Goal: Transaction & Acquisition: Purchase product/service

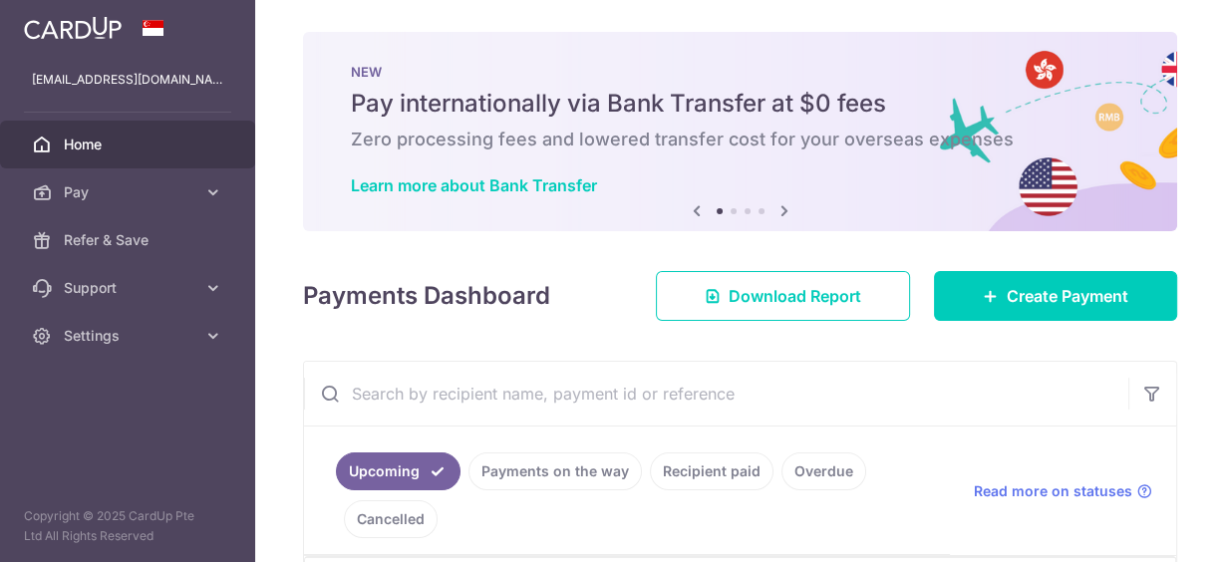
scroll to position [319, 0]
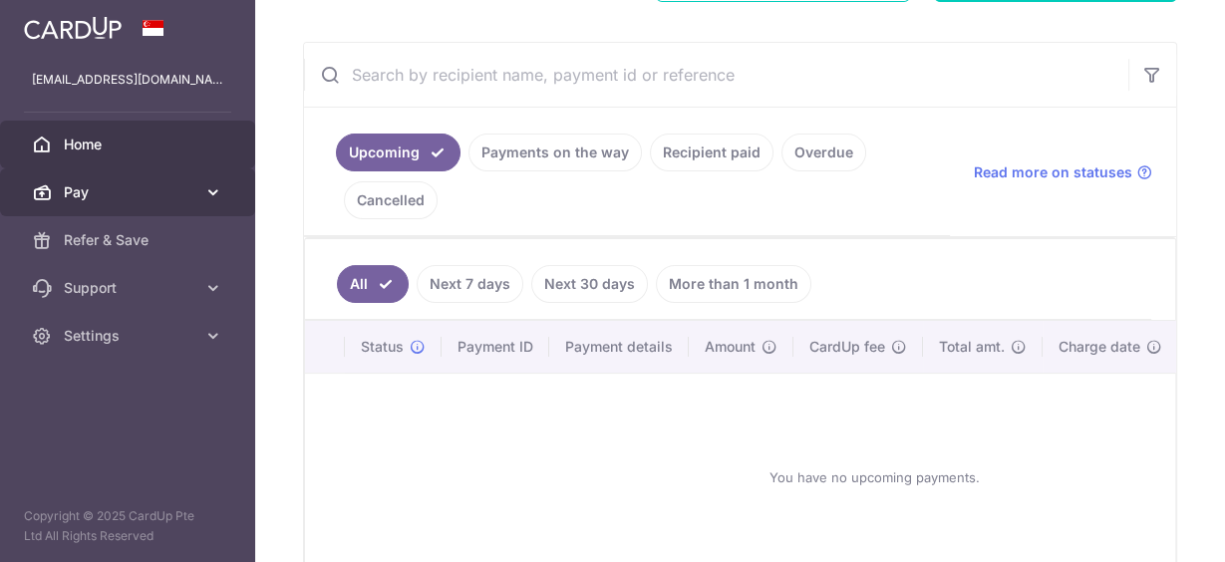
click at [76, 192] on span "Pay" at bounding box center [130, 192] width 132 height 20
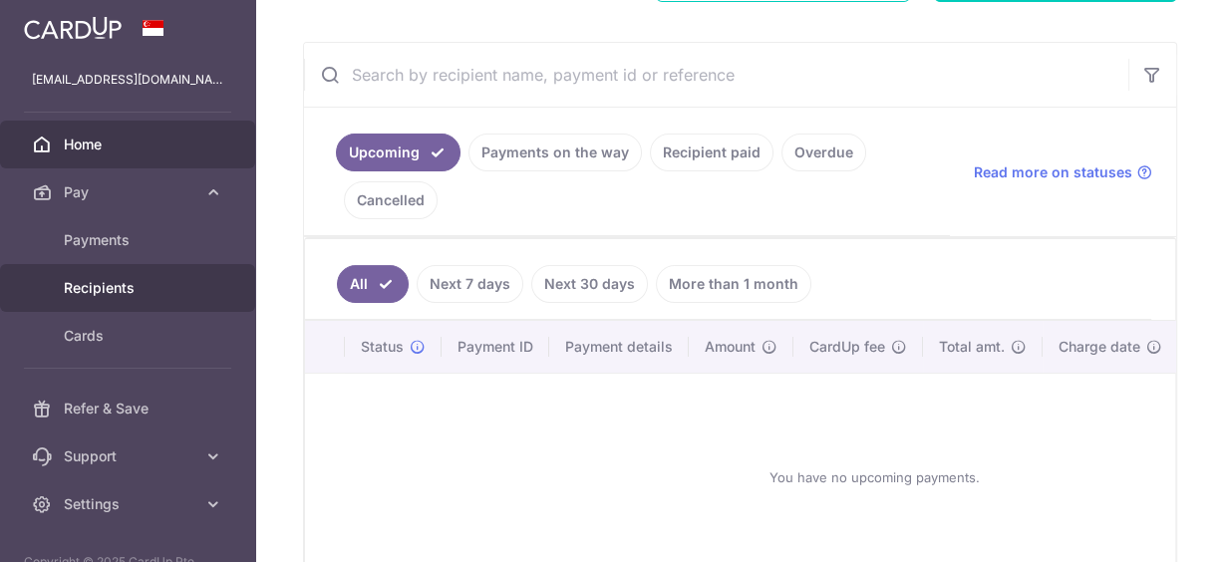
click at [90, 291] on span "Recipients" at bounding box center [130, 288] width 132 height 20
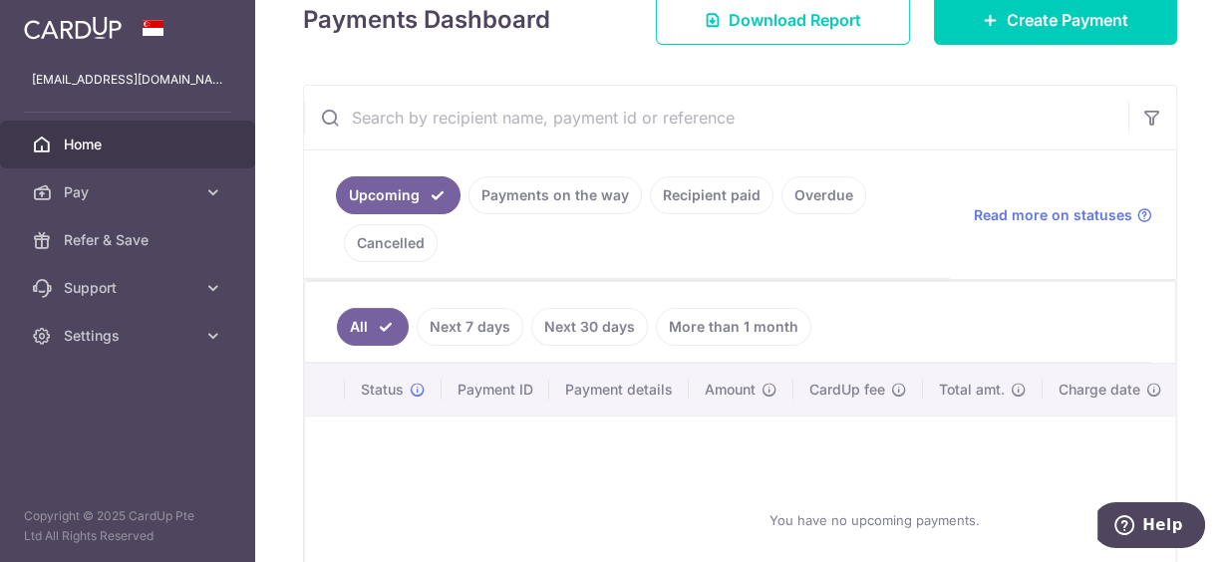
scroll to position [141, 0]
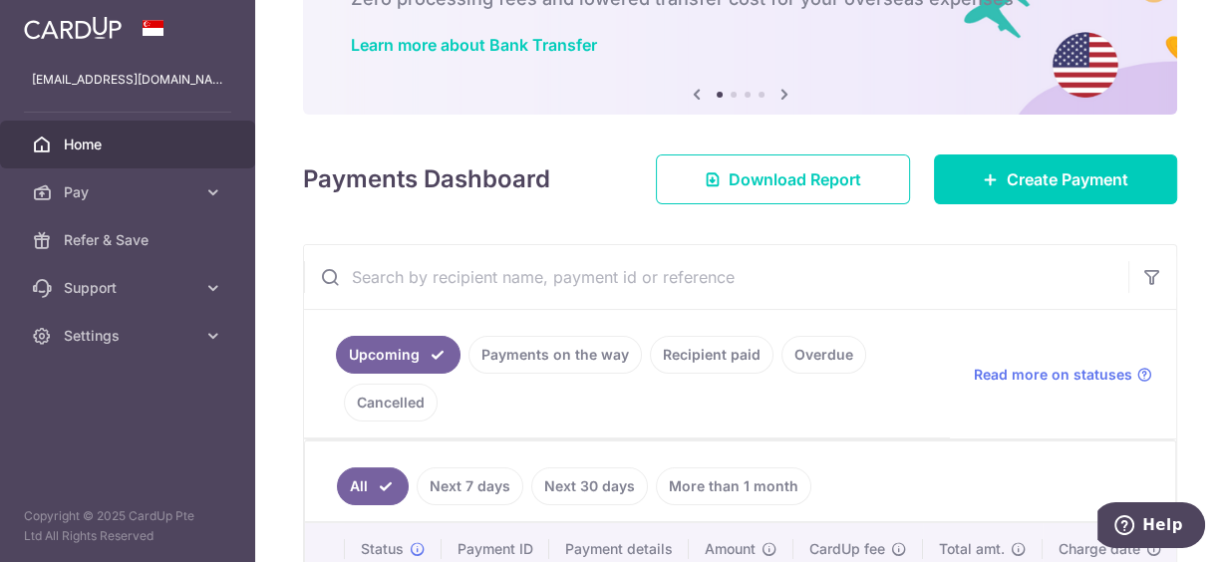
click at [387, 401] on link "Cancelled" at bounding box center [391, 403] width 94 height 38
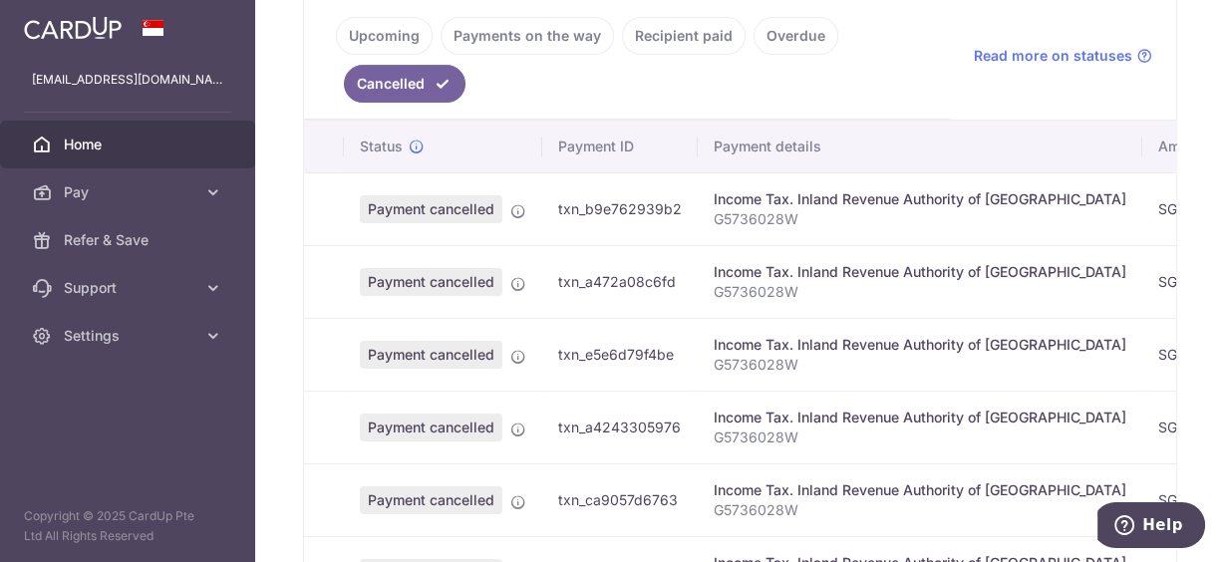
scroll to position [604, 0]
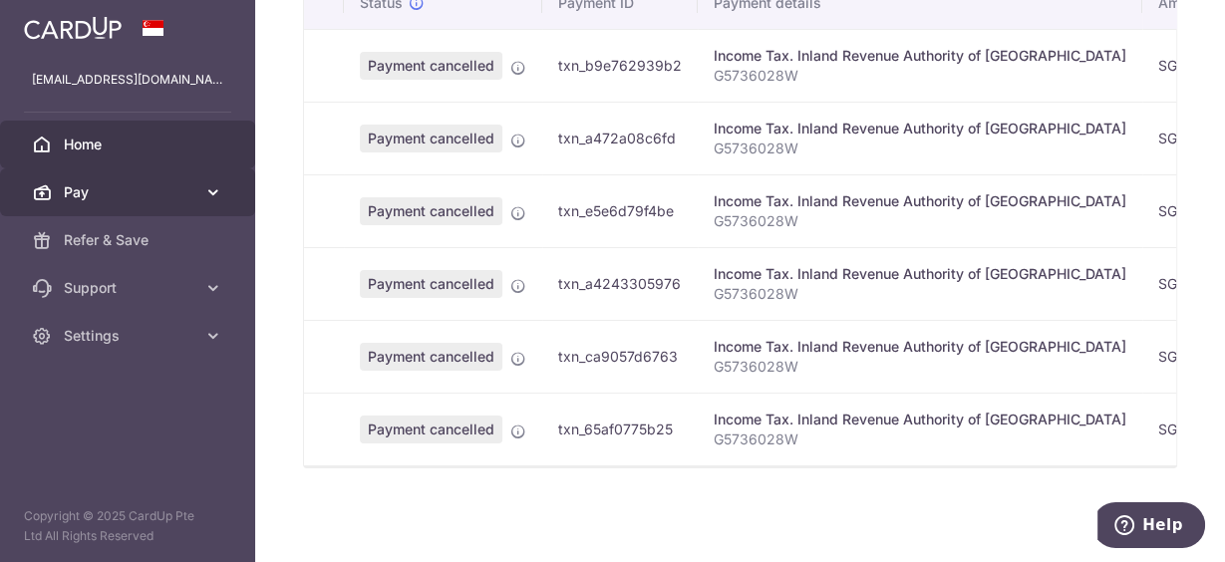
click at [113, 188] on span "Pay" at bounding box center [130, 192] width 132 height 20
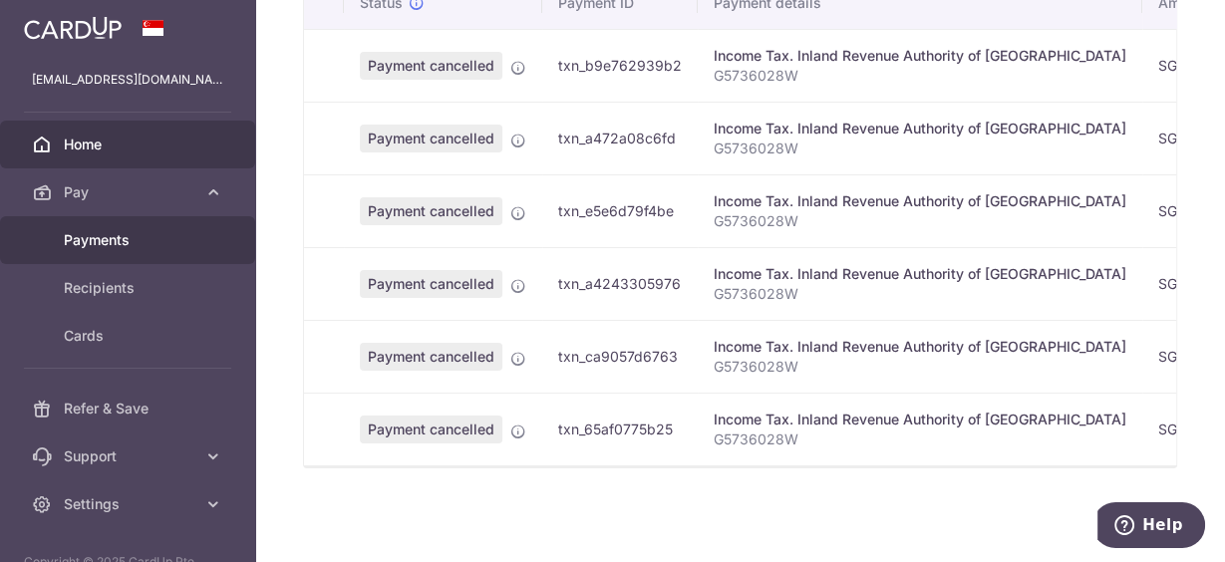
click at [100, 240] on span "Payments" at bounding box center [130, 240] width 132 height 20
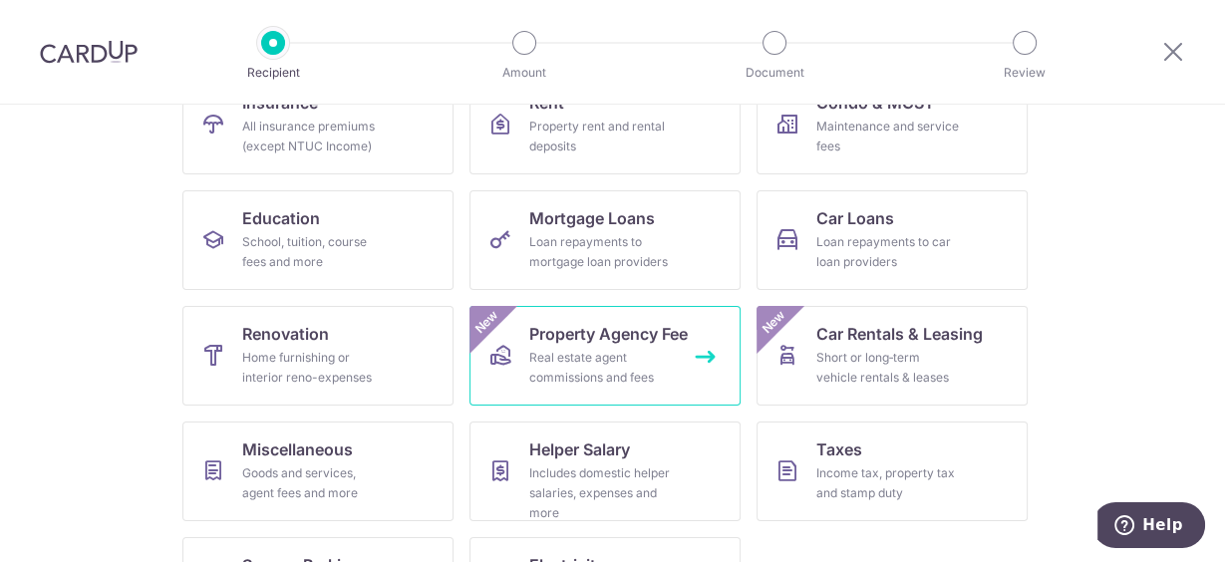
scroll to position [319, 0]
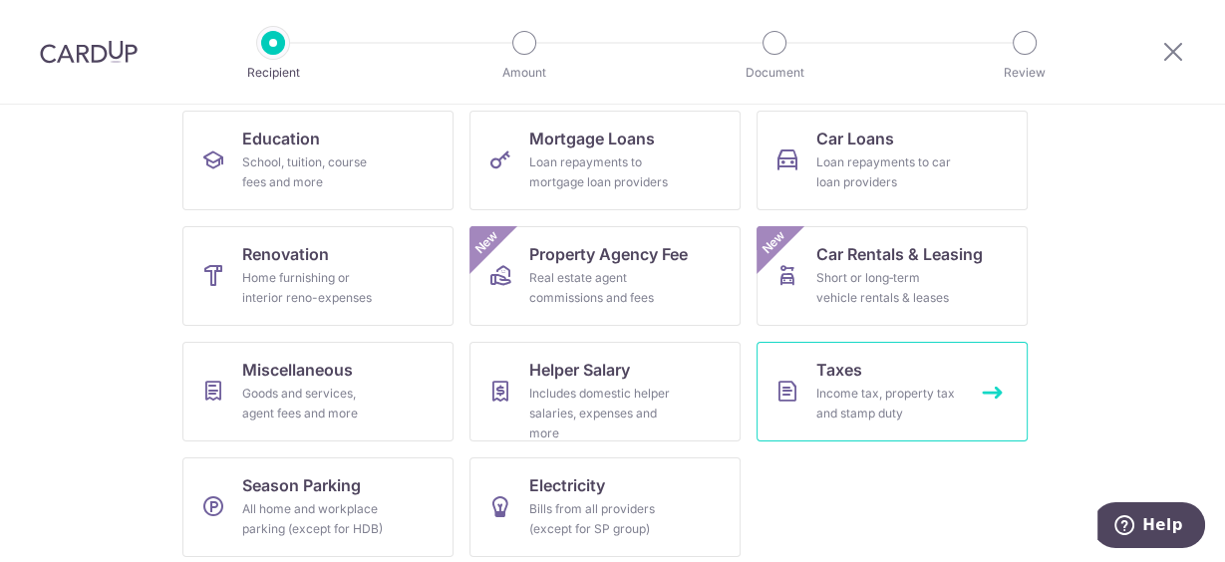
click at [850, 393] on div "Income tax, property tax and stamp duty" at bounding box center [888, 404] width 144 height 40
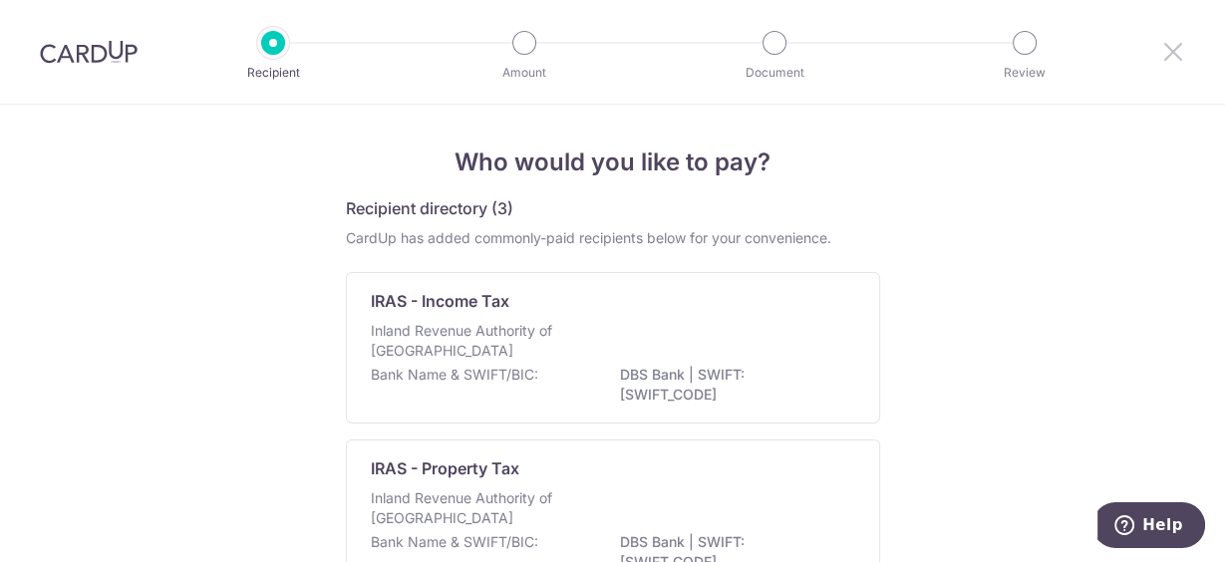
click at [1176, 51] on icon at bounding box center [1173, 51] width 24 height 25
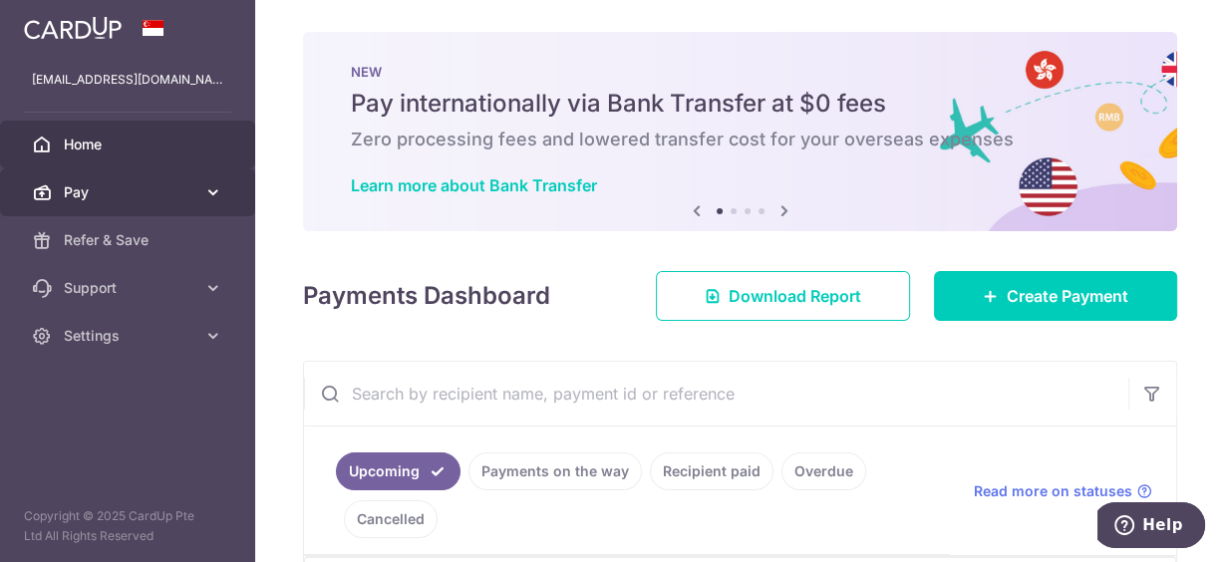
click at [85, 193] on span "Pay" at bounding box center [130, 192] width 132 height 20
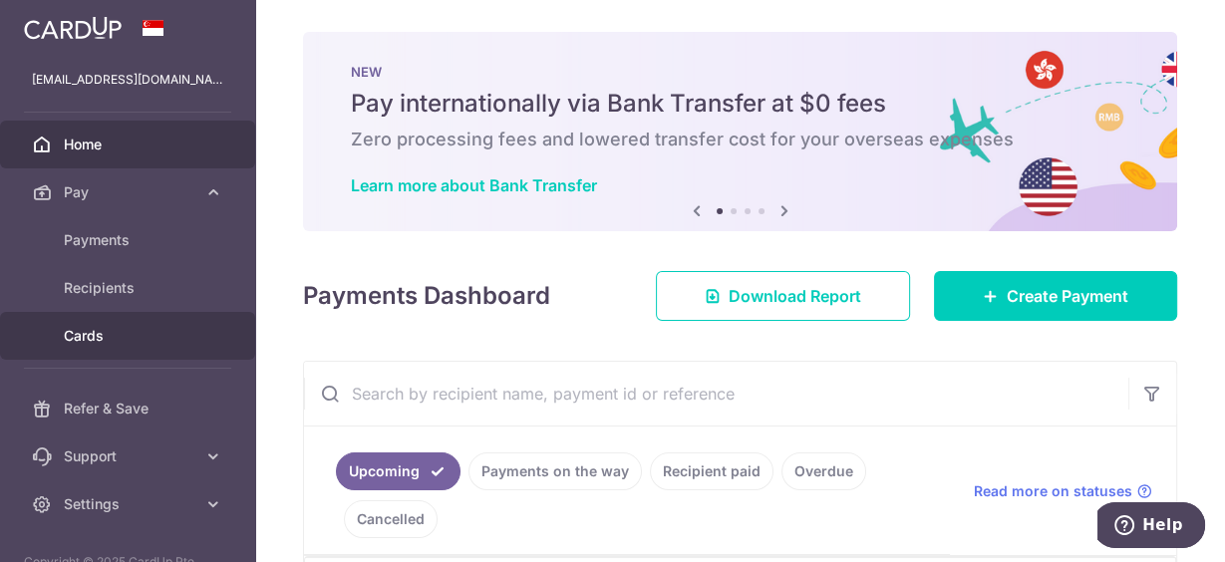
click at [91, 341] on span "Cards" at bounding box center [130, 336] width 132 height 20
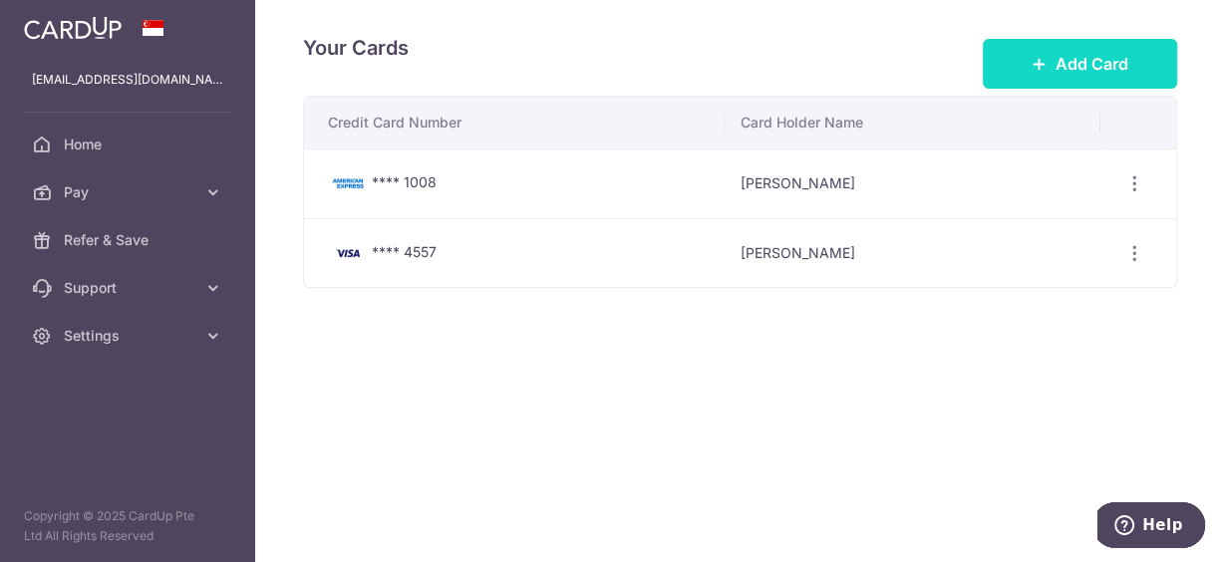
click at [1066, 77] on button "Add Card" at bounding box center [1080, 64] width 194 height 50
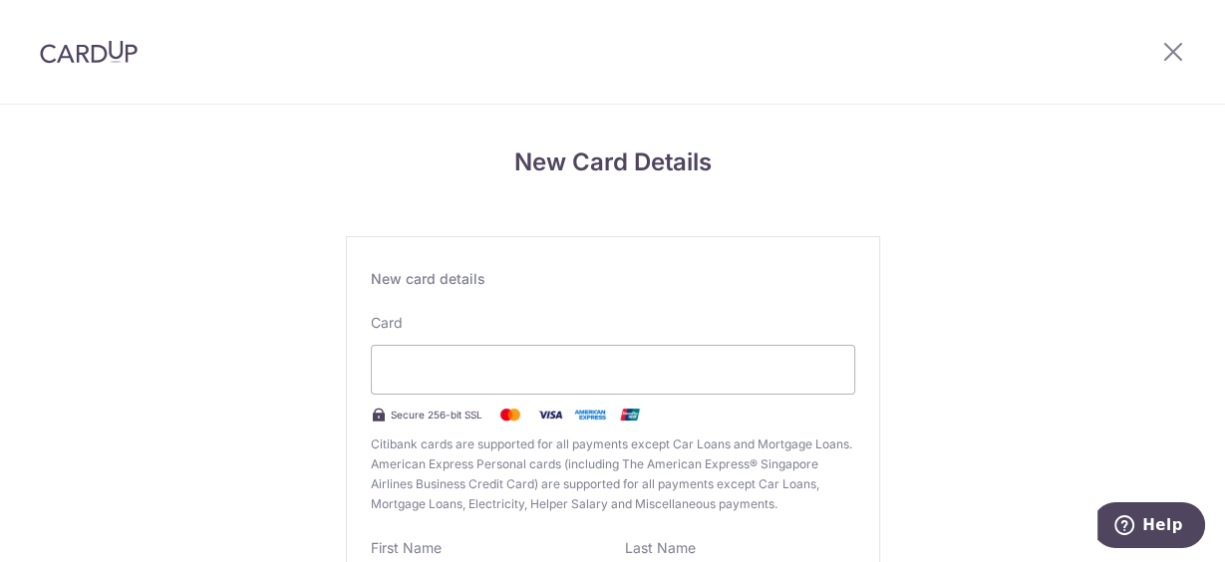
click at [858, 423] on div "New card details Card Secure 256-bit SSL Citibank cards are supported for all p…" at bounding box center [613, 542] width 534 height 612
click at [864, 309] on div "New card details Card Secure 256-bit SSL Citibank cards are supported for all p…" at bounding box center [613, 542] width 534 height 612
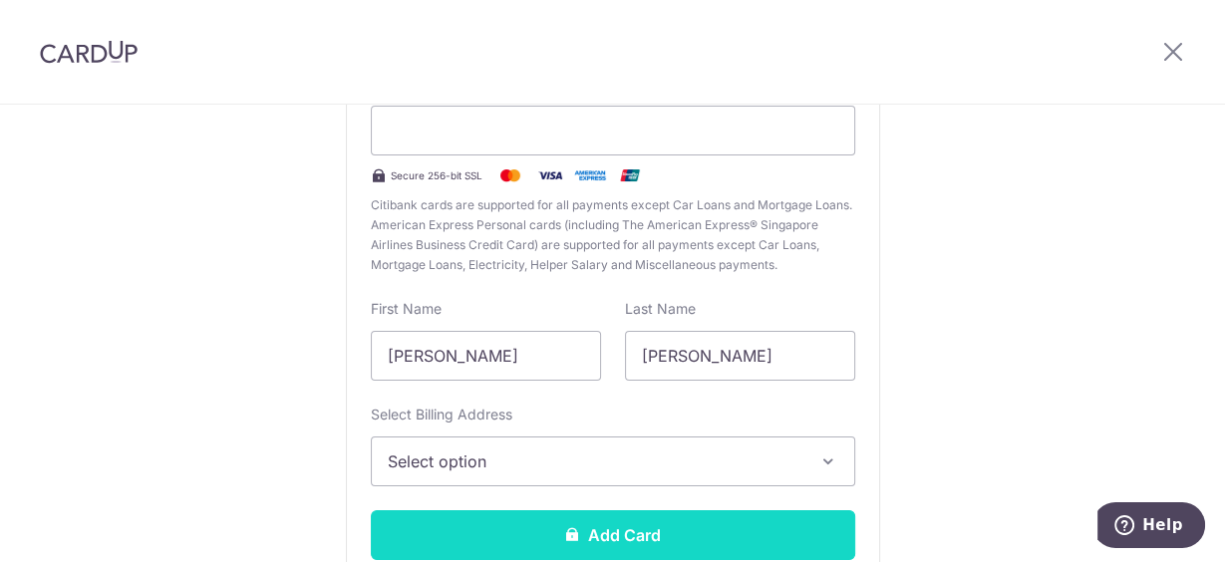
scroll to position [319, 0]
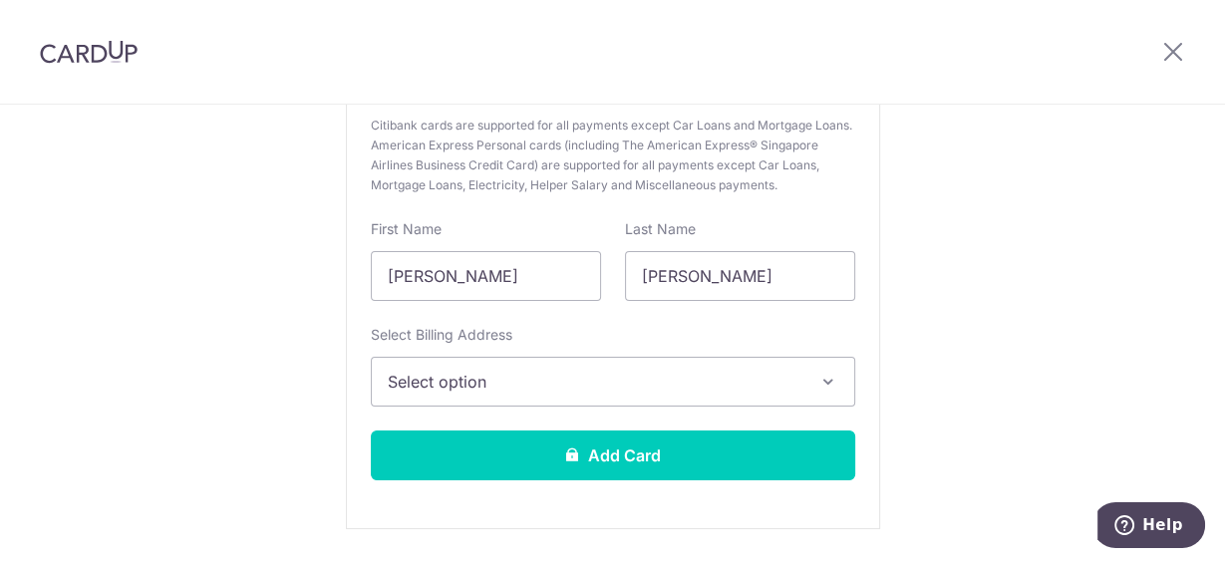
click at [528, 386] on span "Select option" at bounding box center [595, 382] width 415 height 24
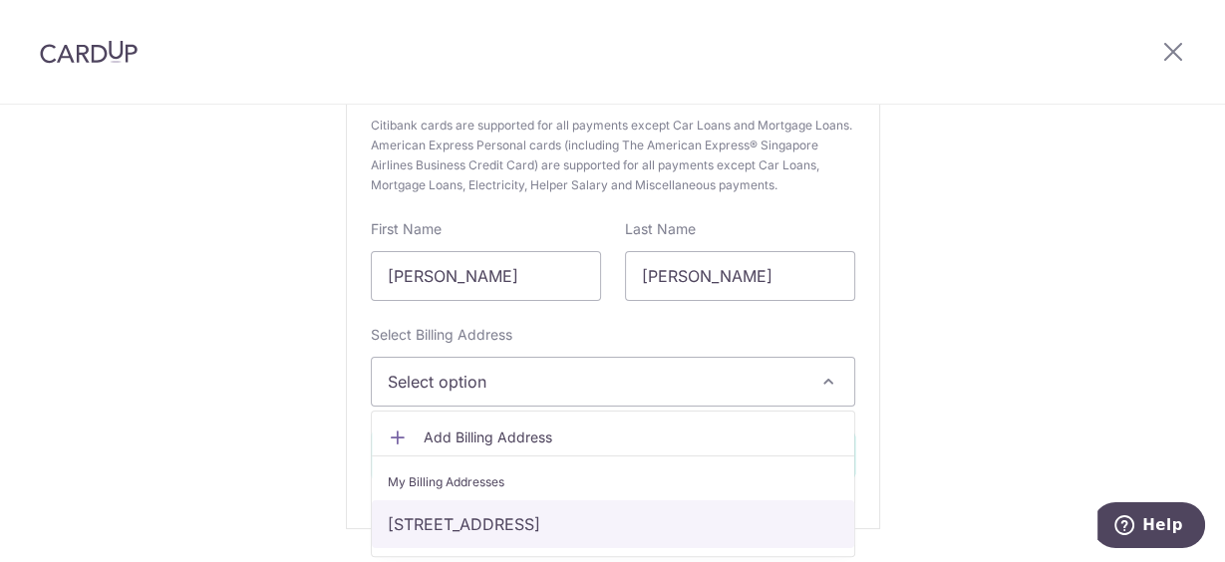
click at [514, 521] on link "[STREET_ADDRESS]" at bounding box center [613, 524] width 482 height 48
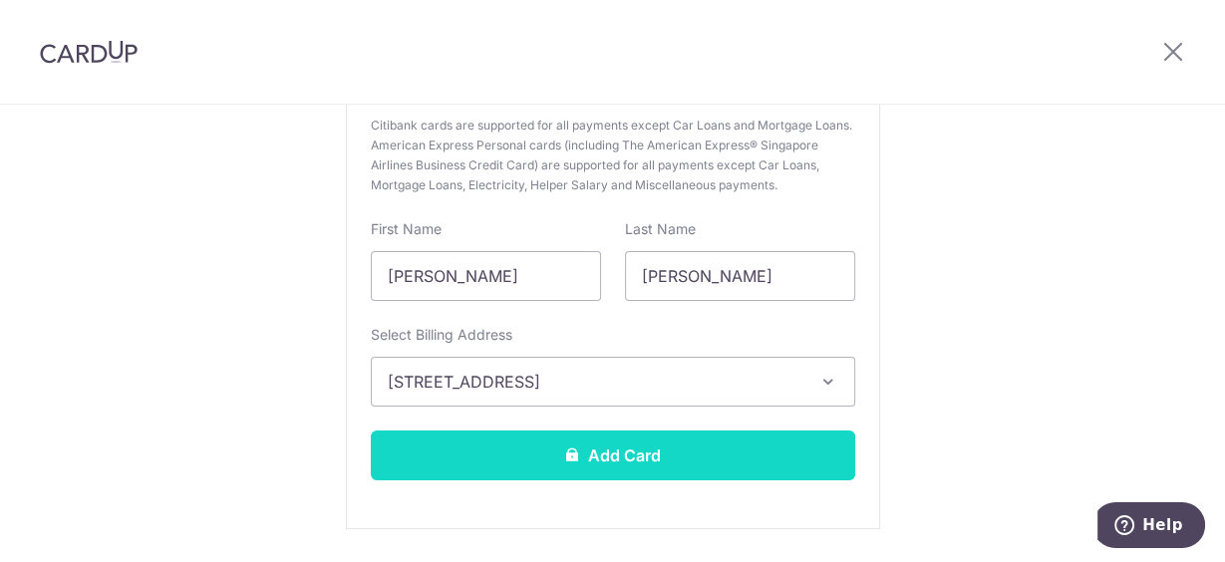
click at [624, 454] on button "Add Card" at bounding box center [613, 456] width 484 height 50
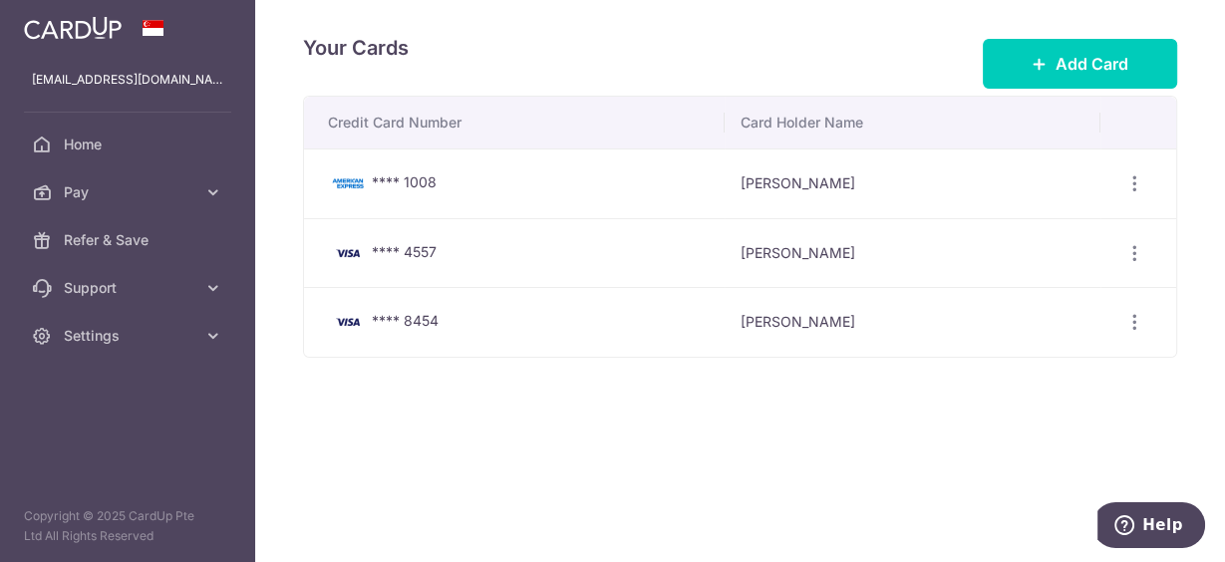
click at [791, 399] on div "Your Cards Add Card Credit Card Number Card Holder Name **** 1008 [PERSON_NAME]…" at bounding box center [740, 281] width 970 height 562
click at [1138, 316] on icon "button" at bounding box center [1134, 322] width 21 height 21
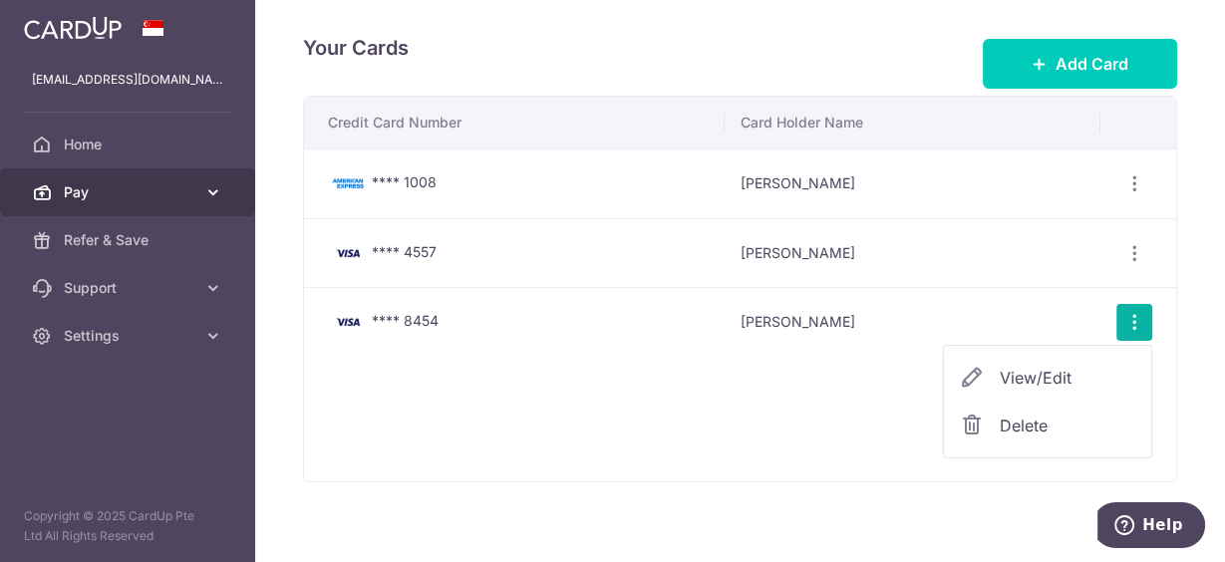
click at [126, 185] on span "Pay" at bounding box center [130, 192] width 132 height 20
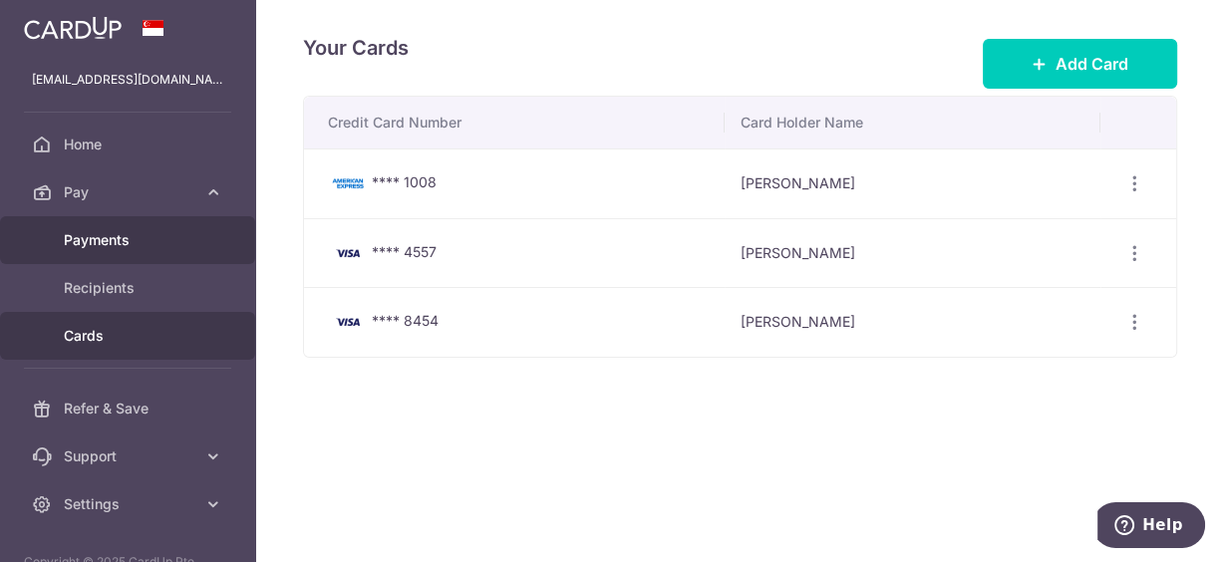
click at [136, 242] on span "Payments" at bounding box center [130, 240] width 132 height 20
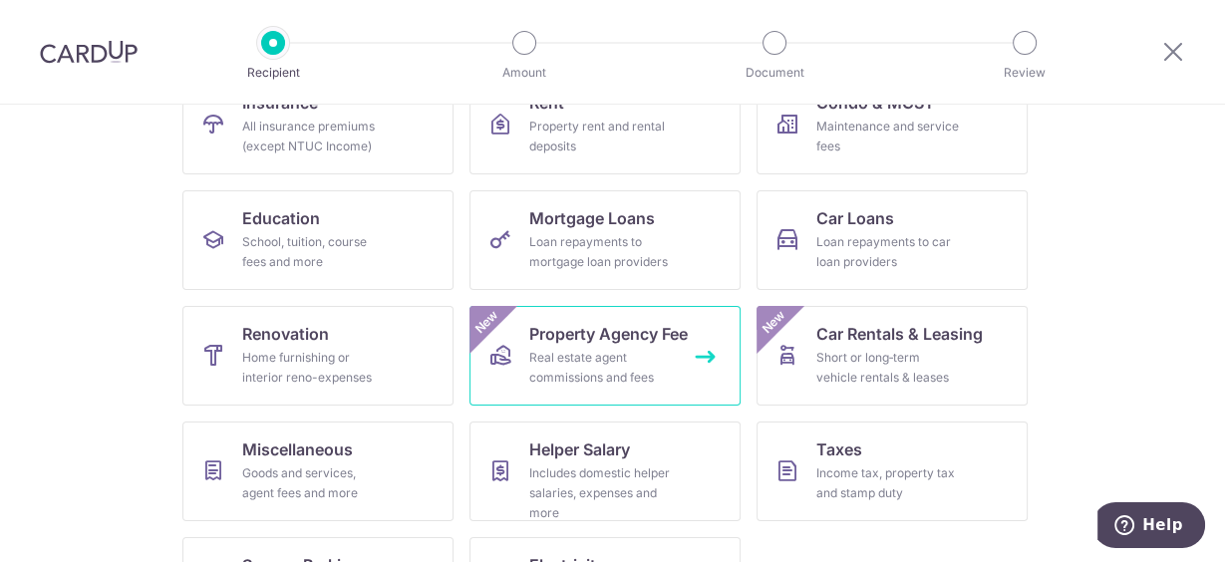
scroll to position [319, 0]
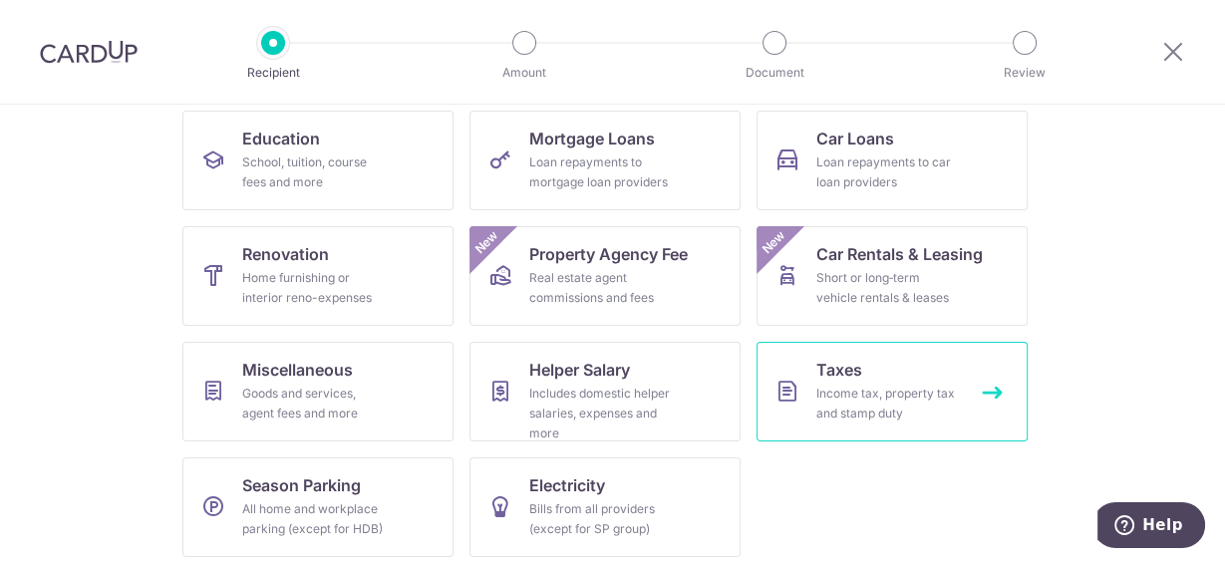
click at [854, 378] on span "Taxes" at bounding box center [839, 370] width 46 height 24
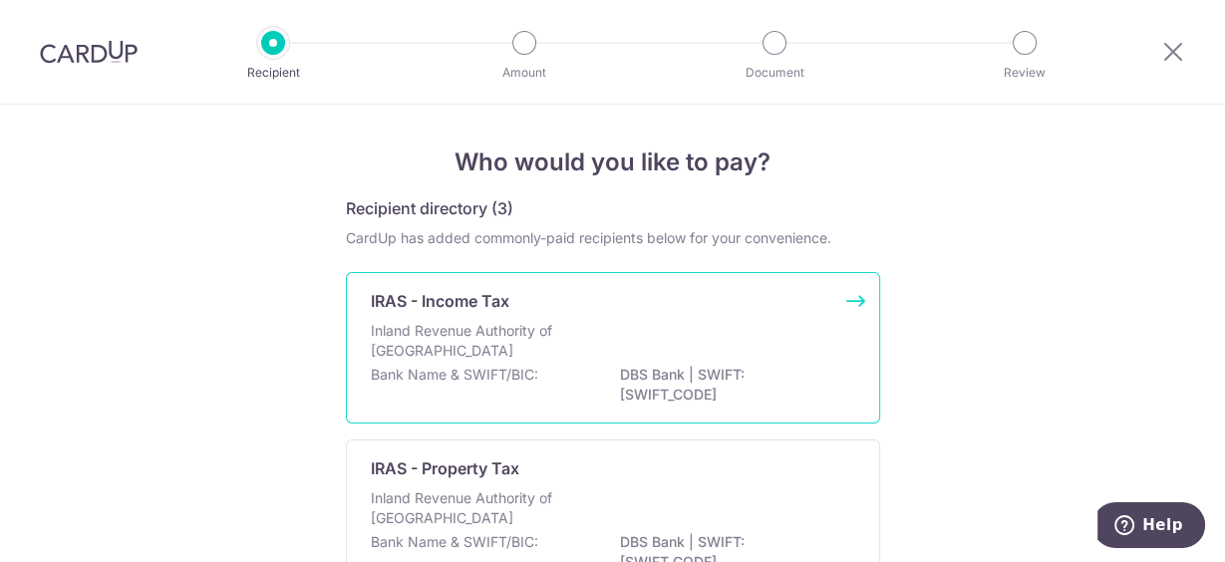
scroll to position [80, 0]
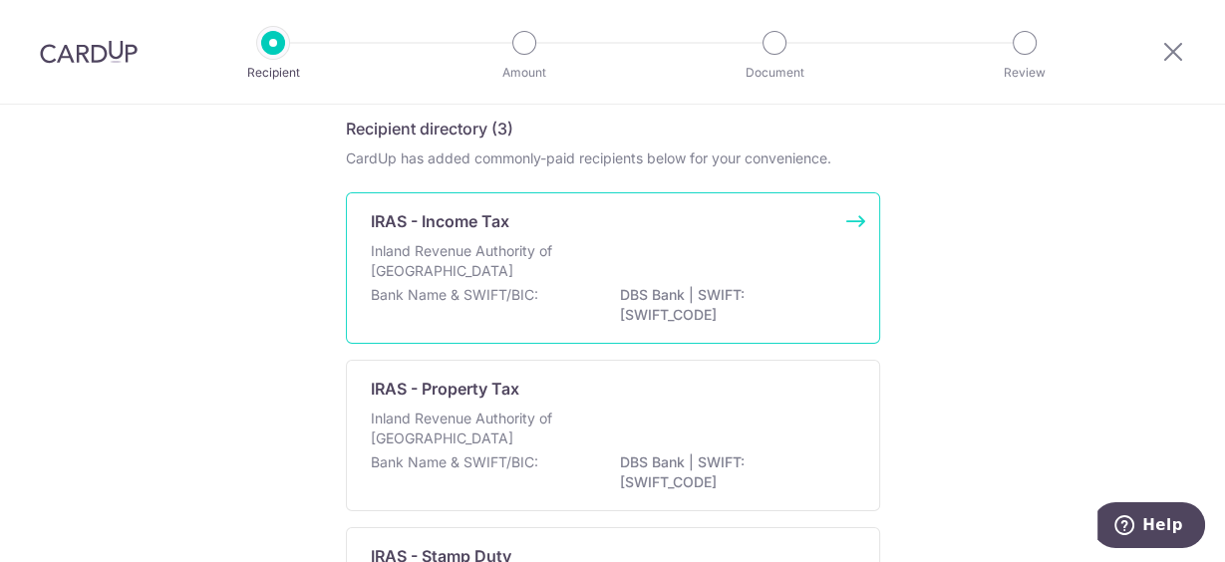
click at [490, 250] on p "Inland Revenue Authority of Singapore" at bounding box center [476, 261] width 211 height 40
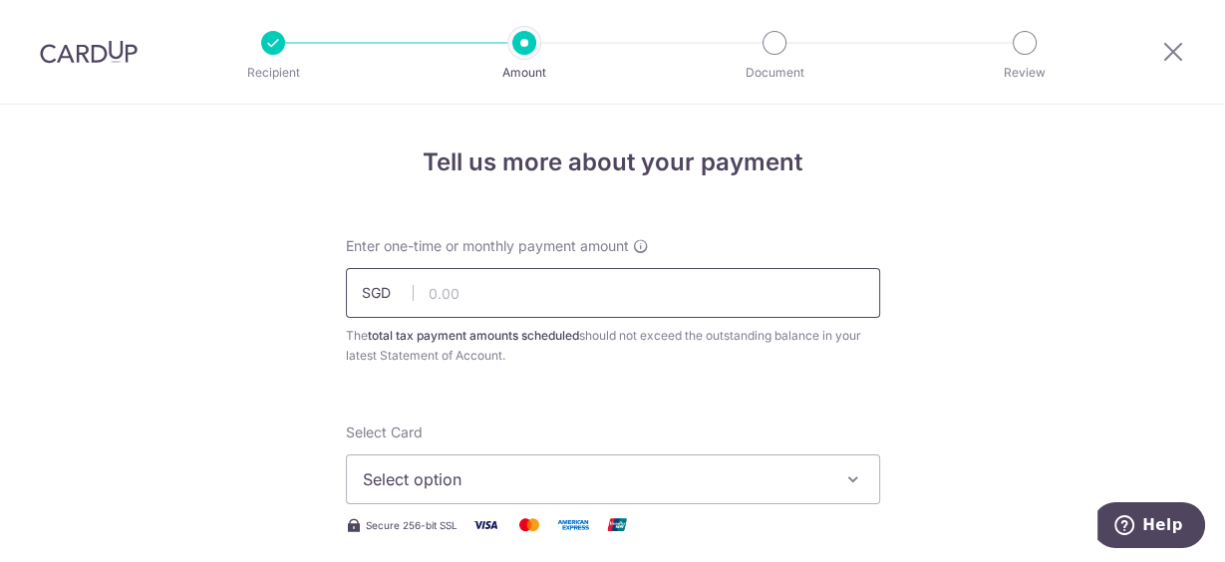
drag, startPoint x: 0, startPoint y: 0, endPoint x: 433, endPoint y: 293, distance: 522.5
click at [434, 295] on input "text" at bounding box center [613, 293] width 534 height 50
paste input "1,818.98"
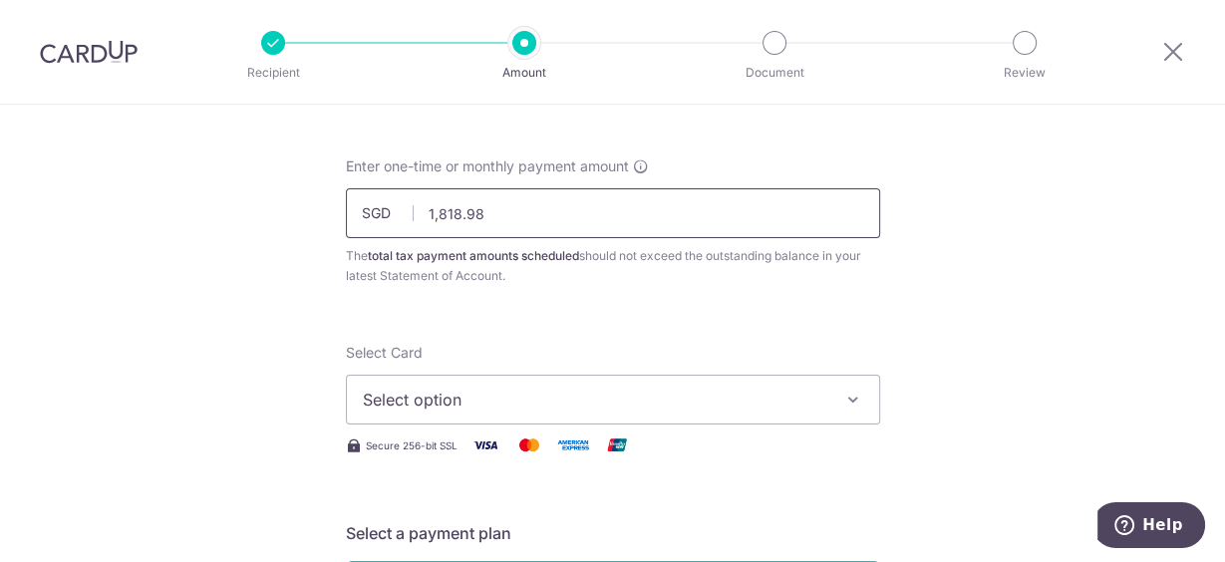
scroll to position [239, 0]
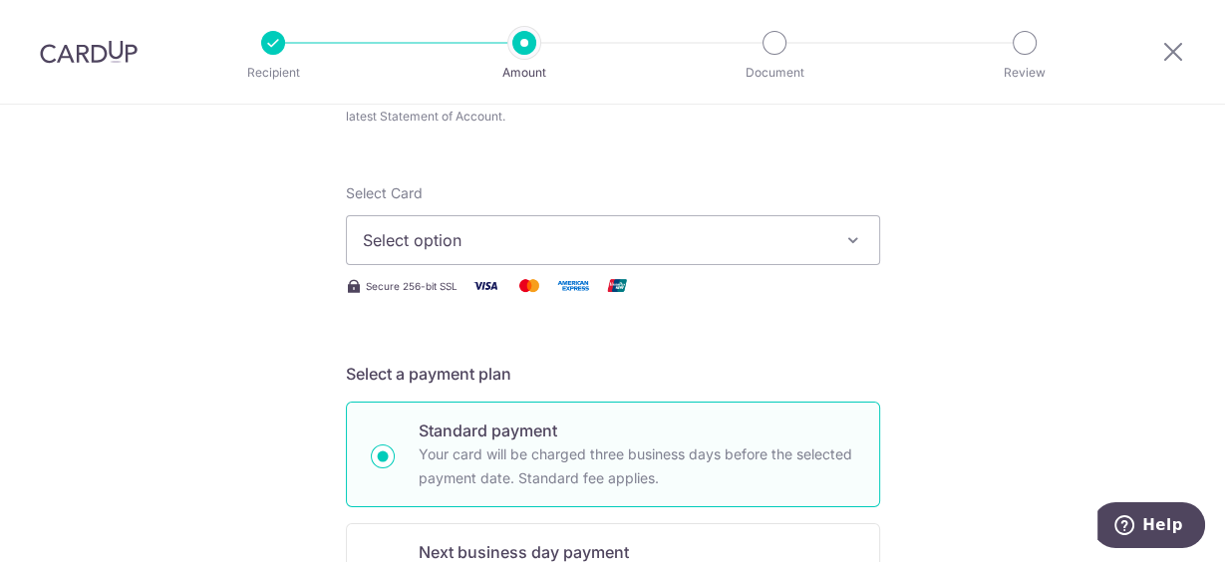
type input "1,818.98"
click at [550, 249] on span "Select option" at bounding box center [595, 240] width 464 height 24
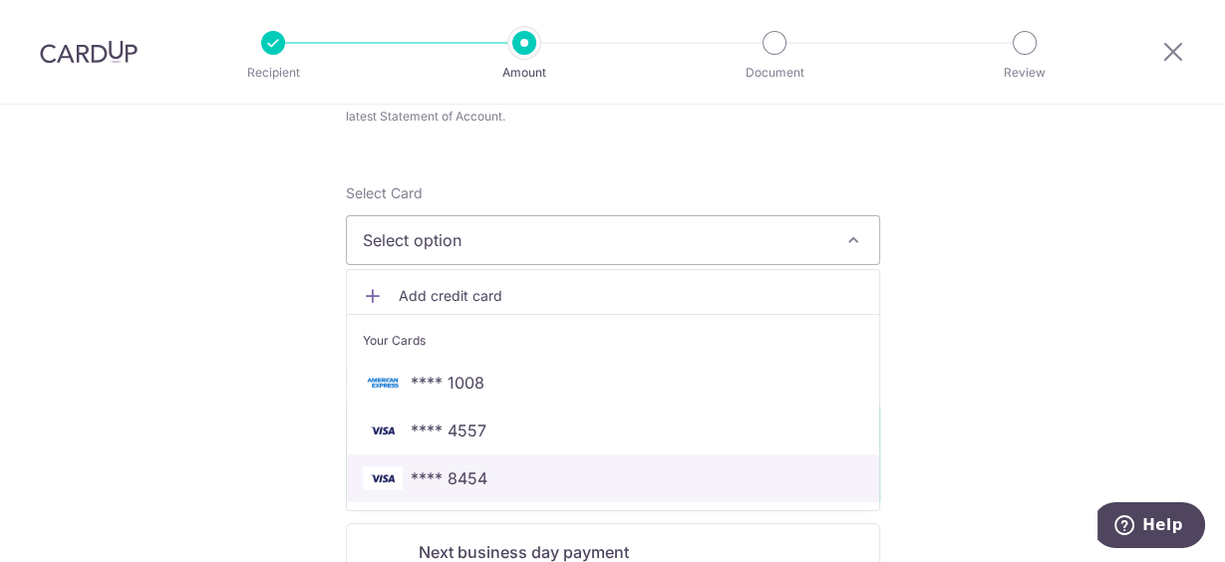
click at [478, 482] on span "**** 8454" at bounding box center [449, 478] width 77 height 24
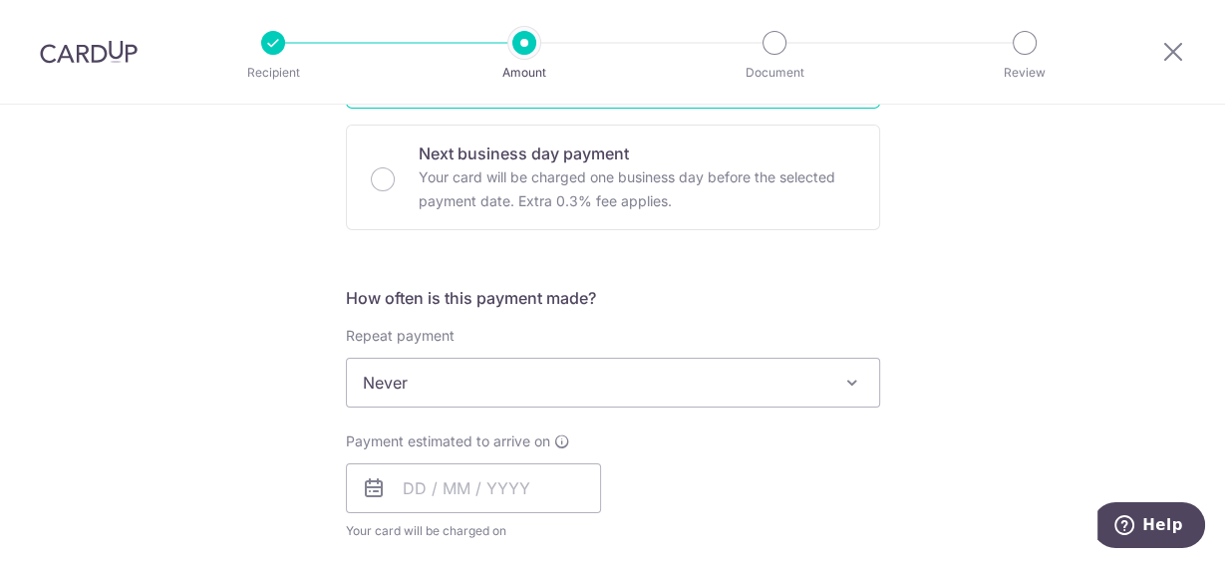
scroll to position [718, 0]
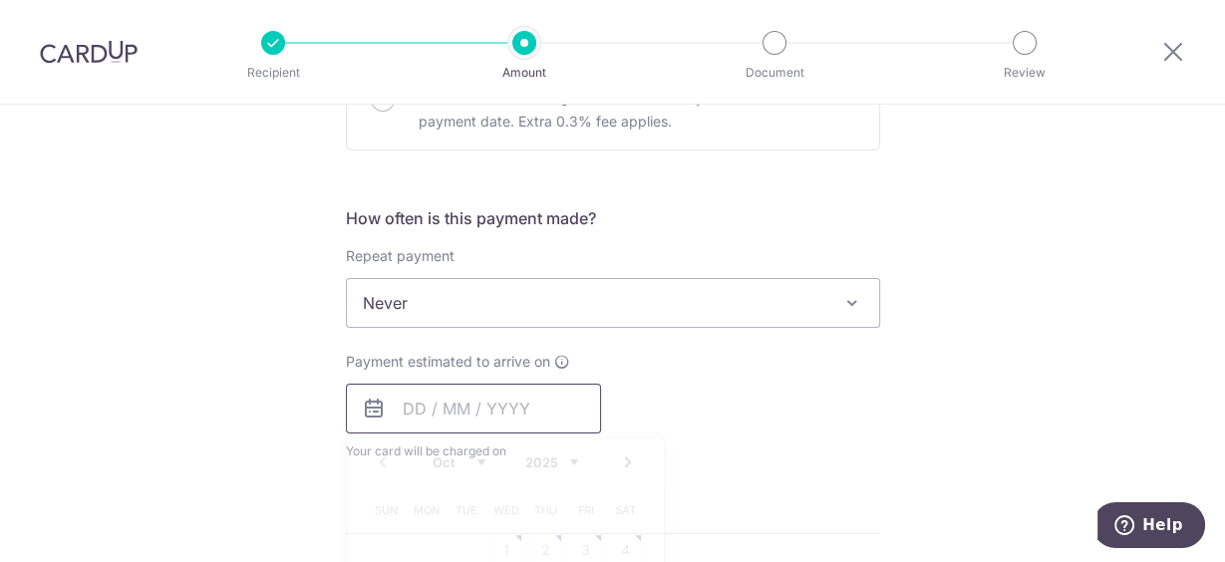
click at [472, 416] on input "text" at bounding box center [473, 409] width 255 height 50
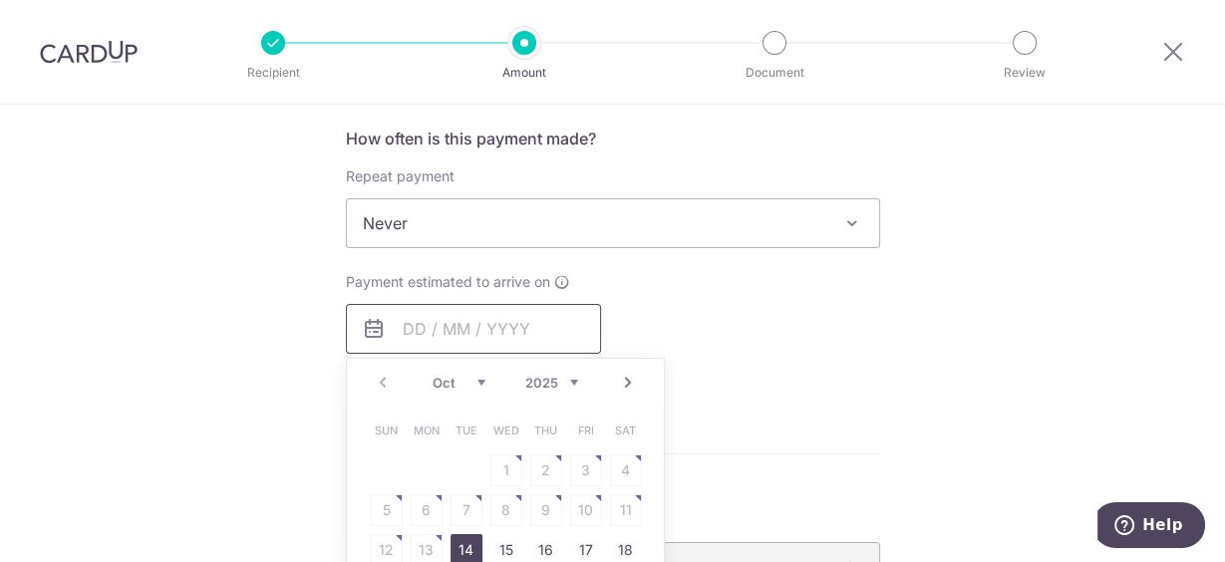
scroll to position [877, 0]
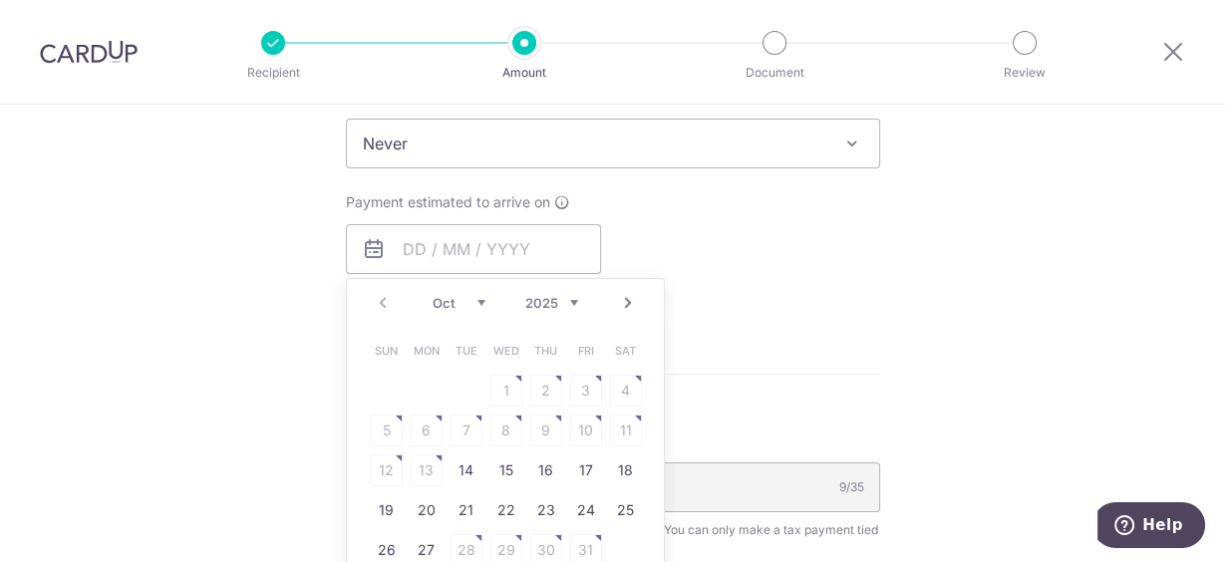
click at [200, 443] on div "Tell us more about your payment Enter one-time or monthly payment amount SGD 1,…" at bounding box center [612, 153] width 1225 height 1851
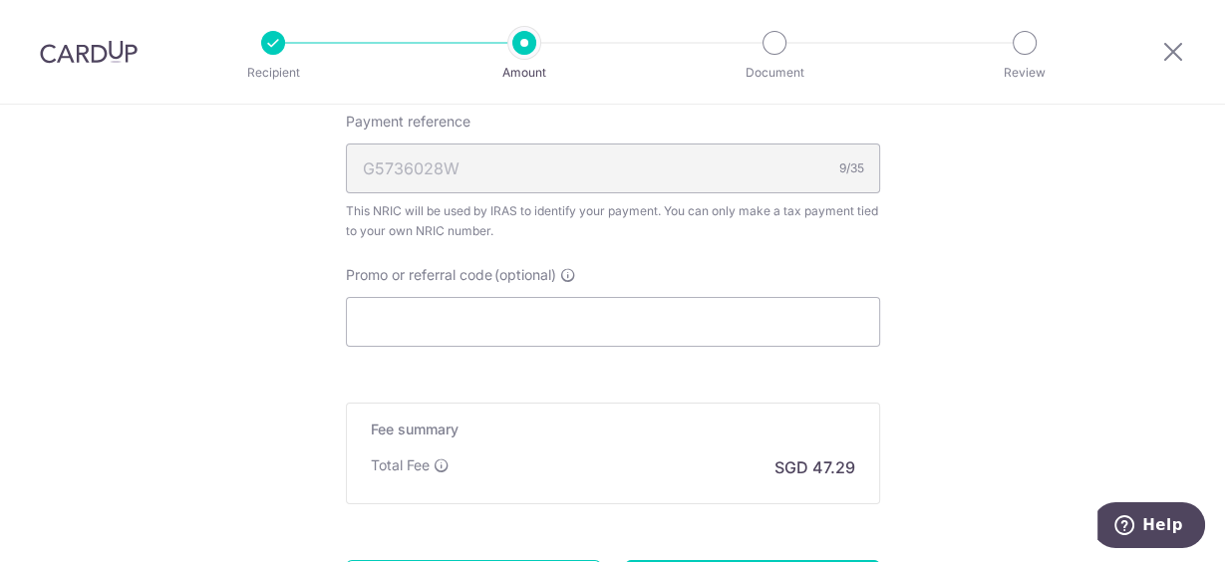
scroll to position [1276, 0]
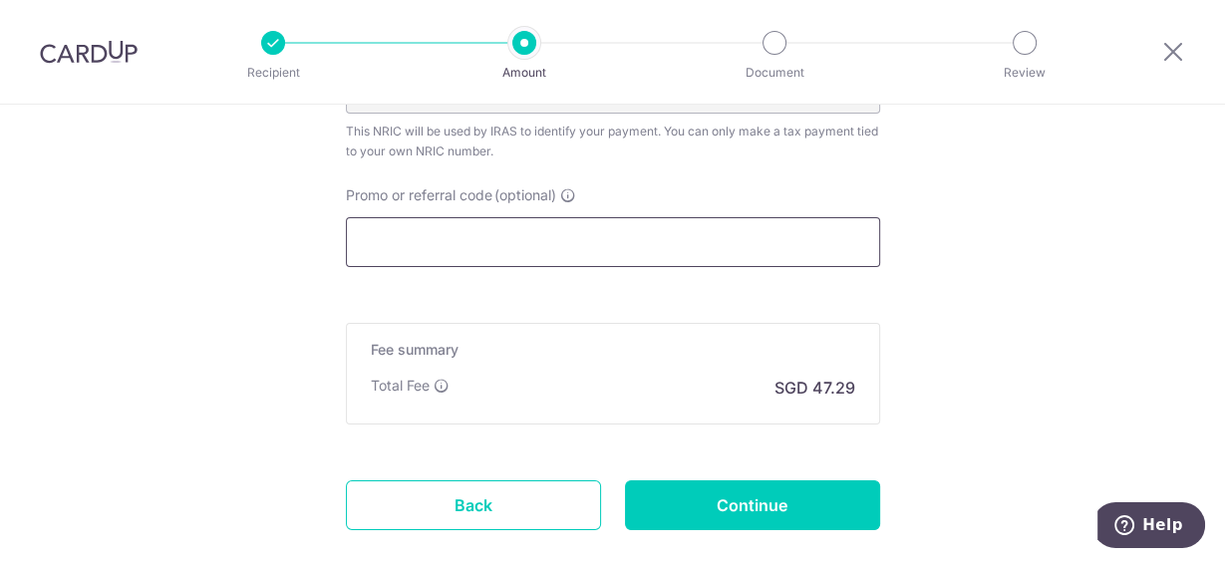
click at [522, 237] on input "Promo or referral code (optional)" at bounding box center [613, 242] width 534 height 50
click at [459, 236] on input "Promo or referral code (optional)" at bounding box center [613, 242] width 534 height 50
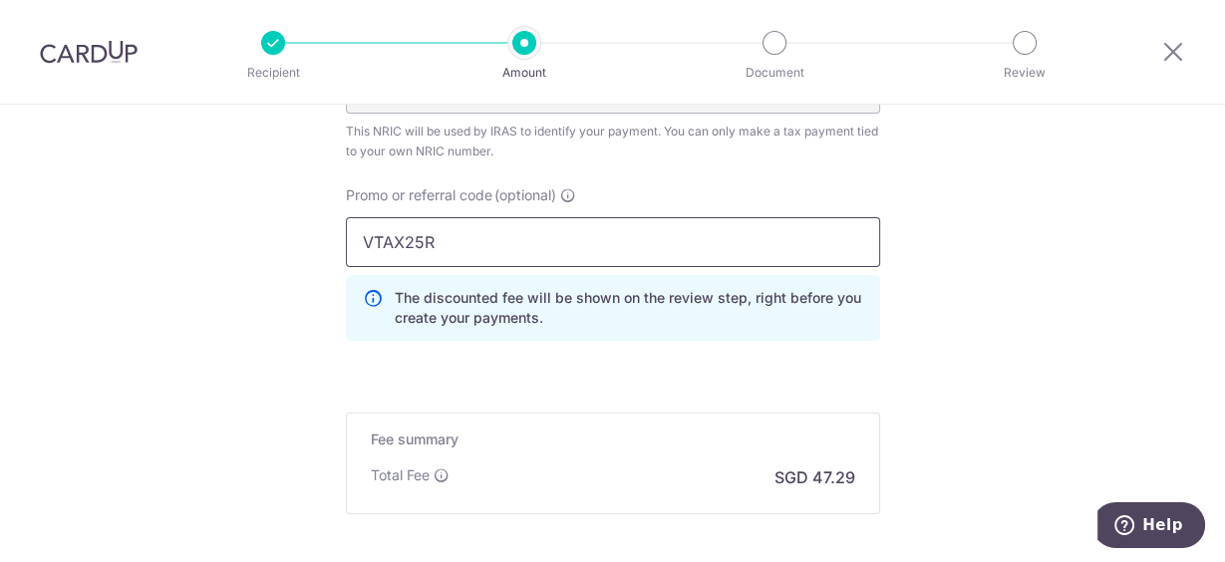
type input "VTAX25R"
click button "Add Card" at bounding box center [0, 0] width 0 height 0
click at [481, 465] on div "Total Fee SGD 47.29" at bounding box center [613, 477] width 484 height 24
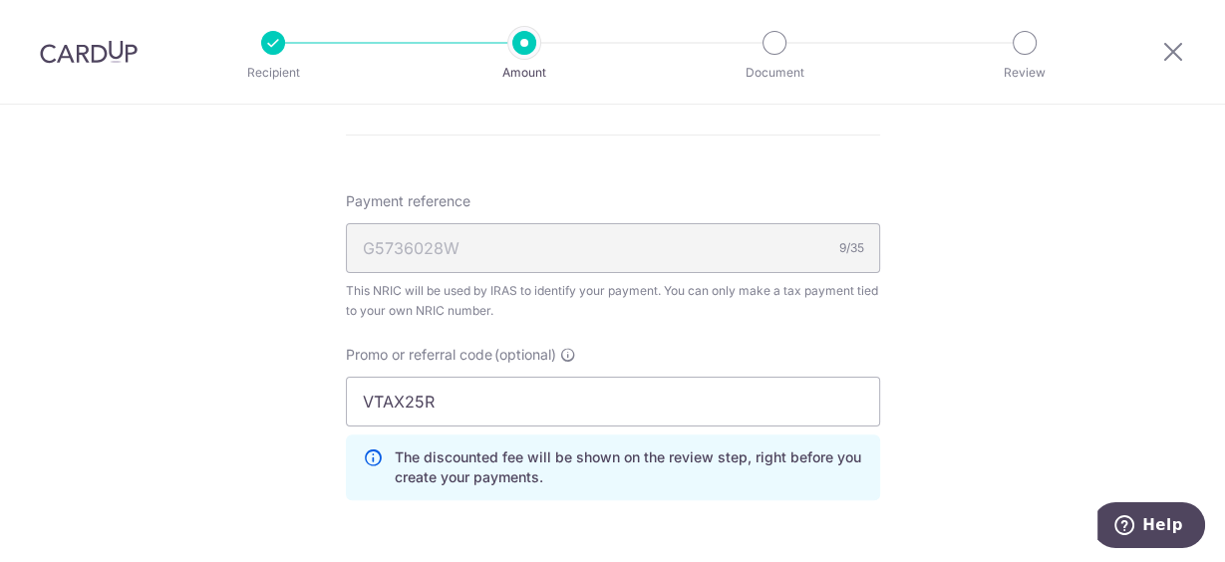
click at [478, 242] on div "G5736028W 9/35" at bounding box center [613, 248] width 534 height 50
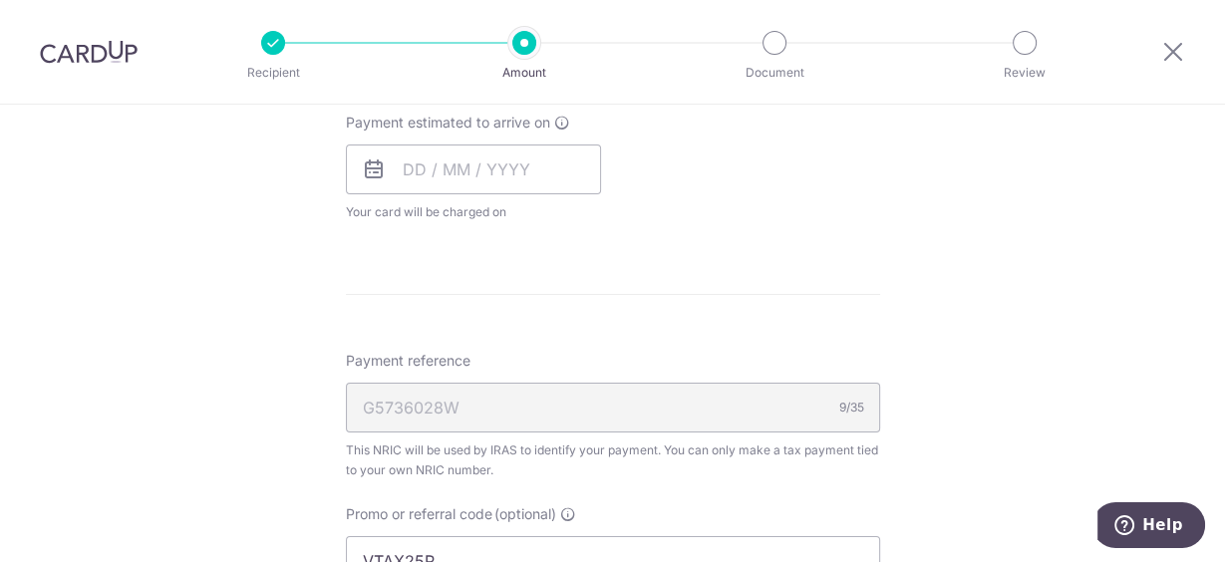
scroll to position [797, 0]
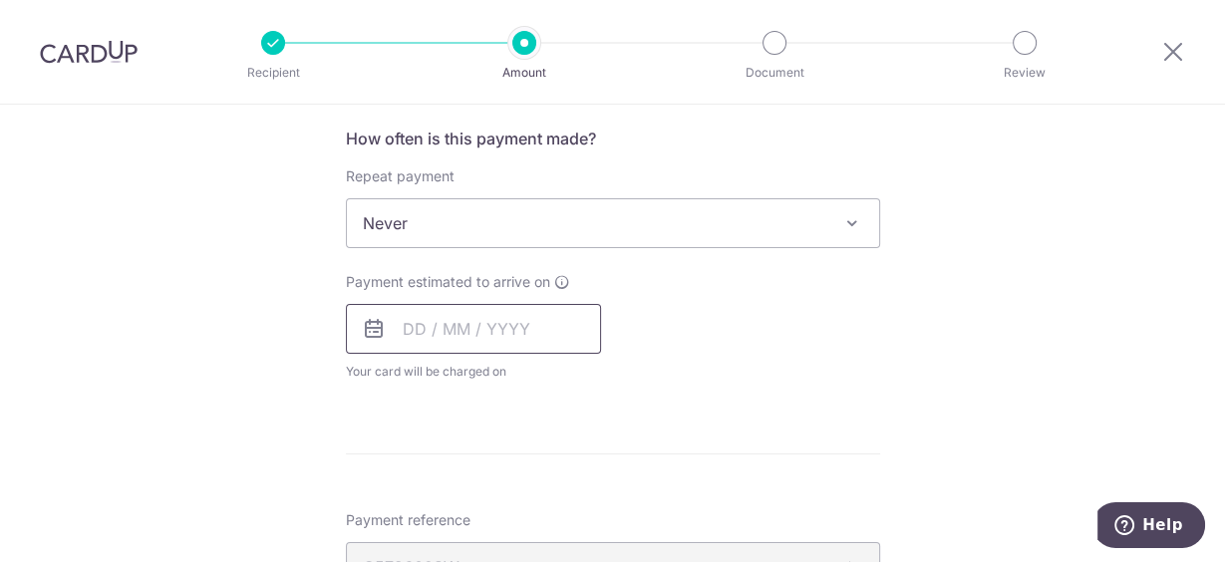
click at [429, 313] on input "text" at bounding box center [473, 329] width 255 height 50
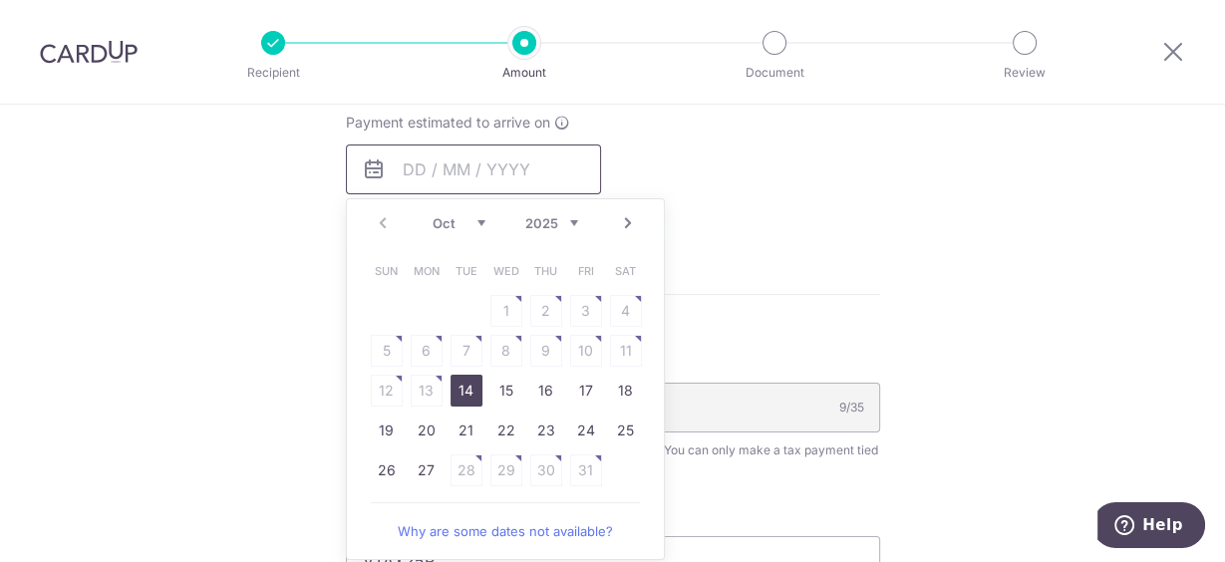
scroll to position [1037, 0]
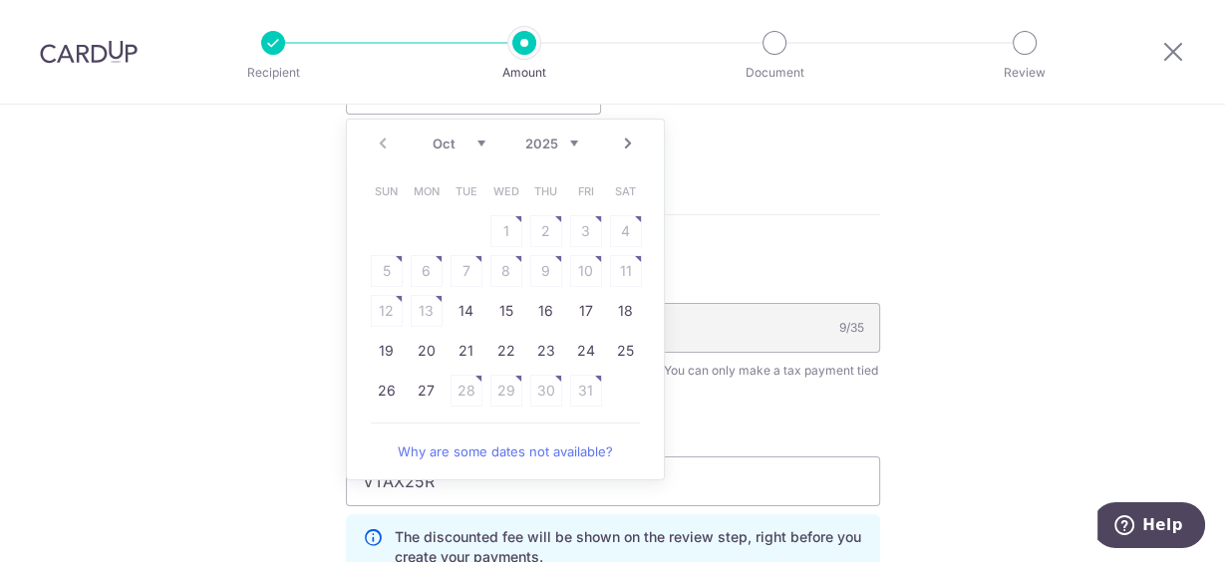
click at [377, 307] on table "Sun Mon Tue Wed Thu Fri Sat 1 2 3 4 5 6 7 8 9 10 11 12 13 14 15 16 17 18 19 20 …" at bounding box center [506, 290] width 279 height 239
click at [452, 307] on link "14" at bounding box center [467, 311] width 32 height 32
type input "14/10/2025"
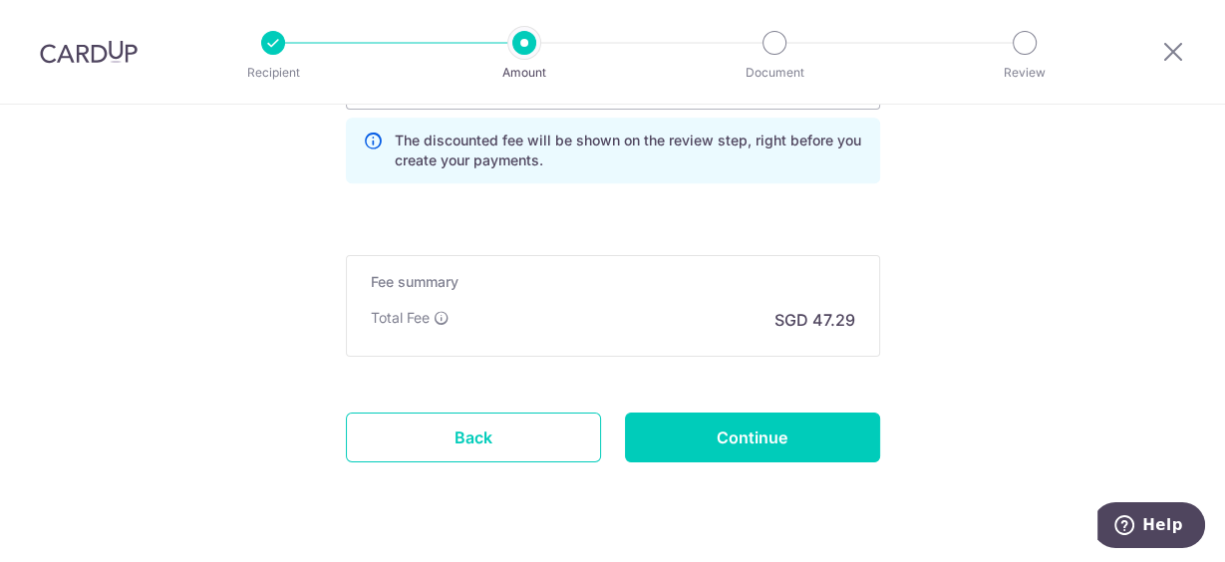
scroll to position [1559, 0]
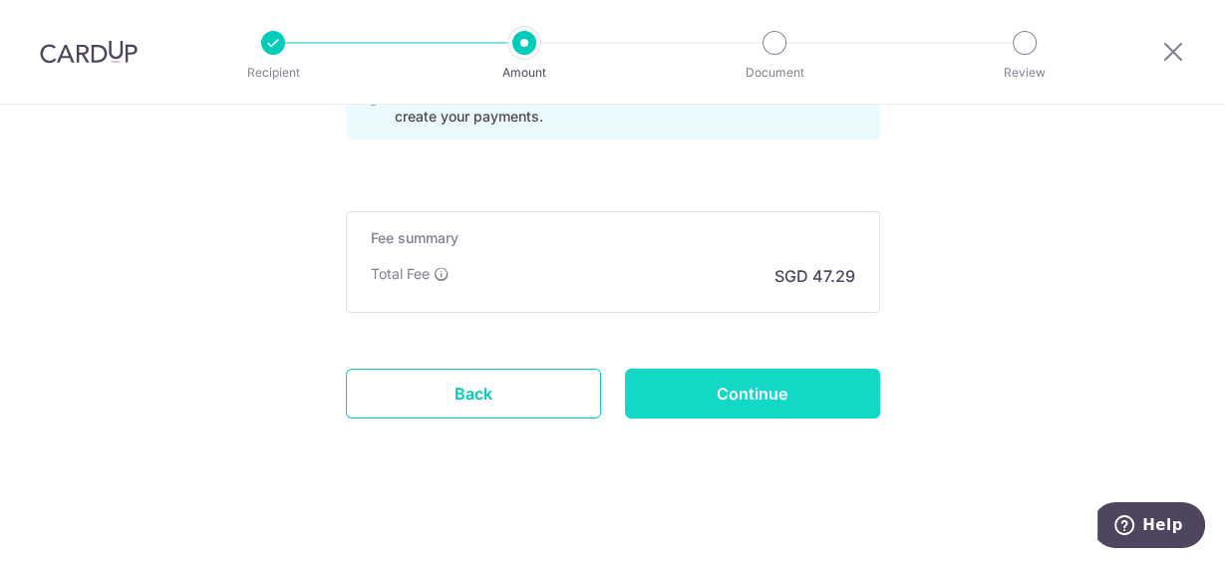
click at [737, 394] on input "Continue" at bounding box center [752, 394] width 255 height 50
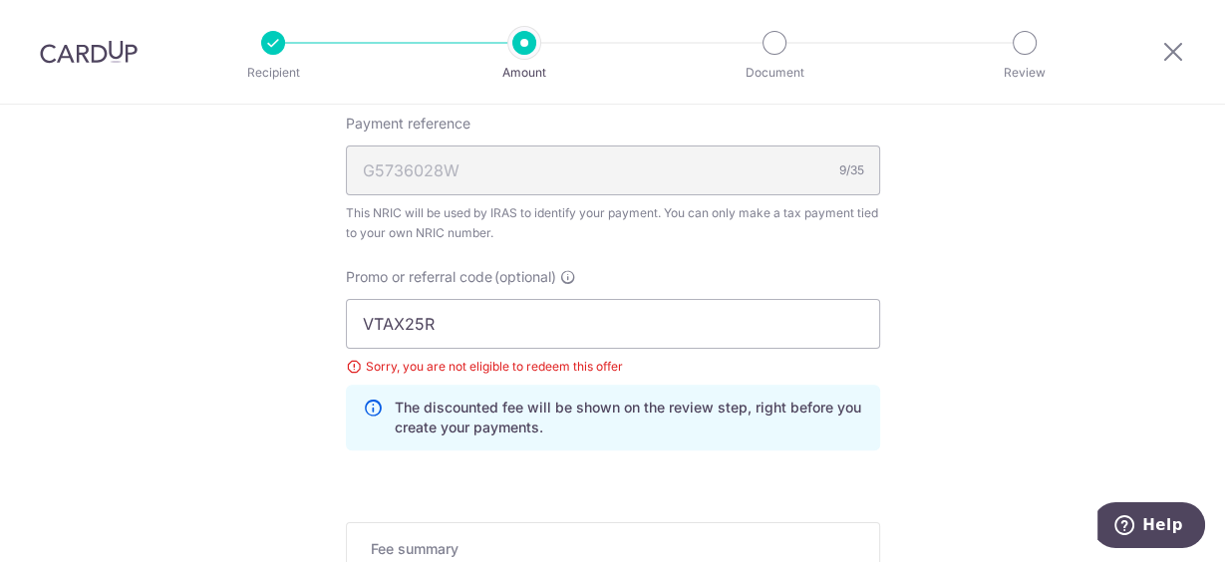
scroll to position [957, 0]
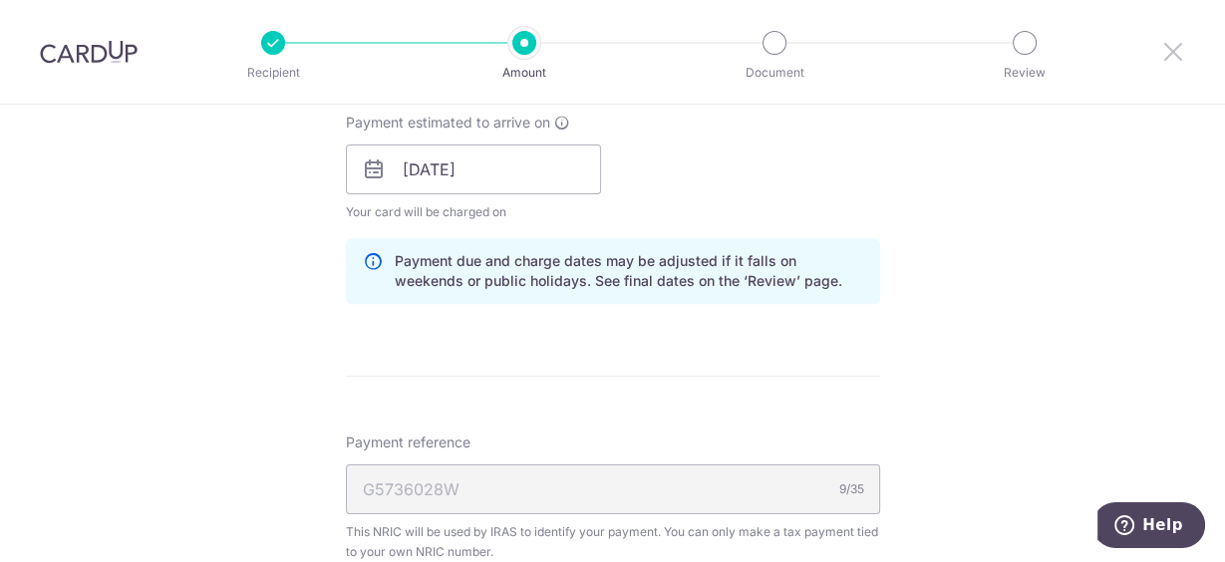
drag, startPoint x: 1183, startPoint y: 45, endPoint x: 705, endPoint y: 51, distance: 478.5
click at [1183, 45] on icon at bounding box center [1173, 51] width 24 height 25
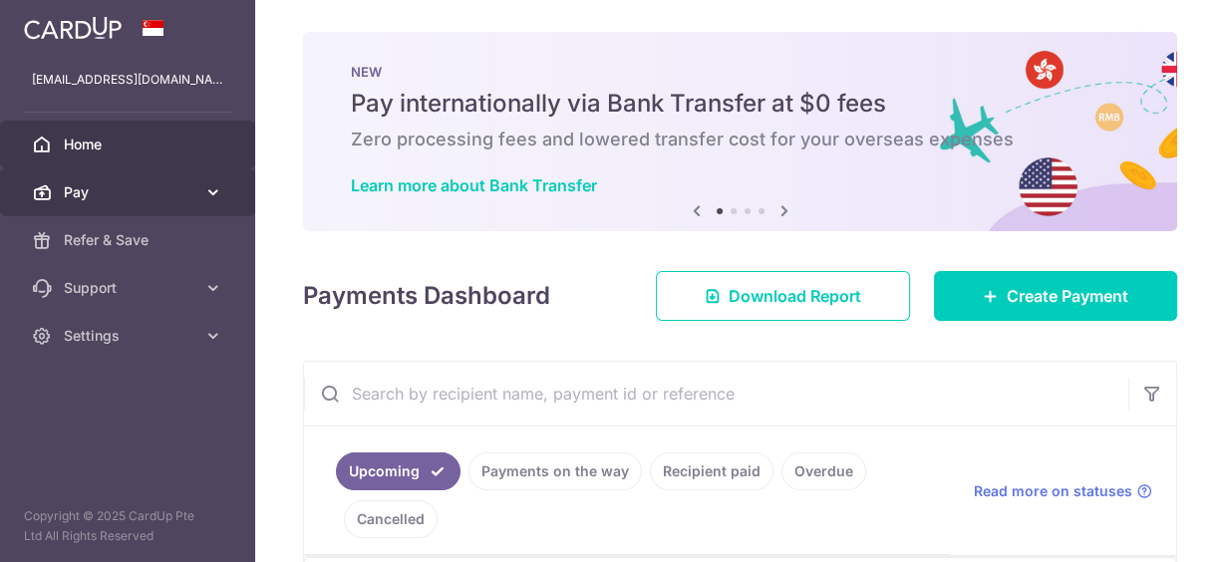
click at [73, 199] on span "Pay" at bounding box center [130, 192] width 132 height 20
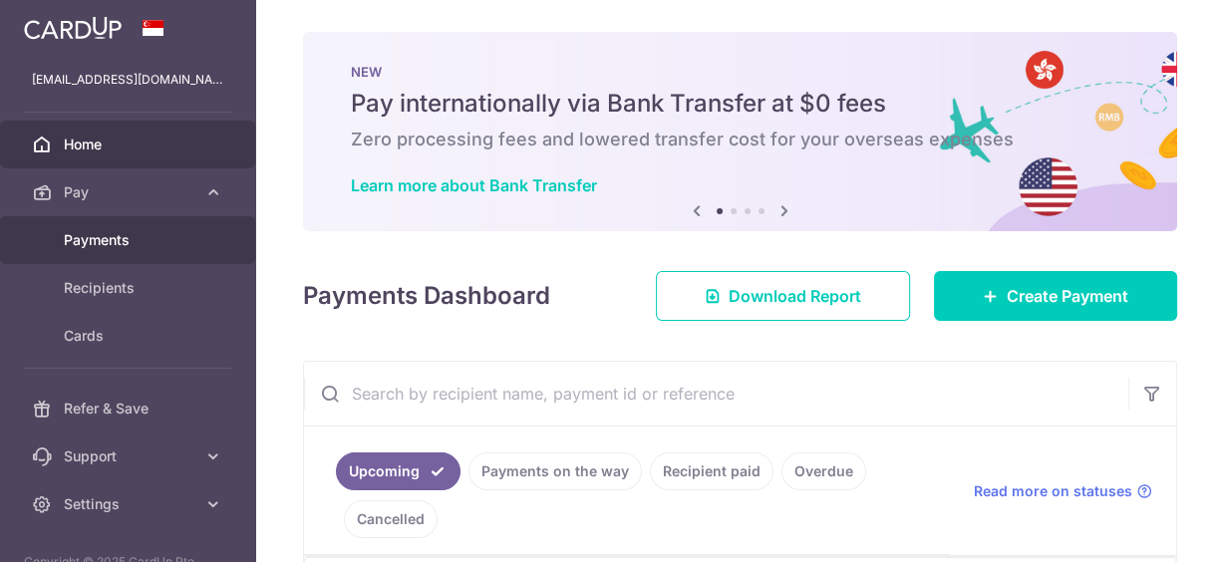
click at [85, 236] on span "Payments" at bounding box center [130, 240] width 132 height 20
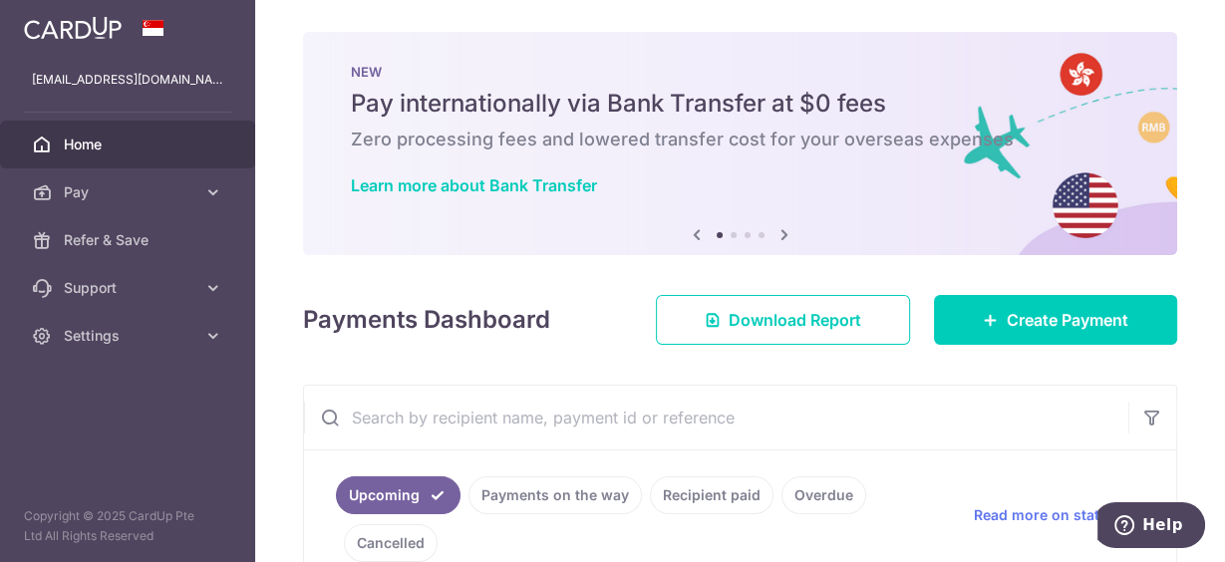
click at [399, 534] on link "Cancelled" at bounding box center [391, 543] width 94 height 38
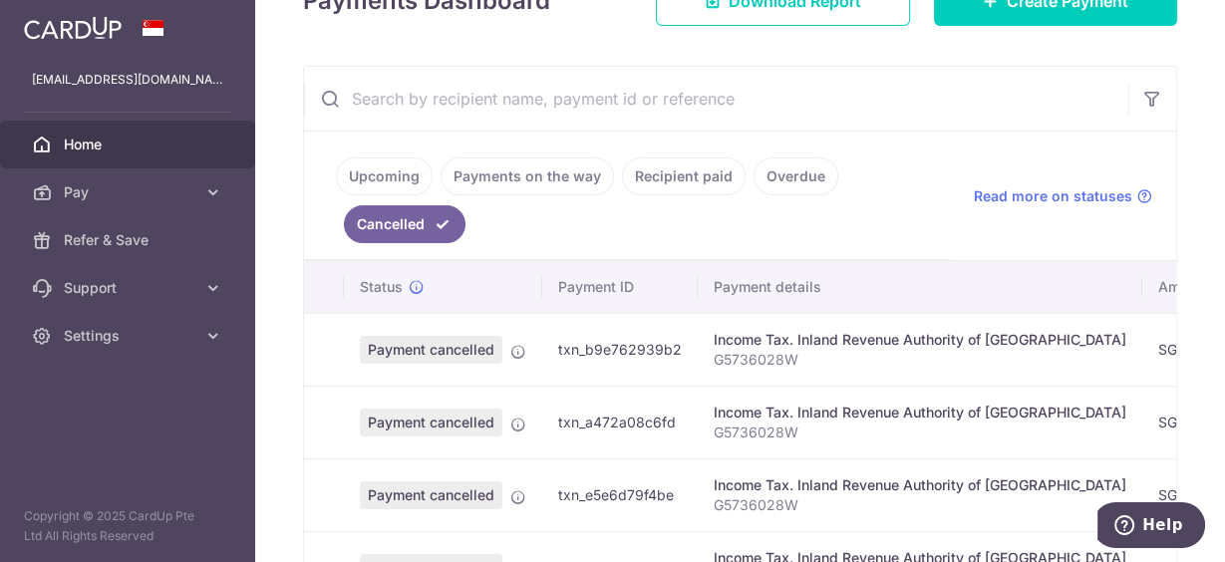
scroll to position [399, 0]
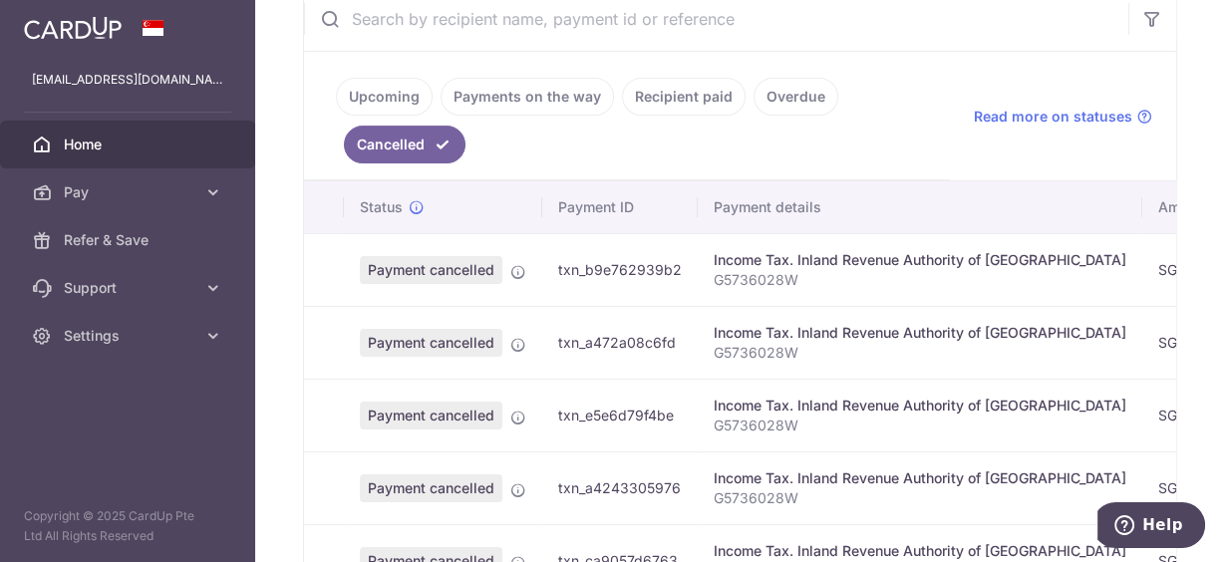
click at [448, 265] on span "Payment cancelled" at bounding box center [431, 270] width 143 height 28
click at [515, 268] on icon at bounding box center [518, 272] width 16 height 16
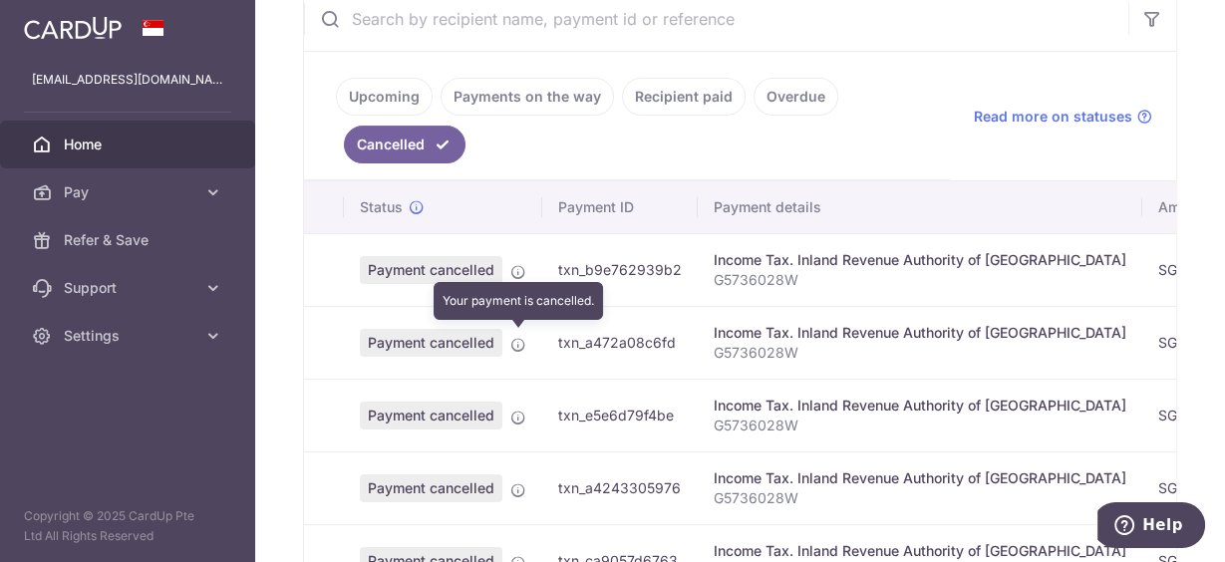
click at [511, 343] on icon at bounding box center [518, 345] width 16 height 16
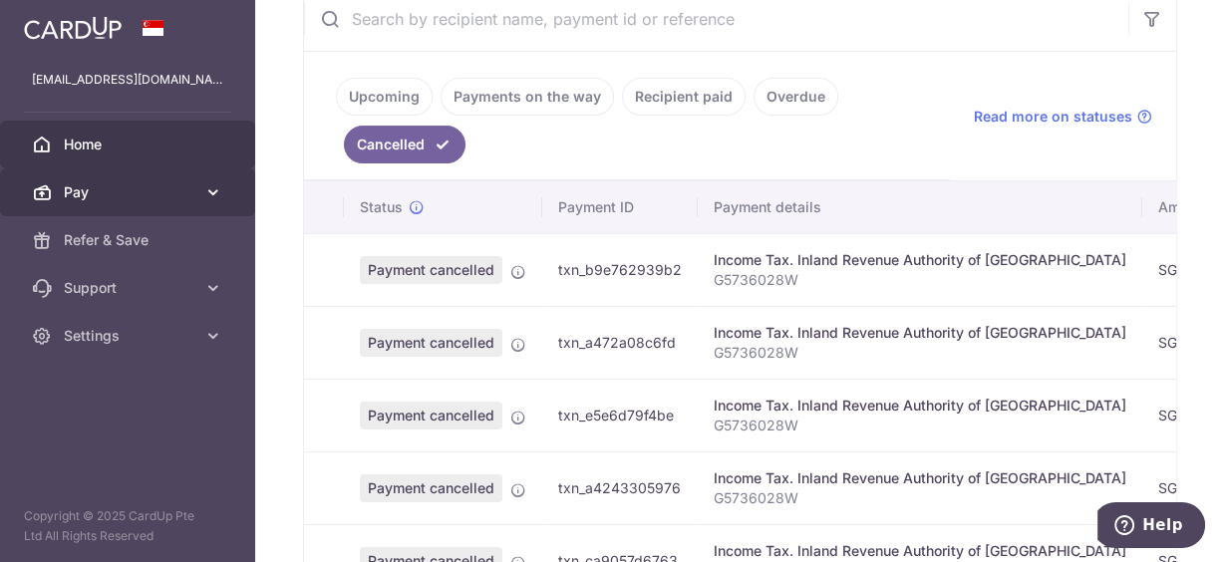
click at [79, 196] on span "Pay" at bounding box center [130, 192] width 132 height 20
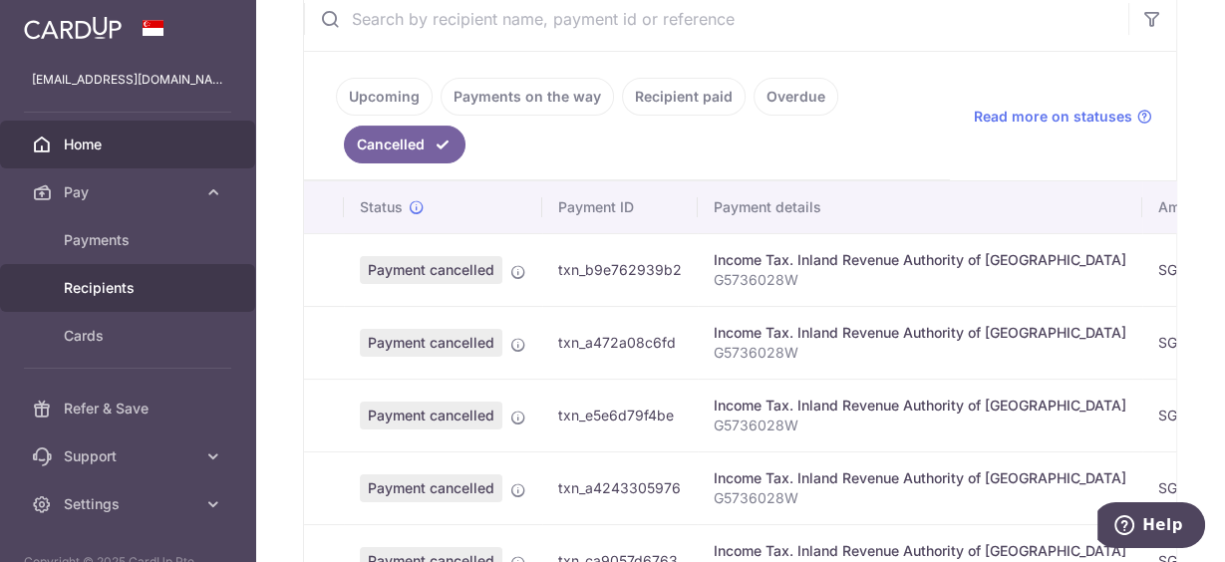
click at [94, 287] on span "Recipients" at bounding box center [130, 288] width 132 height 20
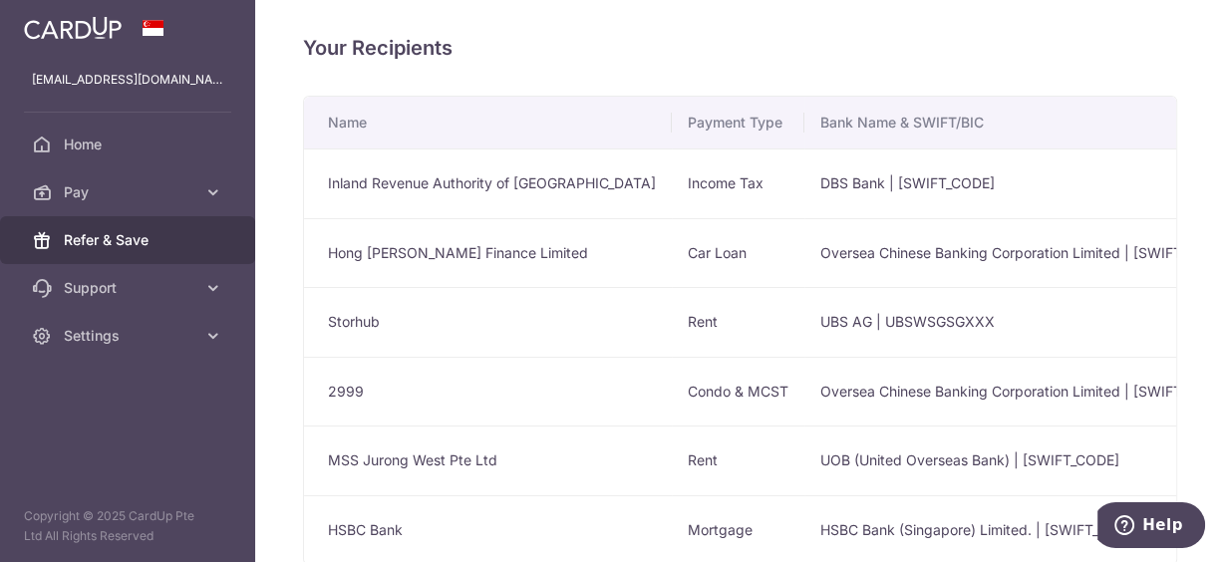
click at [101, 240] on span "Refer & Save" at bounding box center [130, 240] width 132 height 20
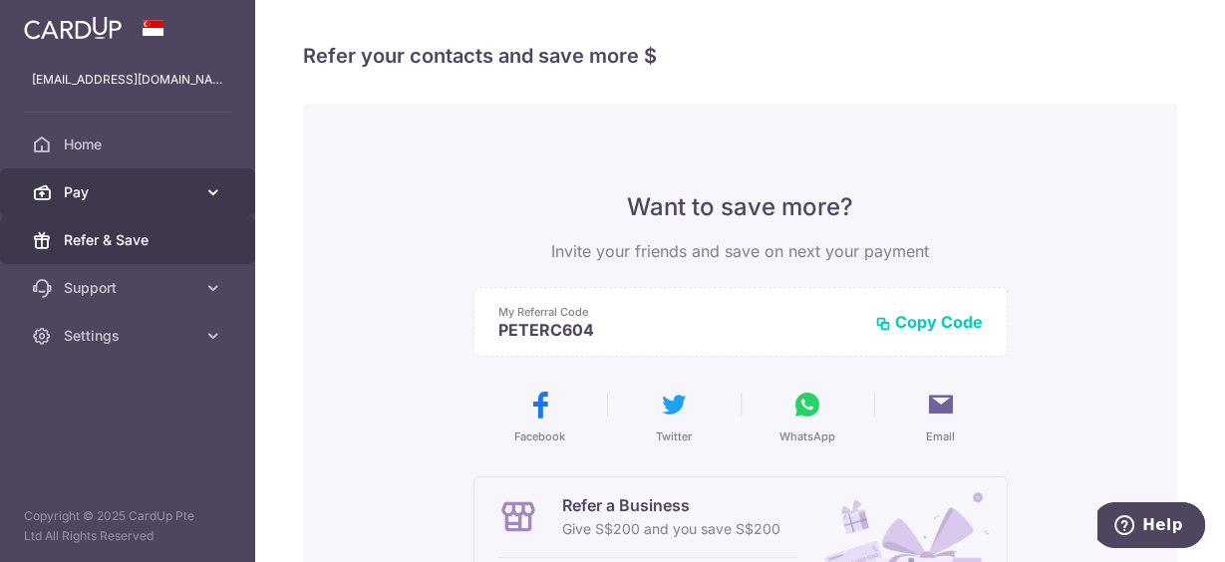
click at [69, 190] on span "Pay" at bounding box center [130, 192] width 132 height 20
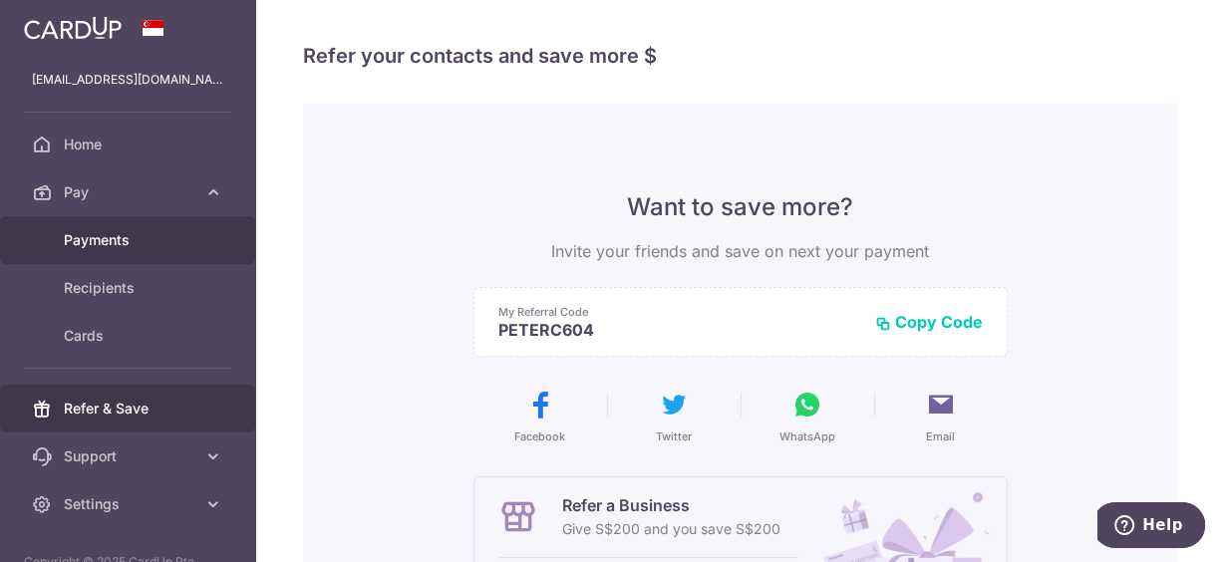
click at [83, 242] on span "Payments" at bounding box center [130, 240] width 132 height 20
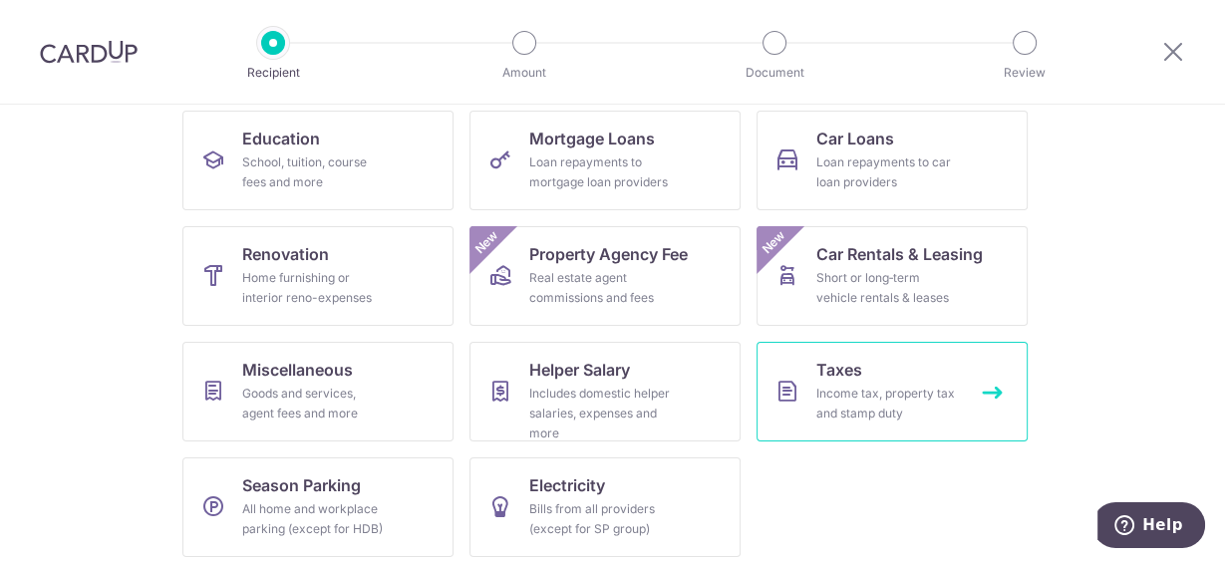
scroll to position [328, 0]
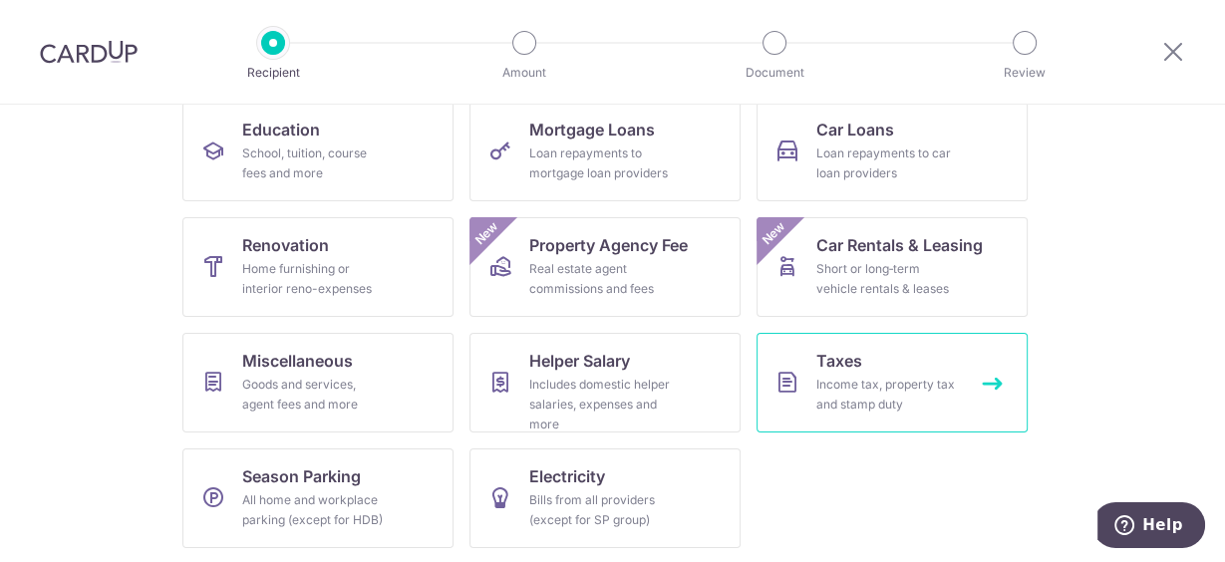
click at [843, 390] on div "Income tax, property tax and stamp duty" at bounding box center [888, 395] width 144 height 40
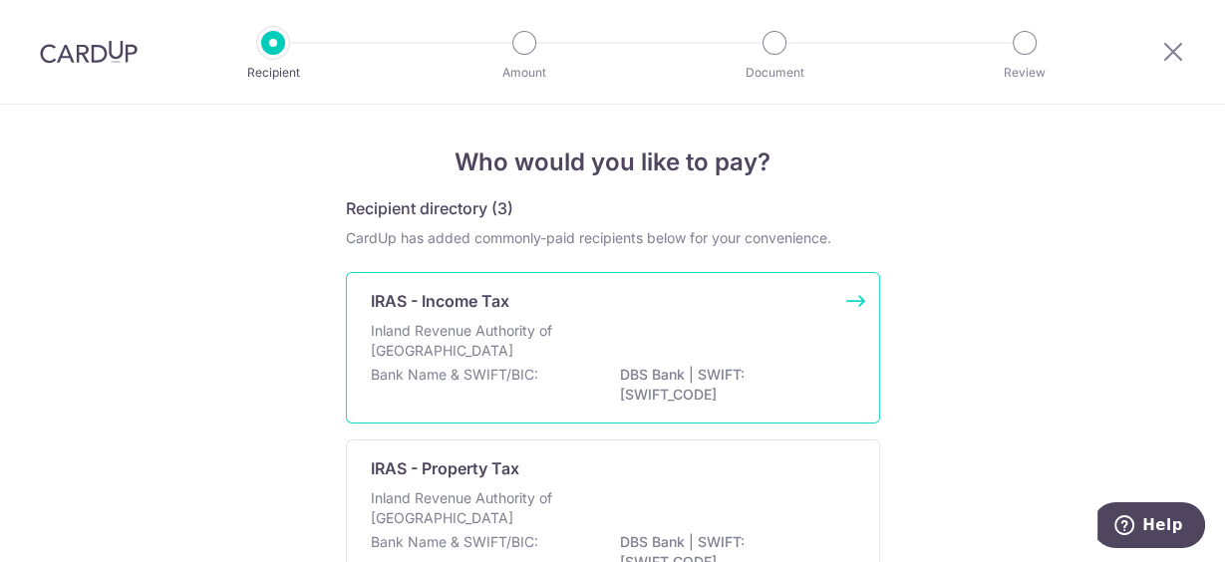
click at [457, 321] on p "Inland Revenue Authority of Singapore" at bounding box center [476, 341] width 211 height 40
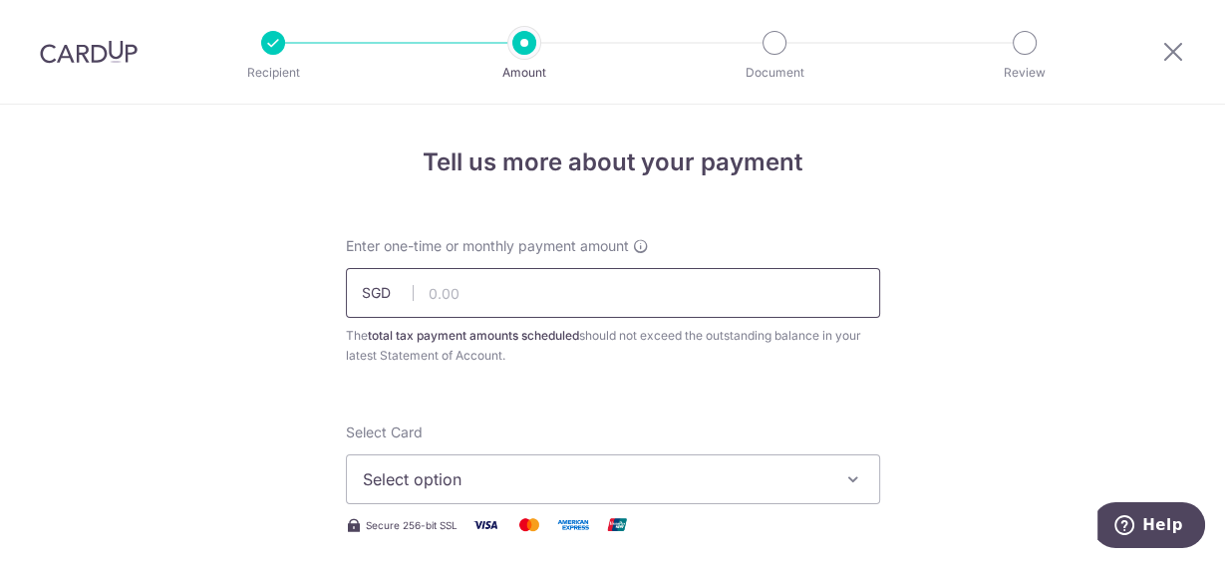
drag, startPoint x: 425, startPoint y: 294, endPoint x: 708, endPoint y: 279, distance: 283.5
click at [425, 294] on input "text" at bounding box center [613, 293] width 534 height 50
type input "1,818.98"
click at [422, 471] on span "Select option" at bounding box center [595, 479] width 464 height 24
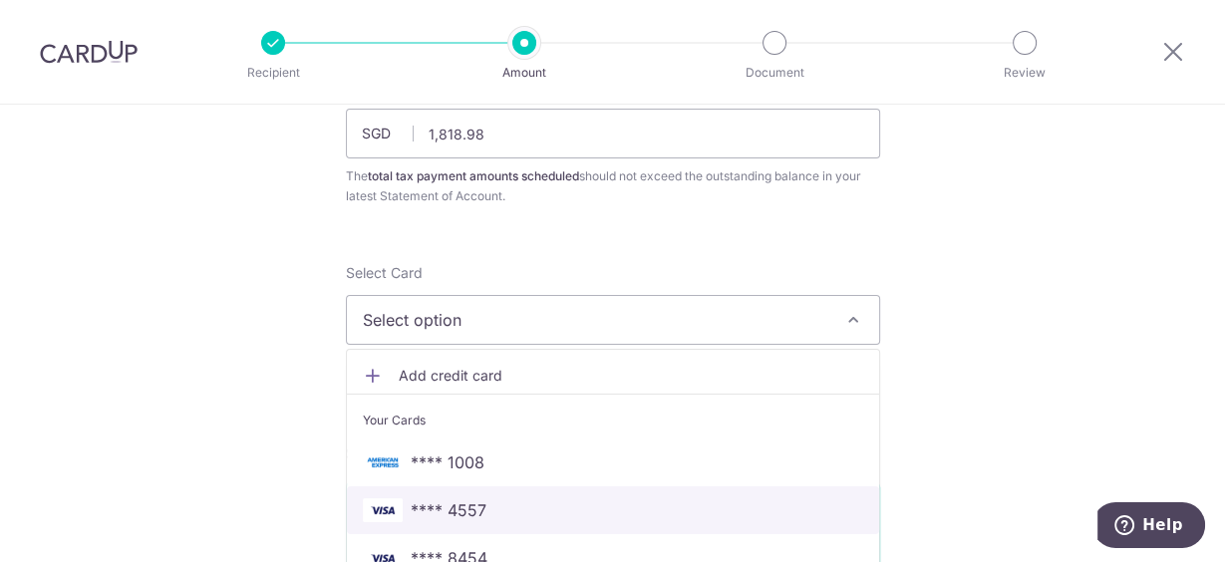
scroll to position [239, 0]
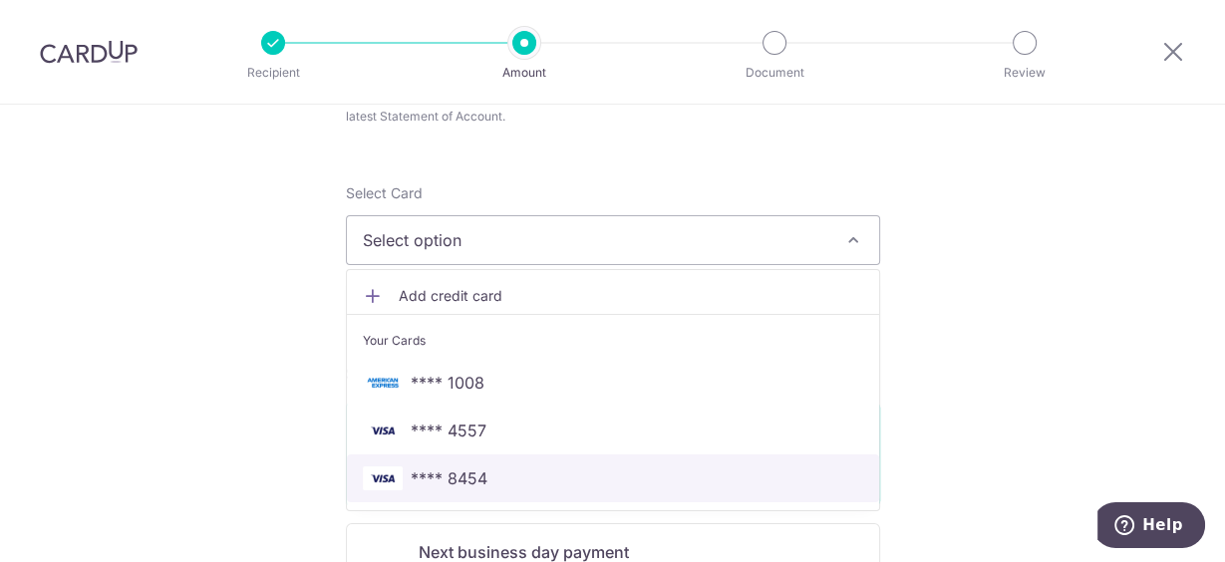
click at [450, 466] on span "**** 8454" at bounding box center [449, 478] width 77 height 24
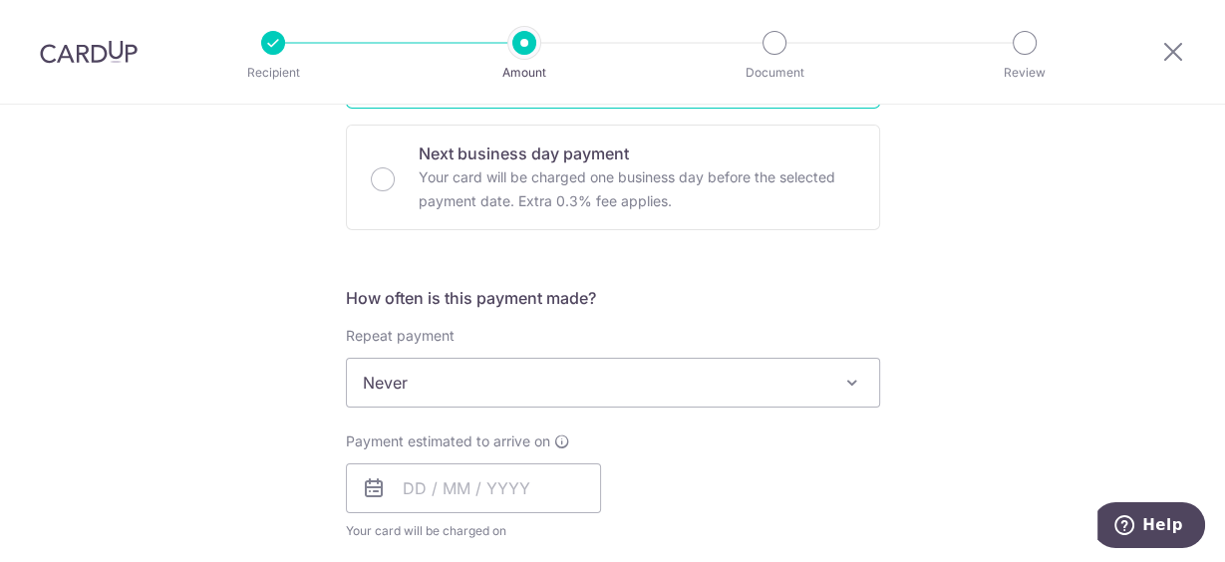
scroll to position [877, 0]
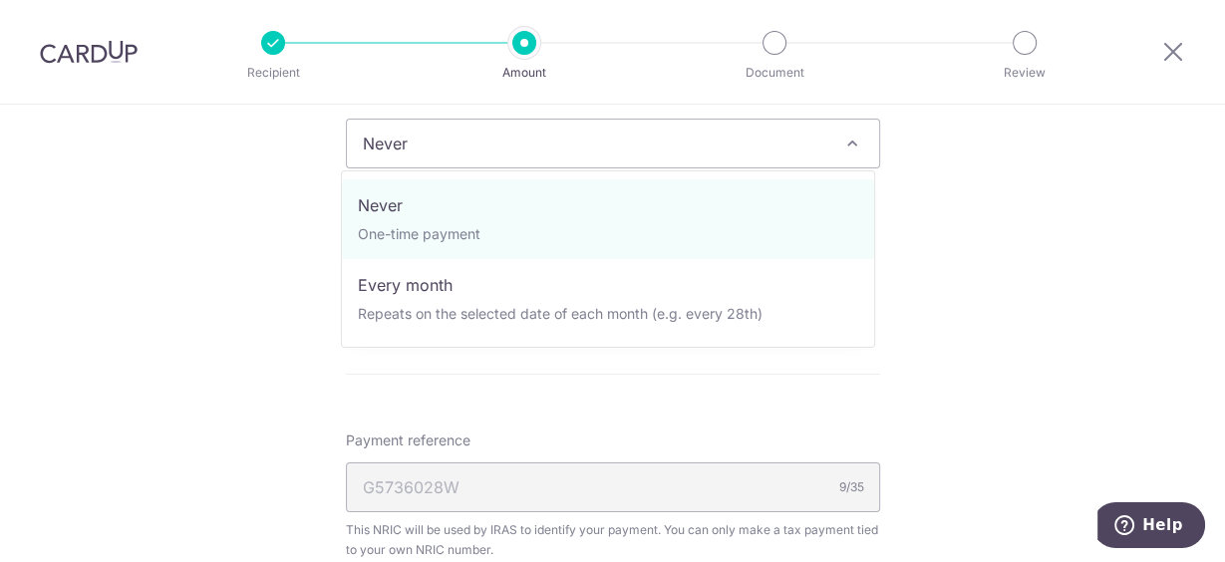
click at [506, 146] on span "Never" at bounding box center [613, 144] width 532 height 48
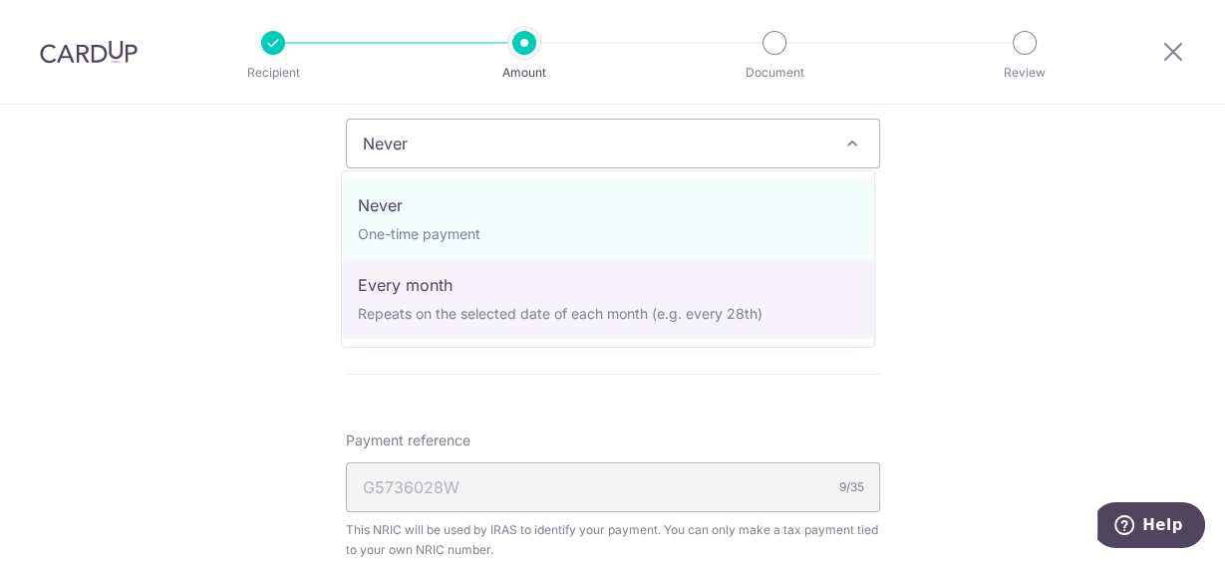
select select "3"
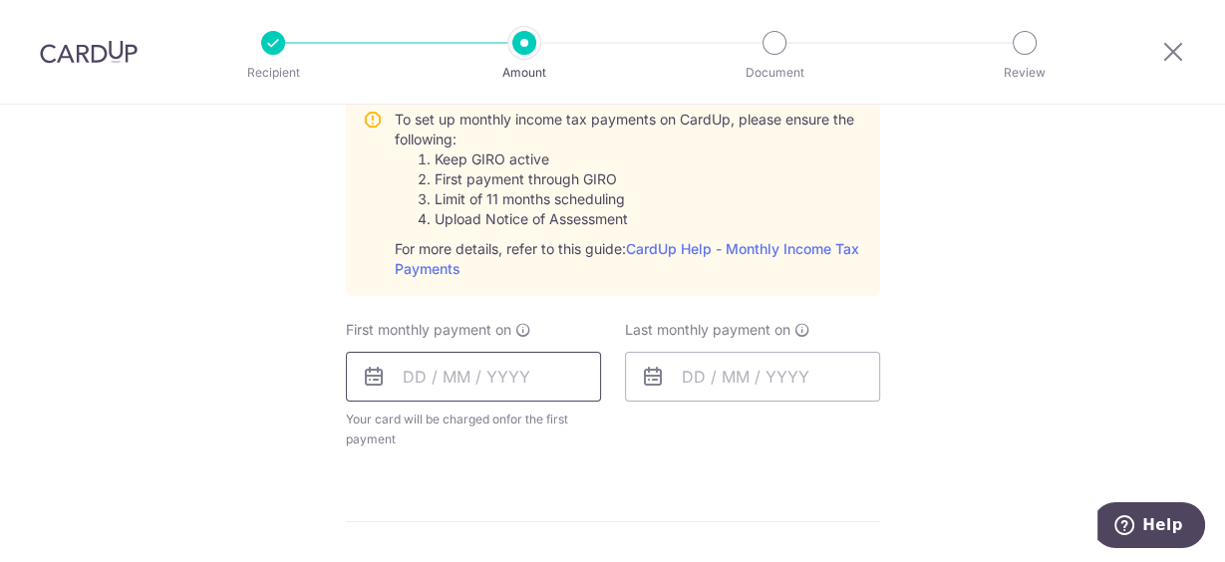
scroll to position [1037, 0]
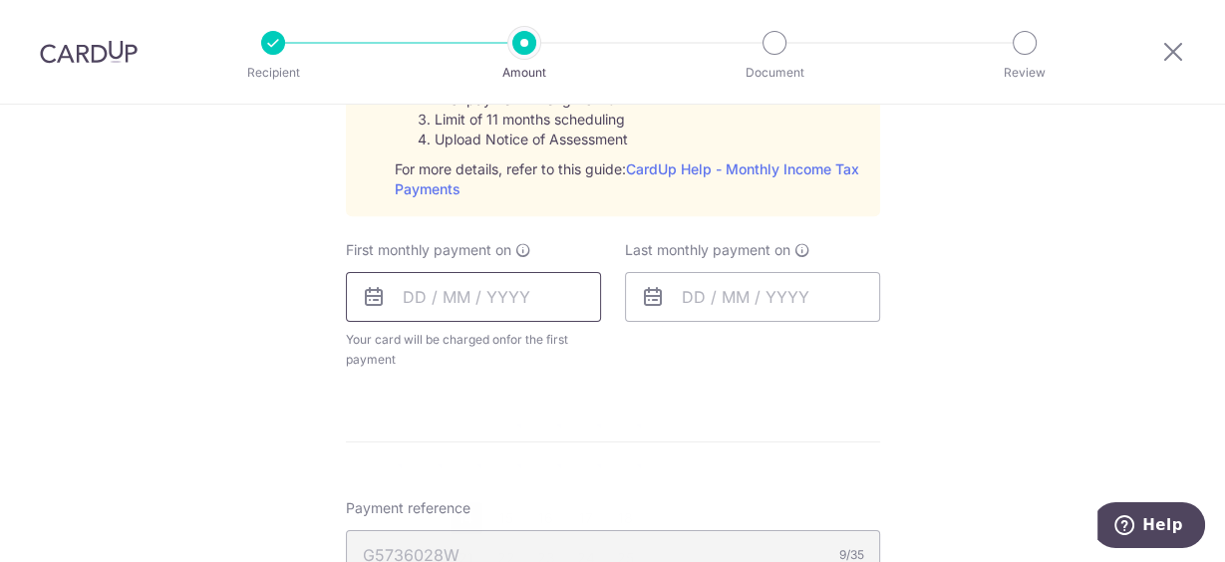
click at [413, 293] on input "text" at bounding box center [473, 297] width 255 height 50
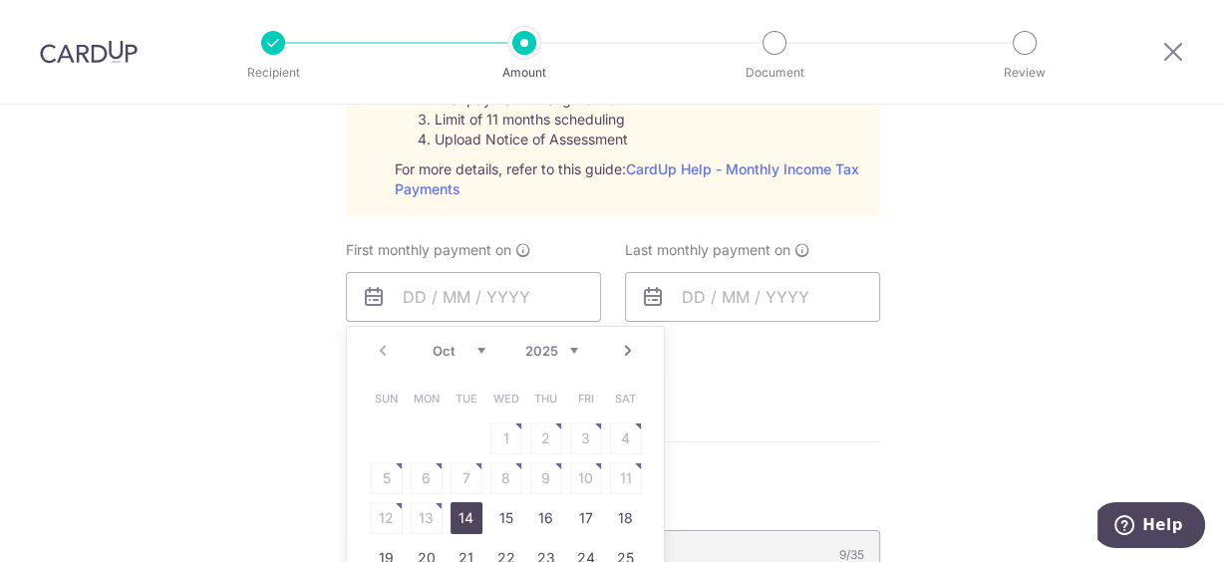
click at [458, 514] on link "14" at bounding box center [467, 518] width 32 height 32
type input "14/10/2025"
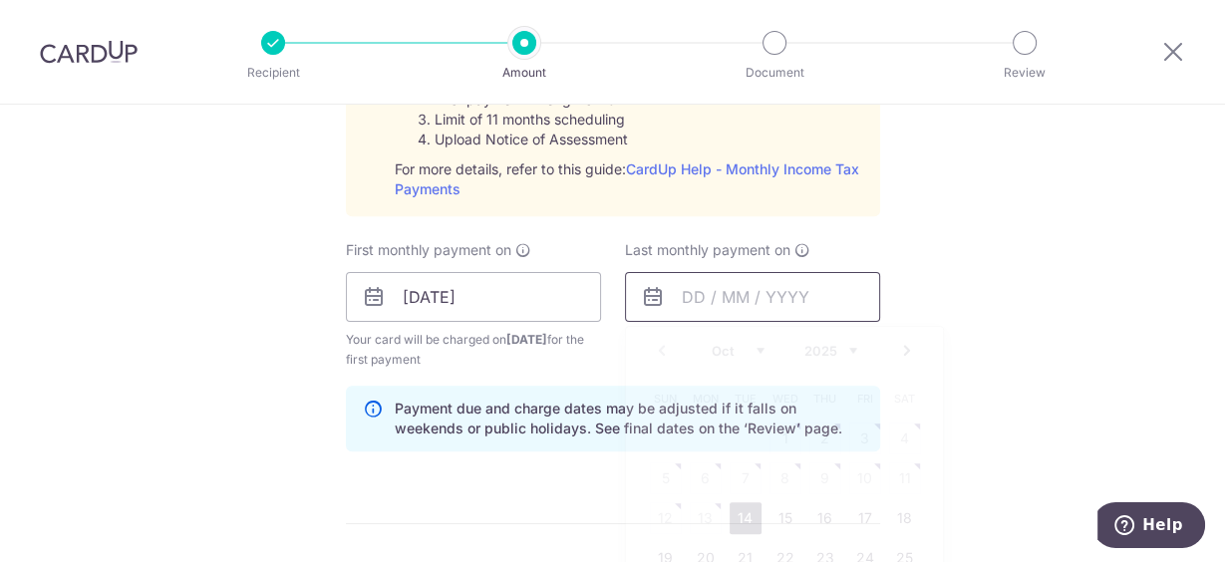
click at [707, 299] on input "text" at bounding box center [752, 297] width 255 height 50
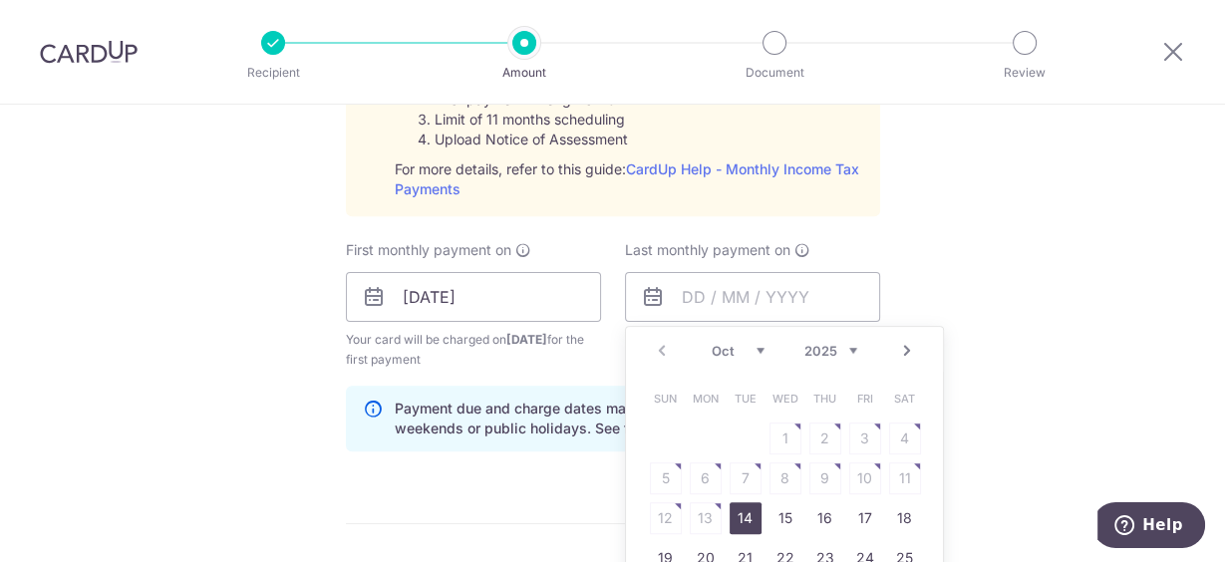
click at [900, 345] on link "Next" at bounding box center [907, 351] width 24 height 24
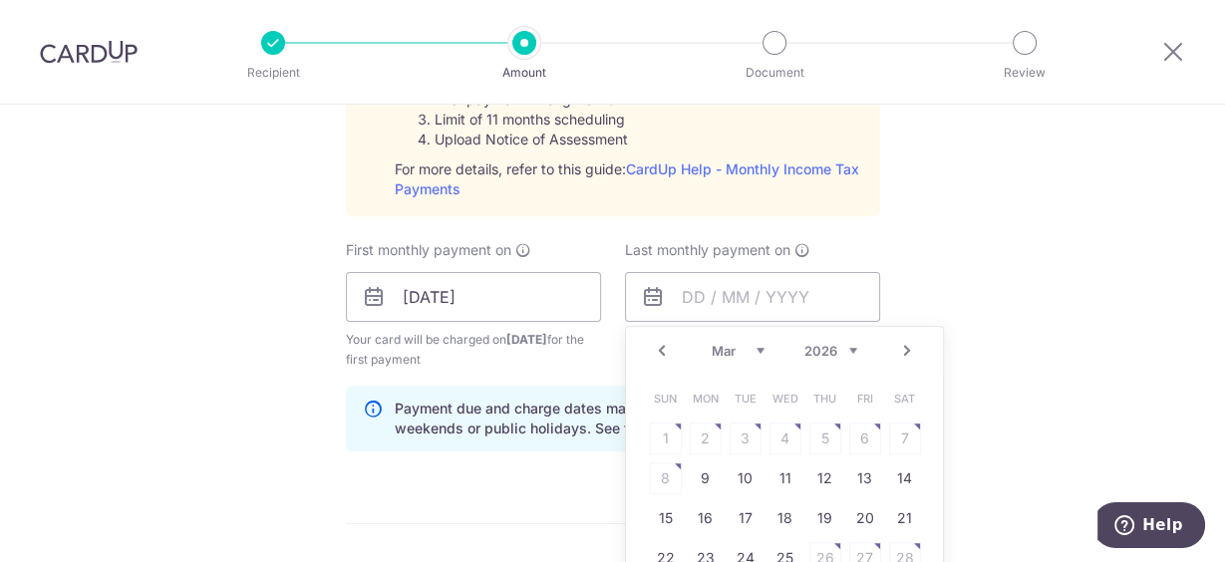
click at [900, 345] on link "Next" at bounding box center [907, 351] width 24 height 24
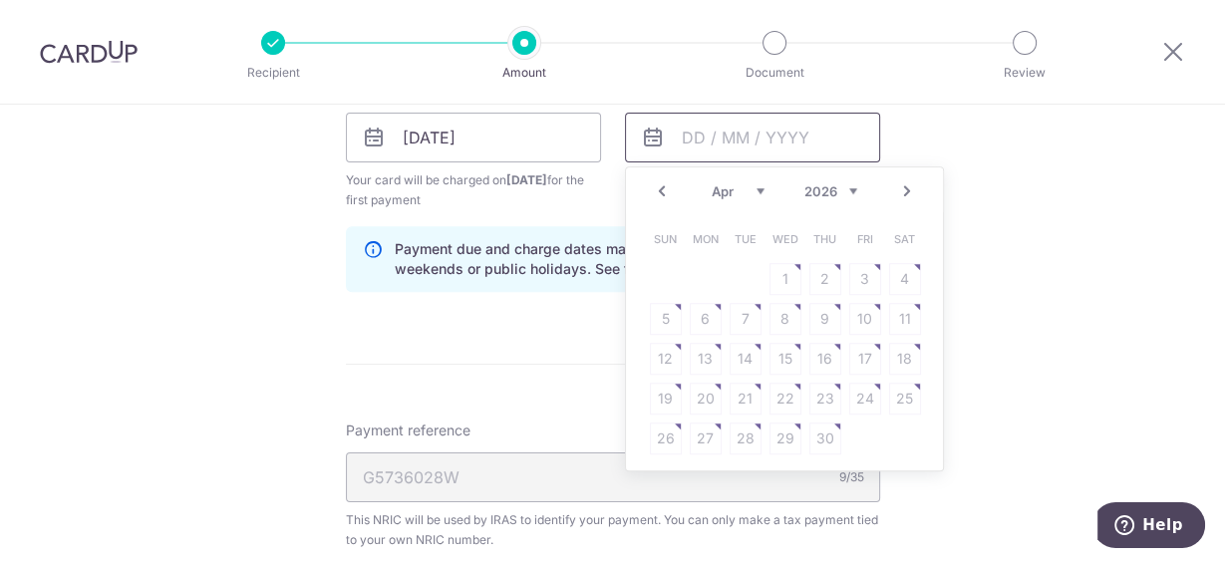
scroll to position [1116, 0]
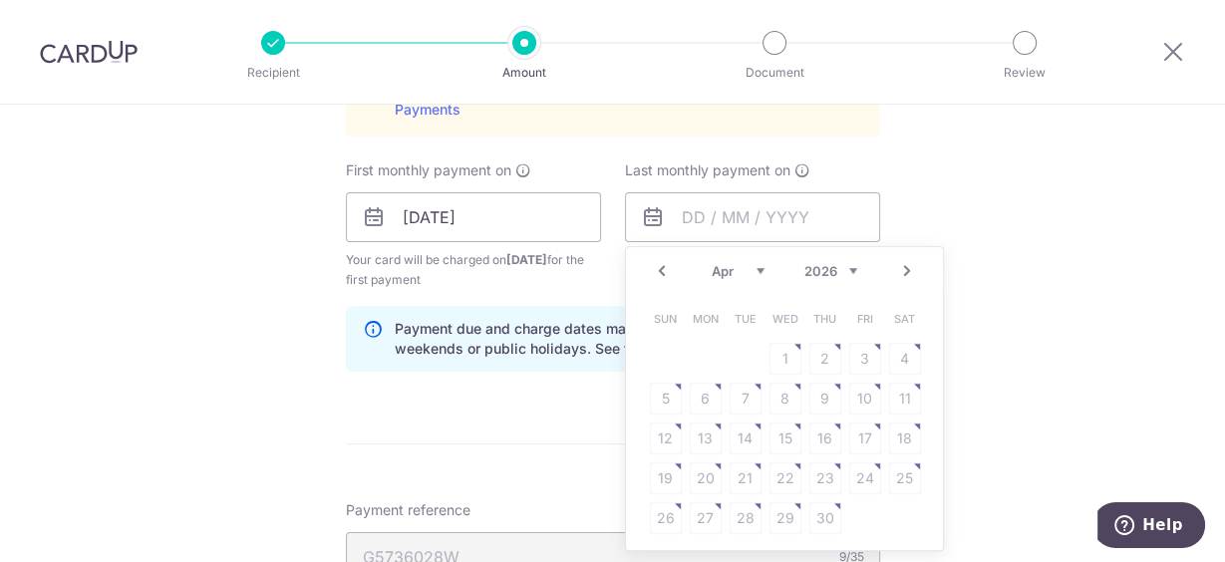
click at [652, 263] on link "Prev" at bounding box center [662, 271] width 24 height 24
click at [698, 399] on link "9" at bounding box center [706, 399] width 32 height 32
type input "09/03/2026"
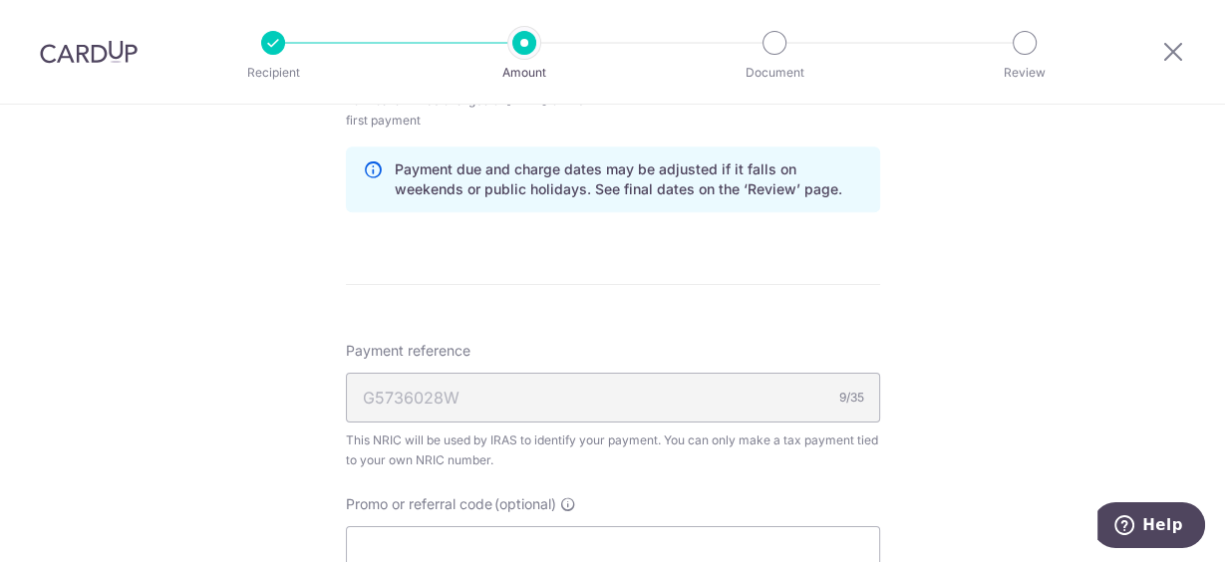
scroll to position [1435, 0]
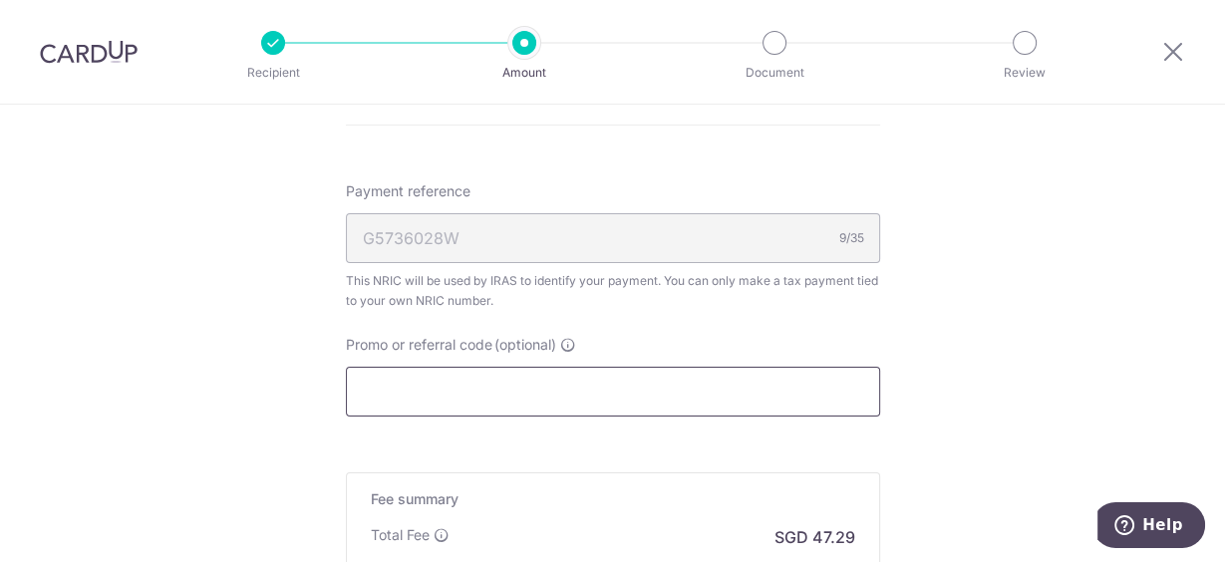
click at [442, 381] on input "Promo or referral code (optional)" at bounding box center [613, 392] width 534 height 50
paste input "3HOME25R"
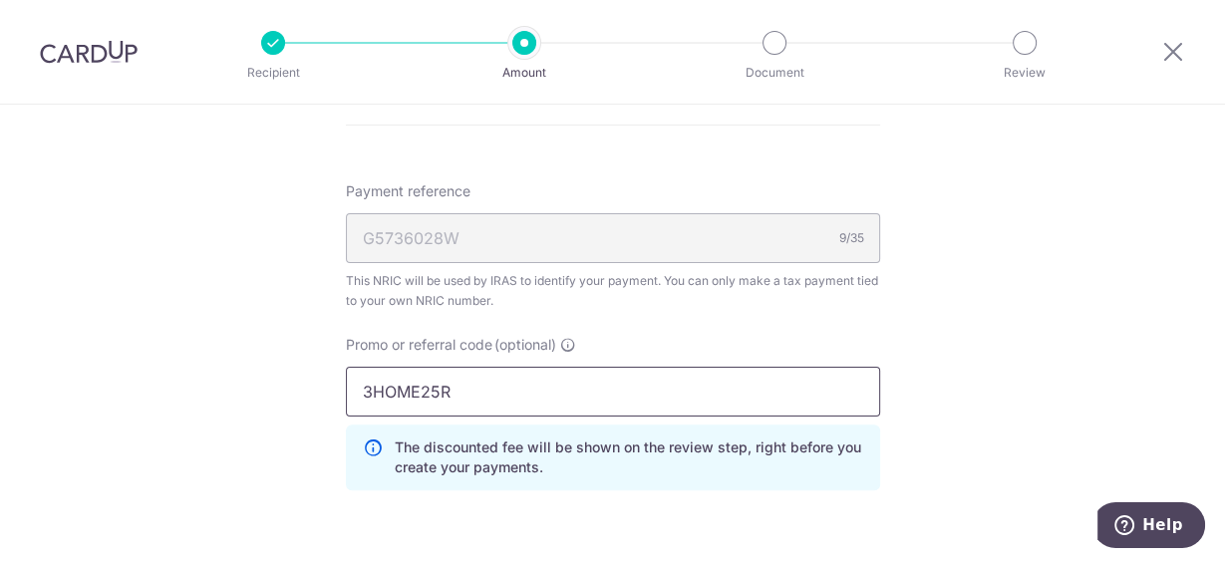
drag, startPoint x: 458, startPoint y: 386, endPoint x: 233, endPoint y: 383, distance: 225.3
type input "VTAX25R"
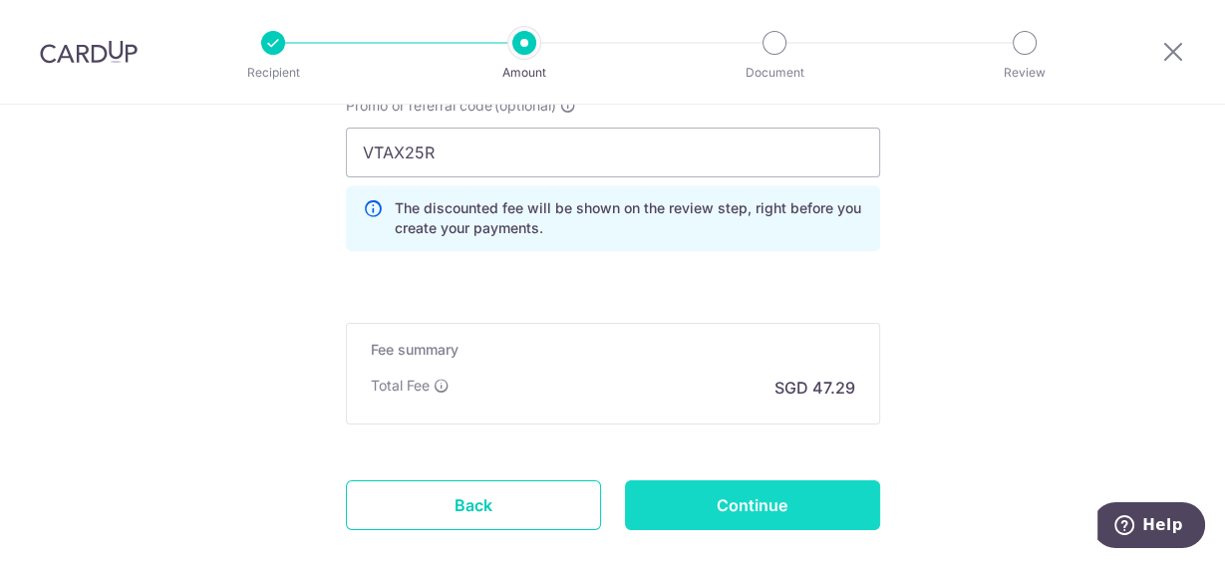
click at [702, 498] on input "Continue" at bounding box center [752, 505] width 255 height 50
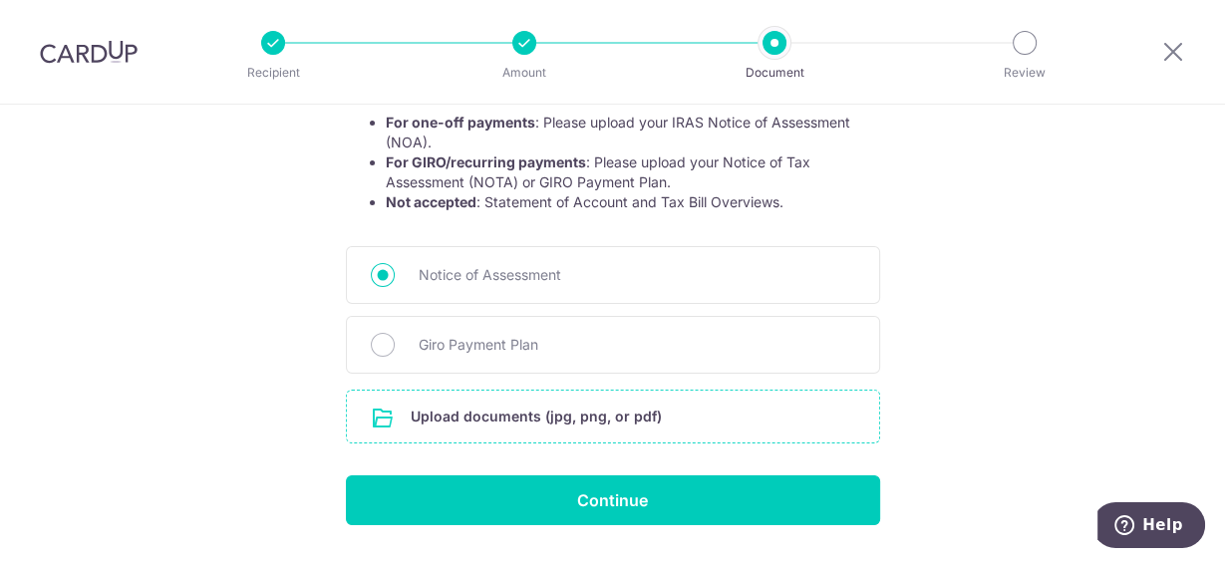
scroll to position [452, 0]
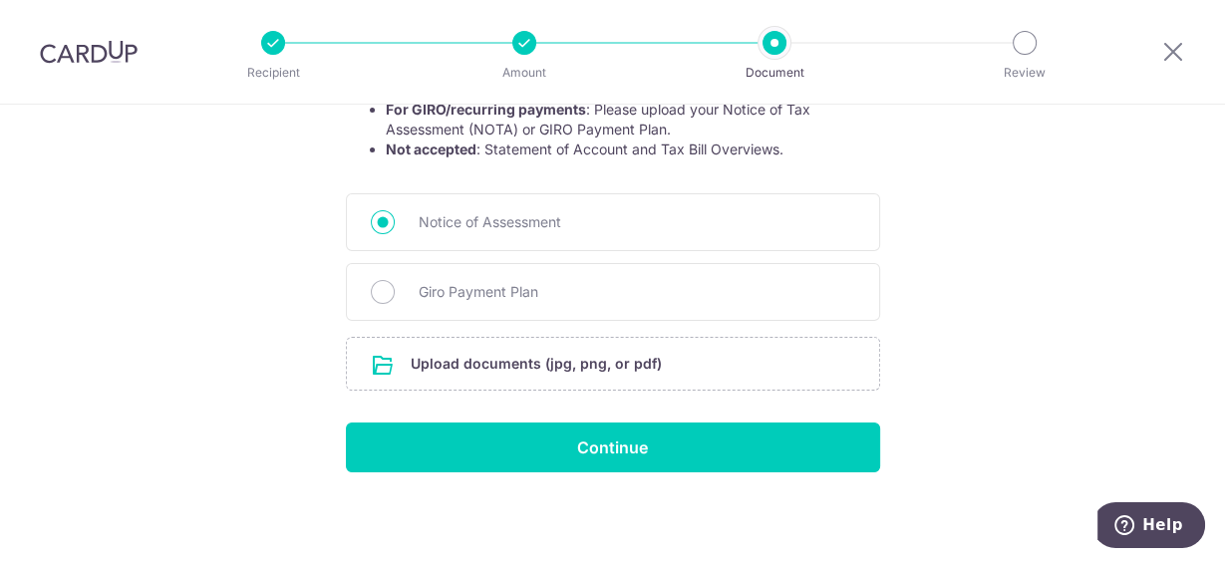
click at [1153, 455] on div "Help us verify your payment Your supporting documents will enable us to approve…" at bounding box center [612, 109] width 1225 height 913
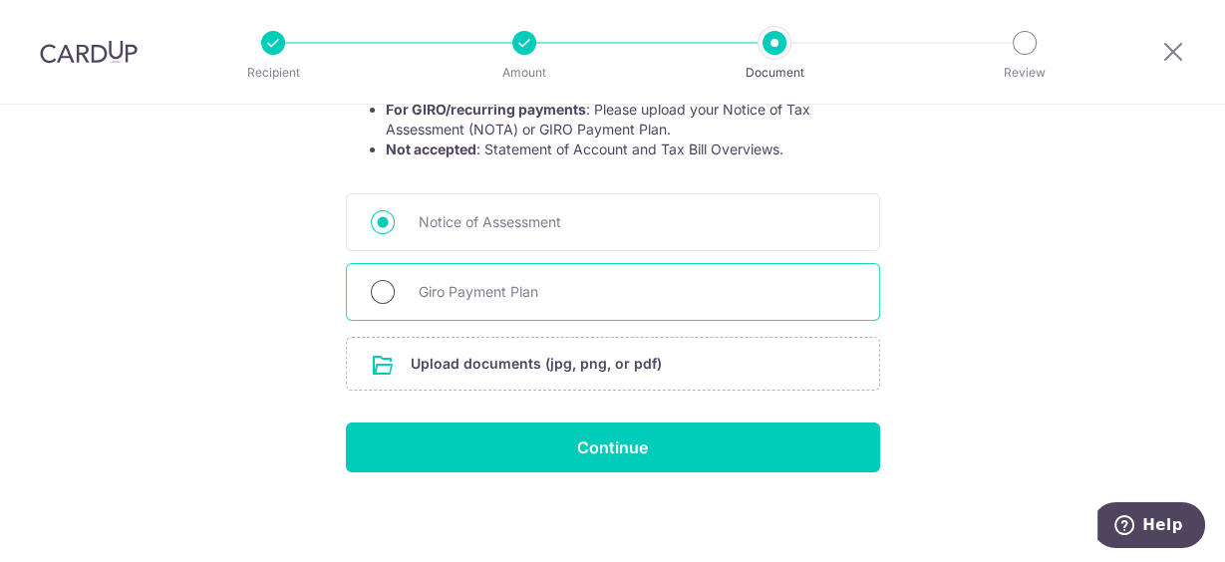
click at [378, 291] on input "Giro Payment Plan" at bounding box center [383, 292] width 24 height 24
radio input "true"
click at [541, 359] on input "file" at bounding box center [613, 364] width 532 height 52
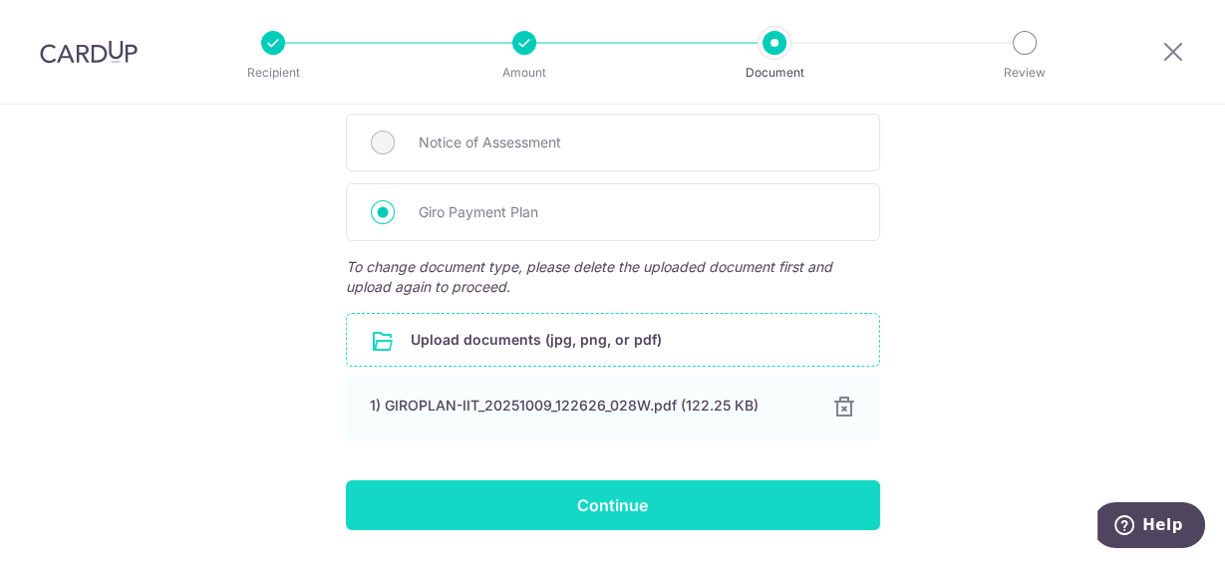
scroll to position [589, 0]
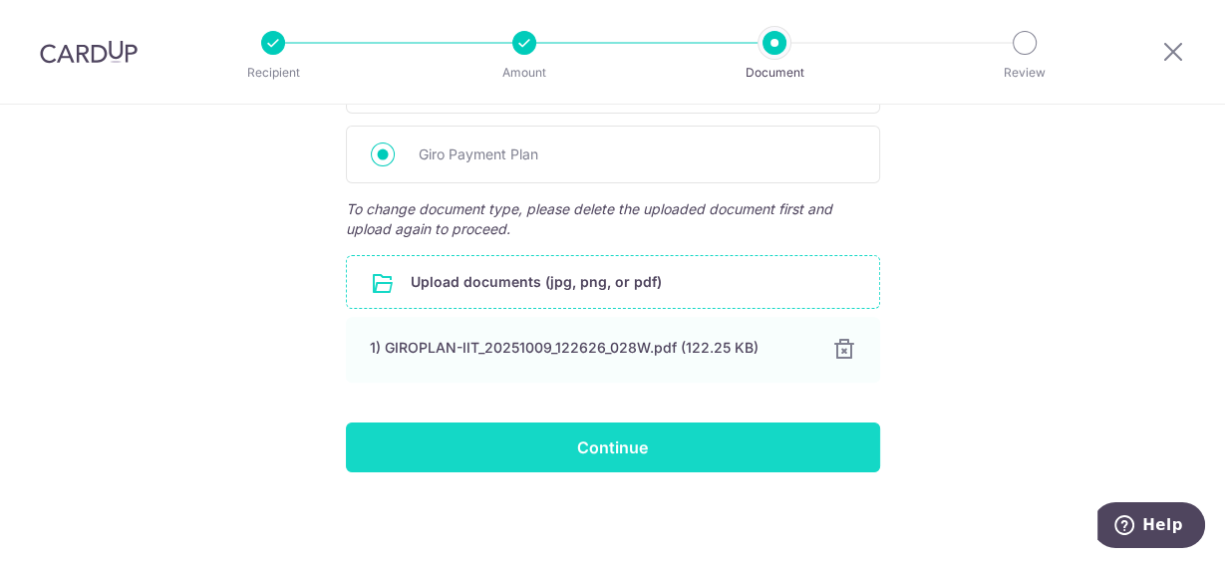
click at [606, 448] on input "Continue" at bounding box center [613, 448] width 534 height 50
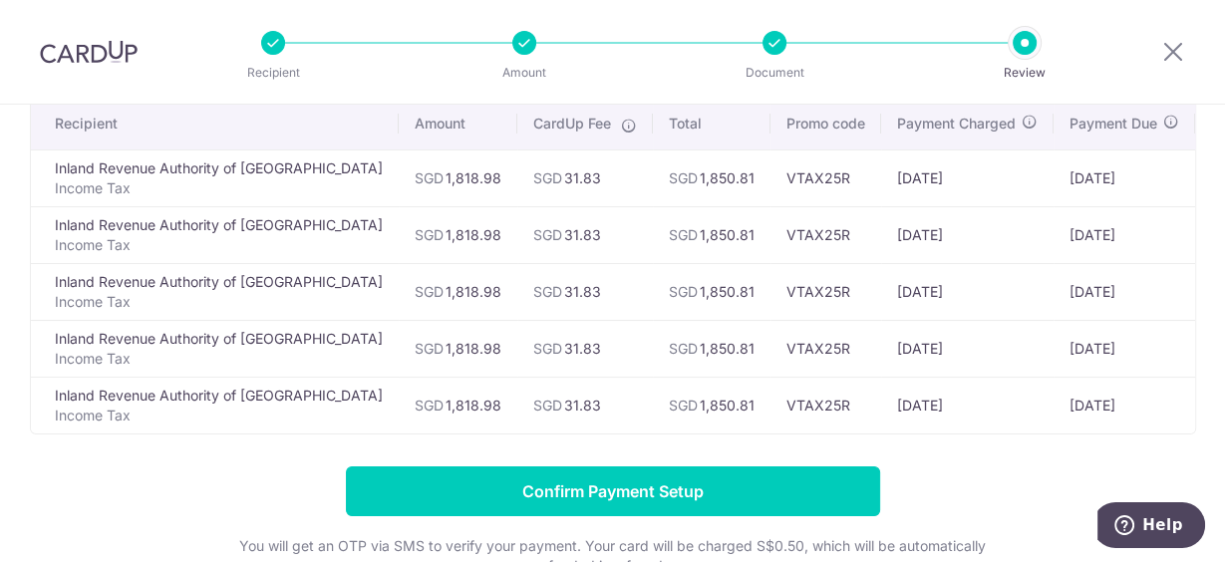
scroll to position [0, 42]
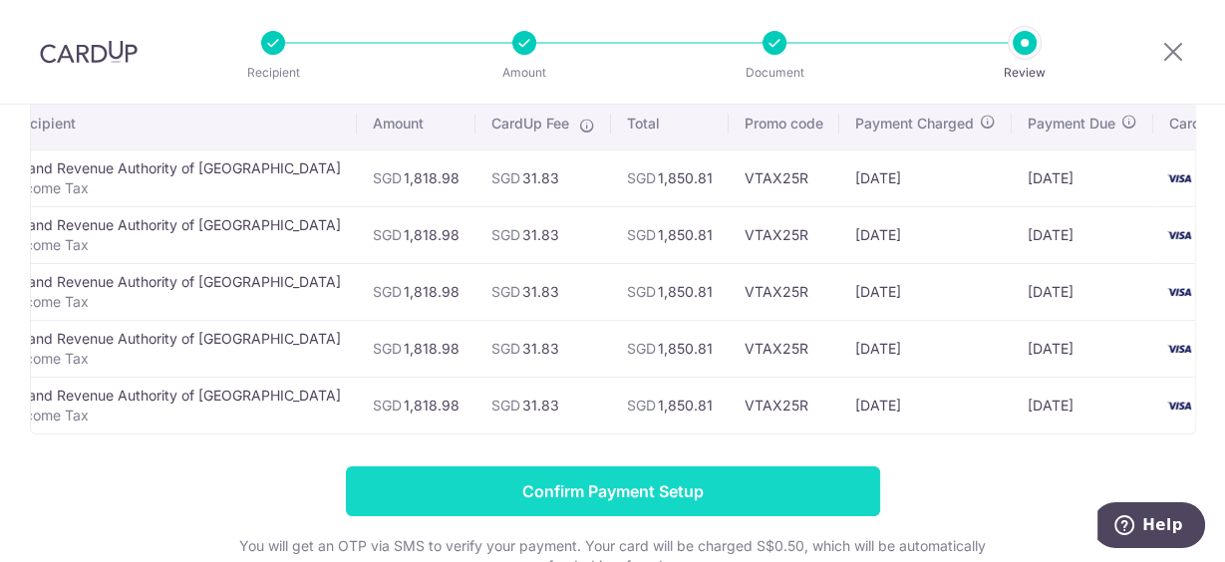
click at [592, 498] on input "Confirm Payment Setup" at bounding box center [613, 491] width 534 height 50
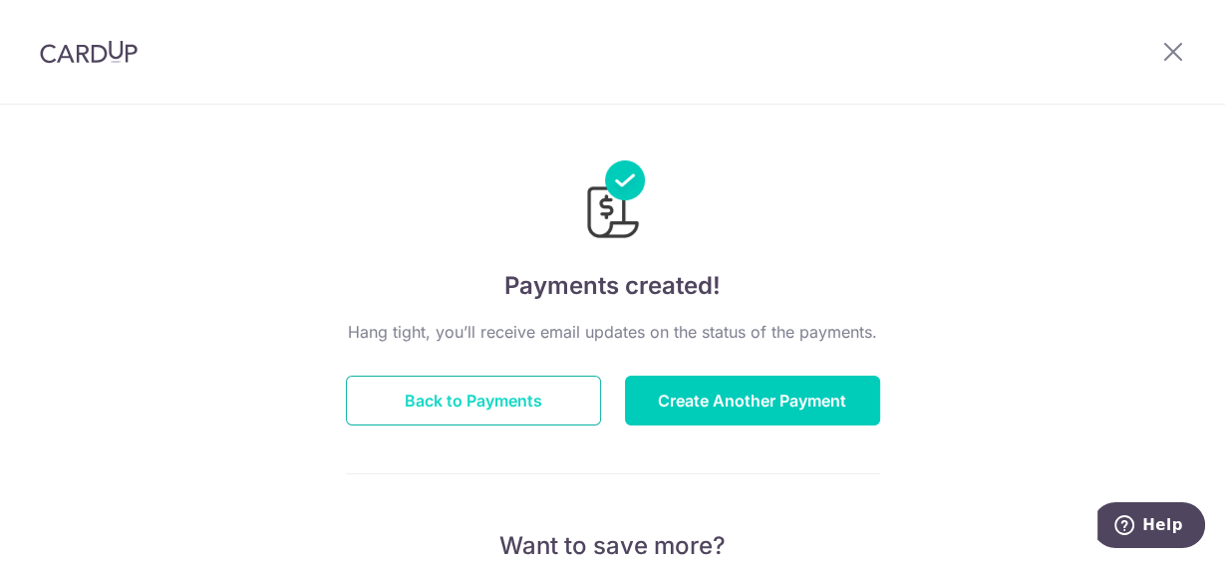
click at [451, 411] on button "Back to Payments" at bounding box center [473, 401] width 255 height 50
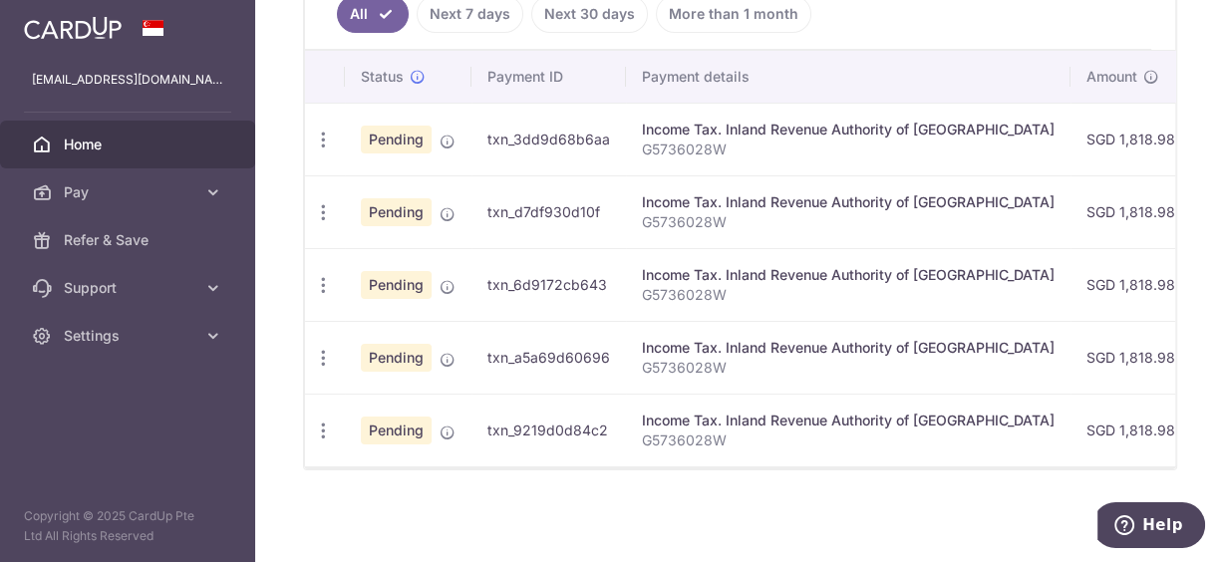
scroll to position [454, 0]
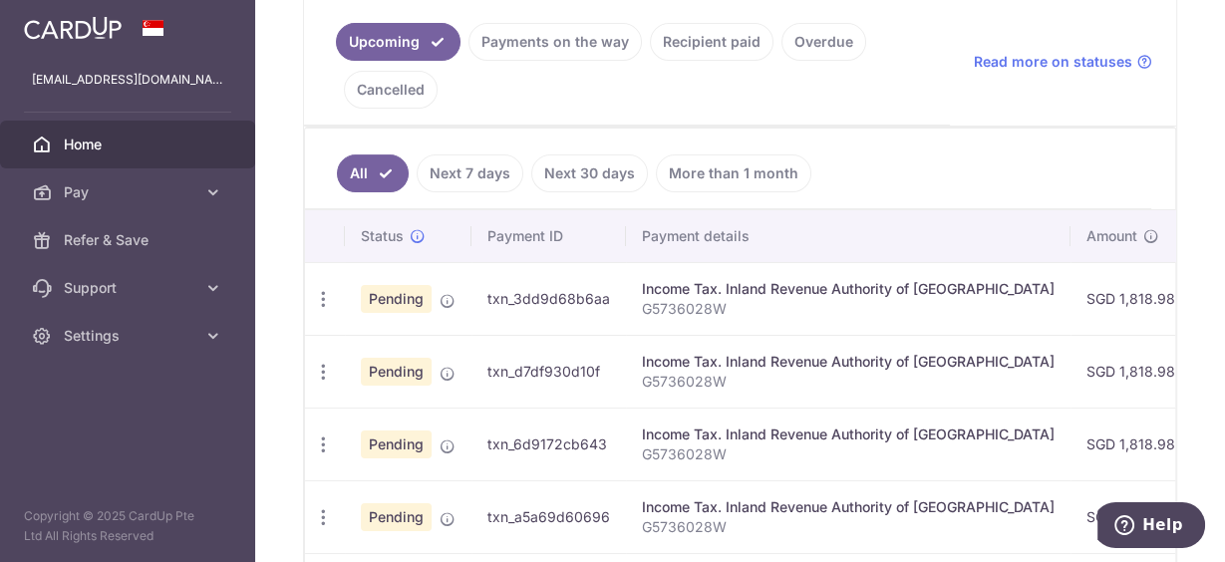
click at [765, 104] on ul "Upcoming Payments on the way Recipient paid Overdue Cancelled" at bounding box center [627, 61] width 646 height 129
drag, startPoint x: 1047, startPoint y: 291, endPoint x: 1095, endPoint y: 299, distance: 49.5
click at [1095, 299] on td "SGD 1,818.98" at bounding box center [1130, 298] width 121 height 73
copy td "1,818.98"
click at [950, 106] on div "Upcoming Payments on the way Recipient paid Overdue Cancelled Read more on stat…" at bounding box center [740, 62] width 872 height 130
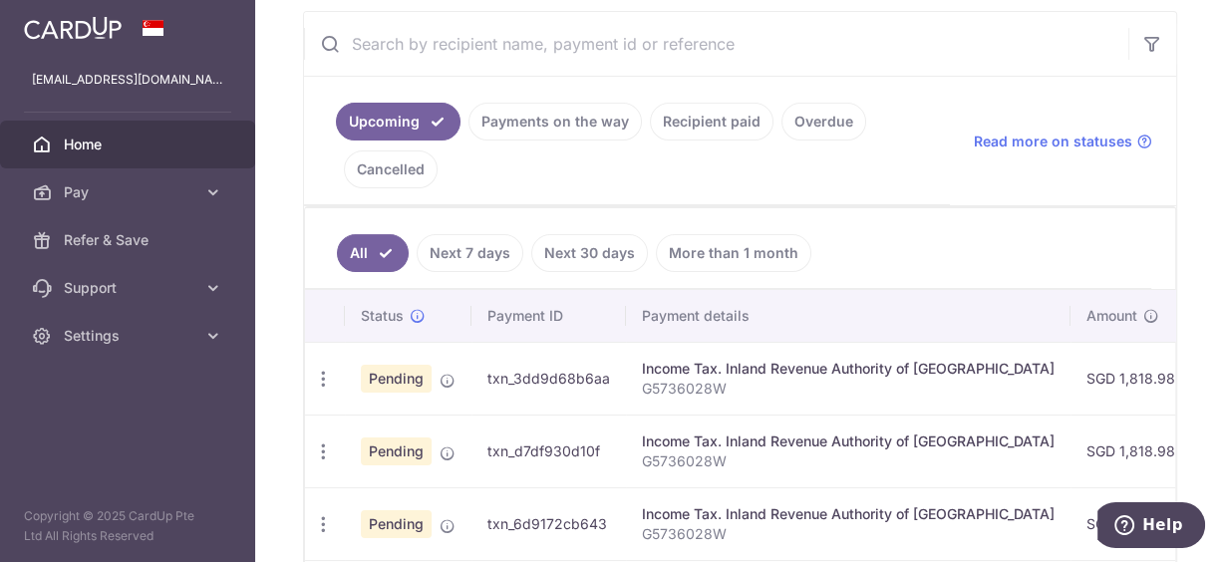
scroll to position [294, 0]
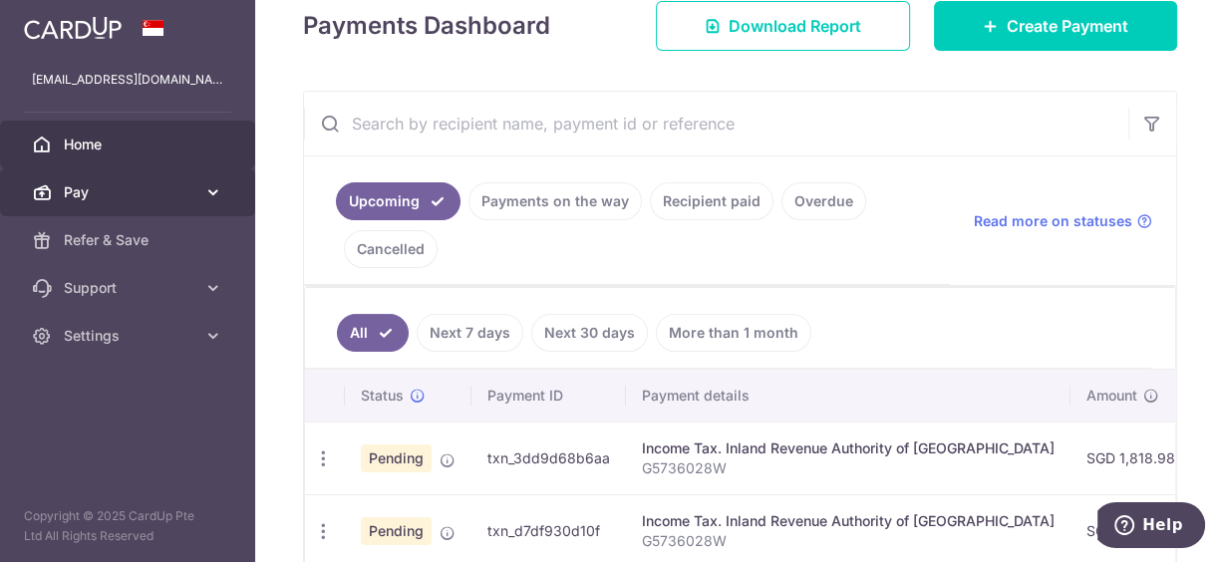
click at [93, 193] on span "Pay" at bounding box center [130, 192] width 132 height 20
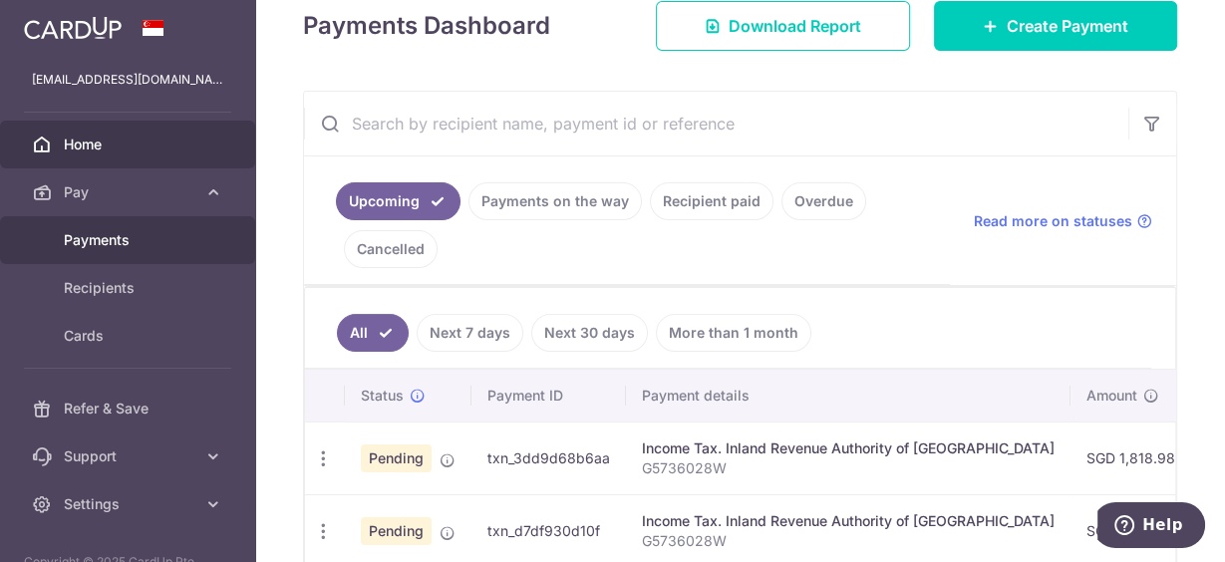
click at [118, 235] on span "Payments" at bounding box center [130, 240] width 132 height 20
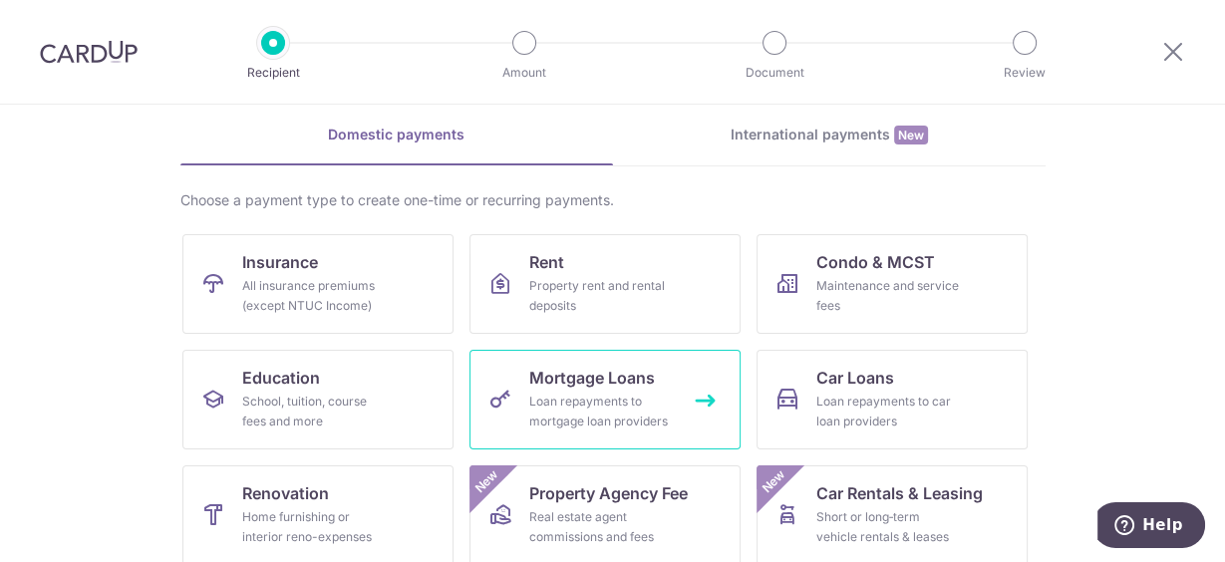
scroll to position [159, 0]
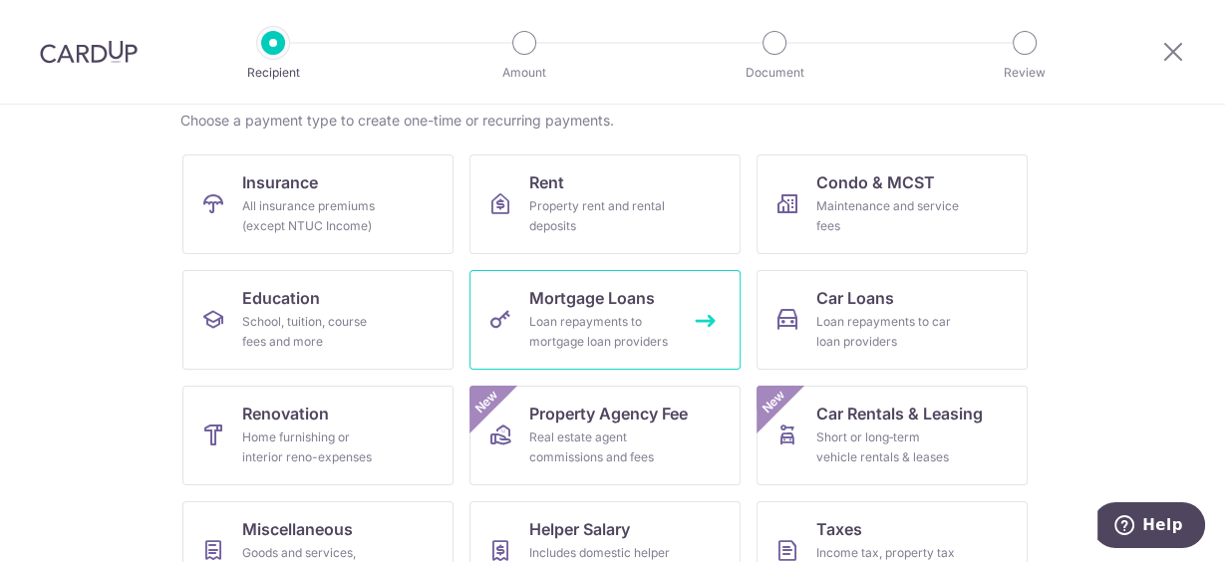
click at [576, 315] on div "Loan repayments to mortgage loan providers" at bounding box center [601, 332] width 144 height 40
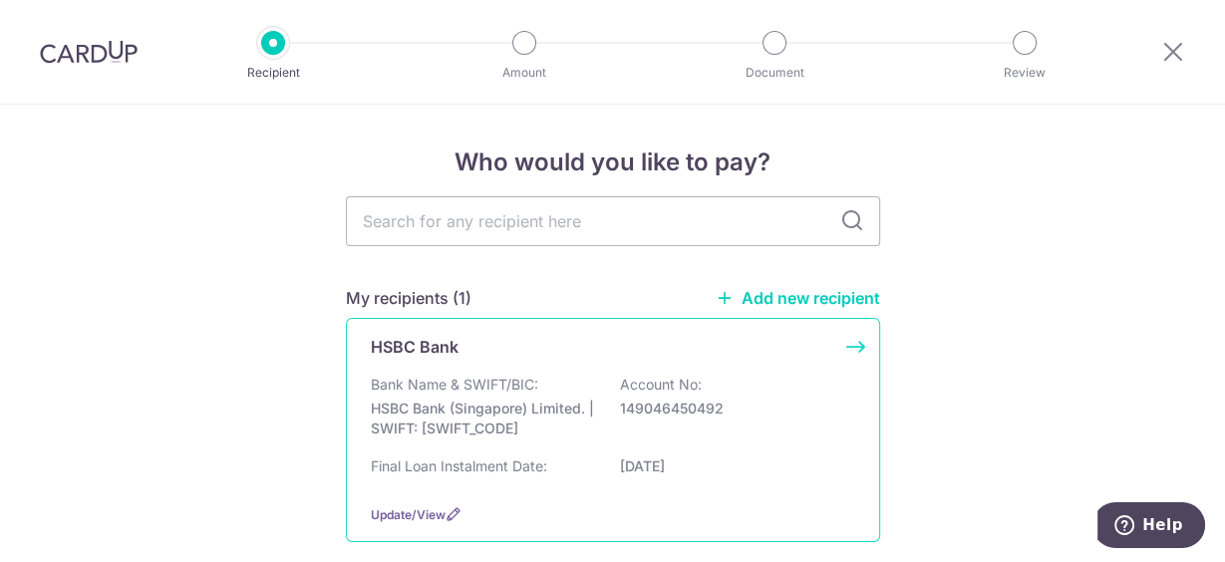
click at [494, 354] on div "HSBC Bank" at bounding box center [601, 347] width 460 height 24
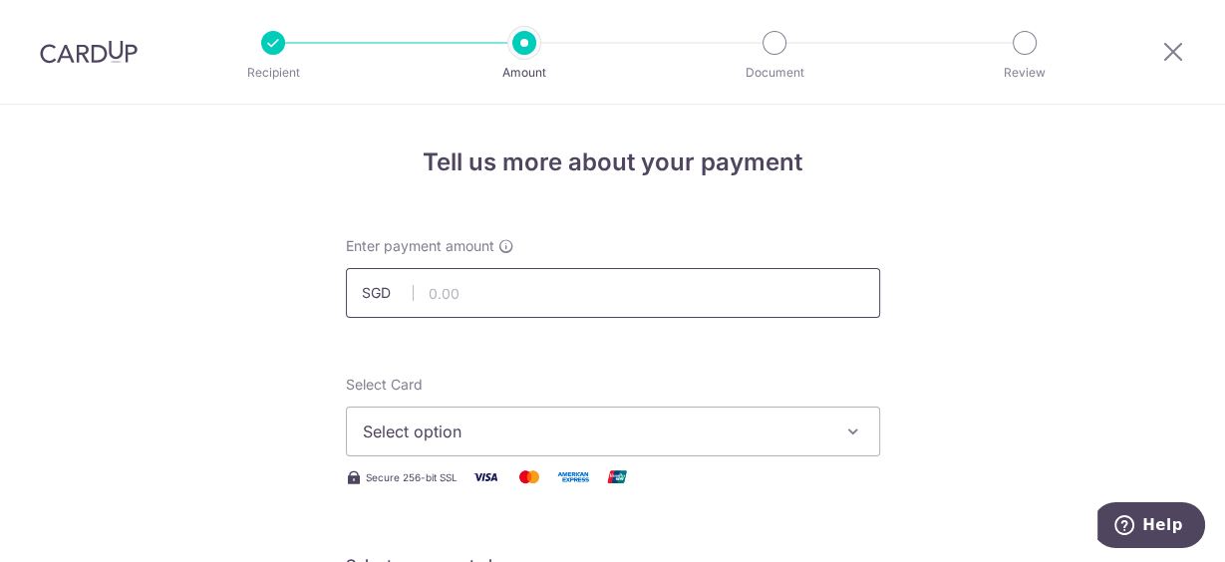
click at [431, 291] on input "text" at bounding box center [613, 293] width 534 height 50
type input "5,500.00"
click at [514, 441] on span "Select option" at bounding box center [595, 432] width 464 height 24
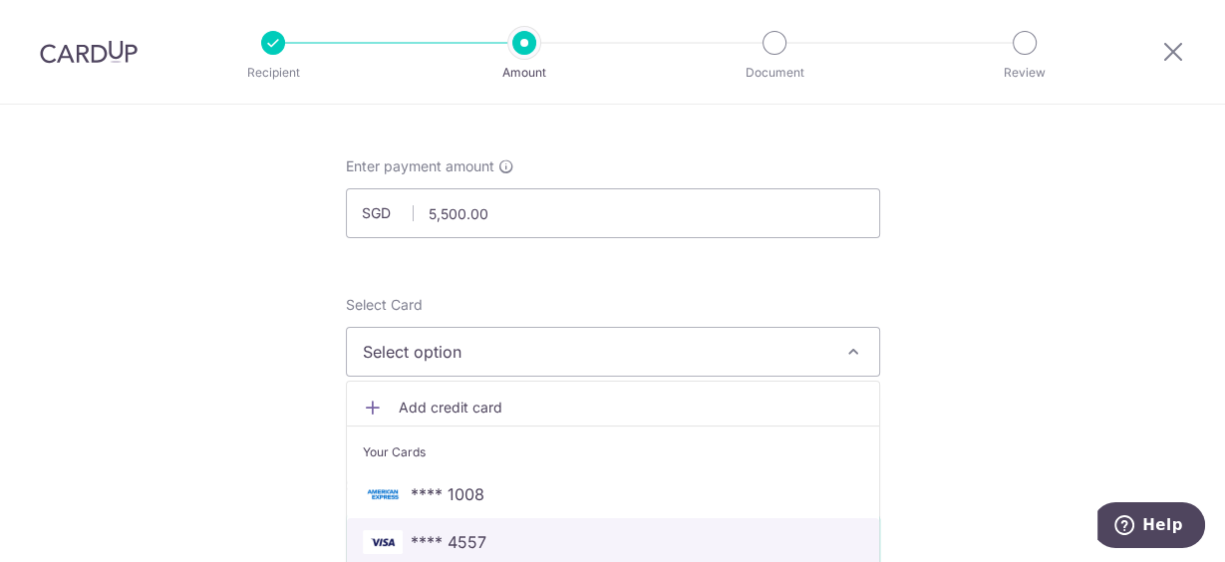
scroll to position [159, 0]
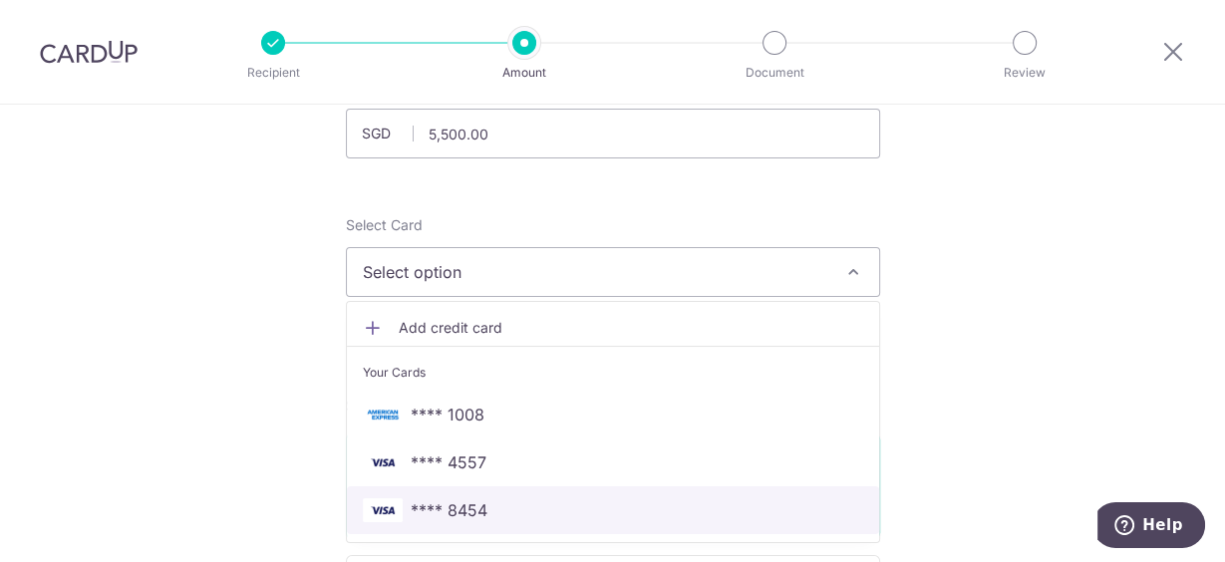
drag, startPoint x: 478, startPoint y: 504, endPoint x: 442, endPoint y: 495, distance: 38.0
click at [478, 504] on span "**** 8454" at bounding box center [449, 510] width 77 height 24
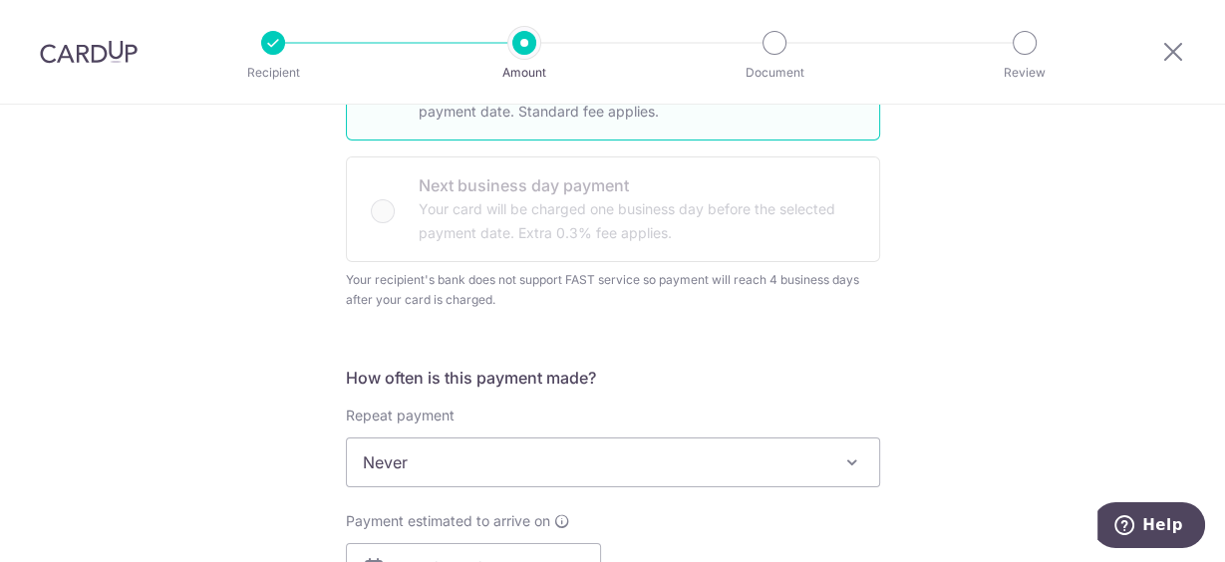
scroll to position [718, 0]
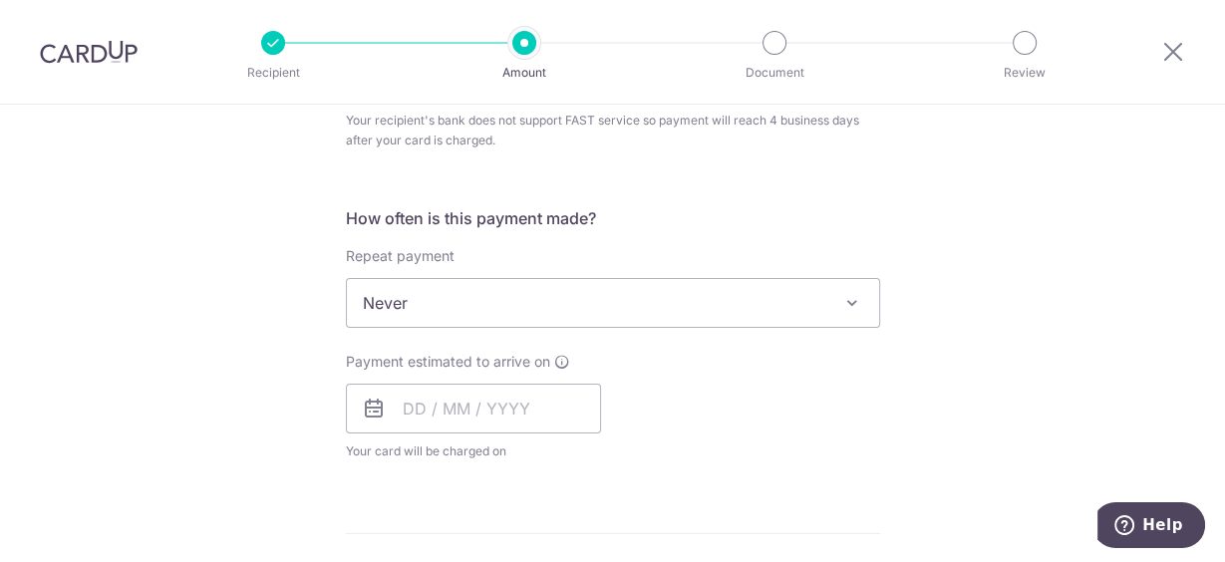
click at [424, 308] on span "Never" at bounding box center [613, 303] width 532 height 48
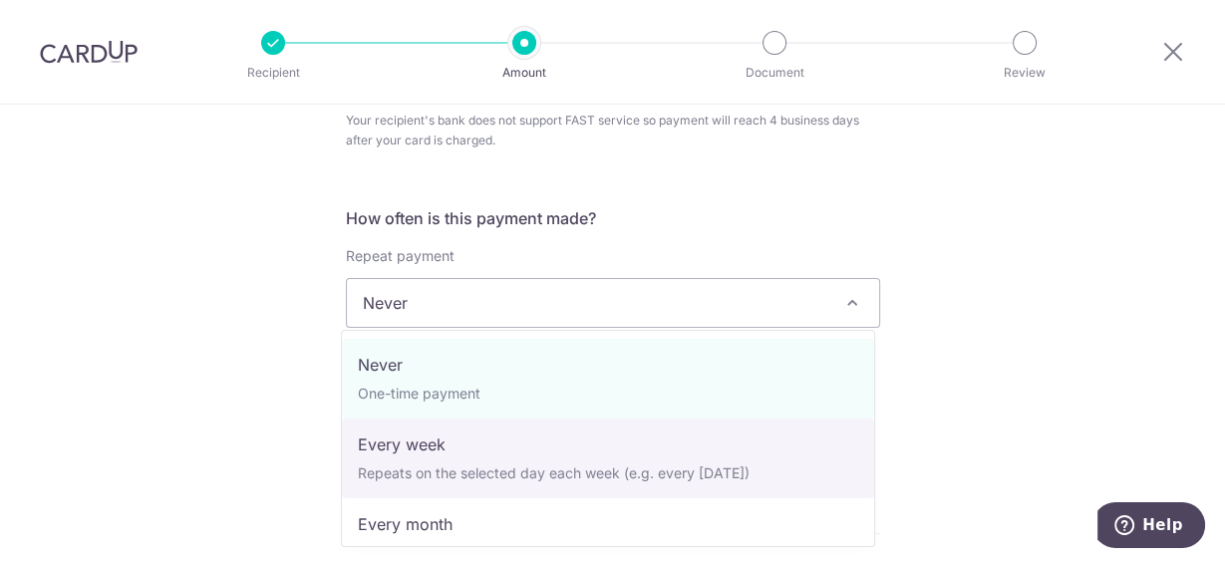
scroll to position [80, 0]
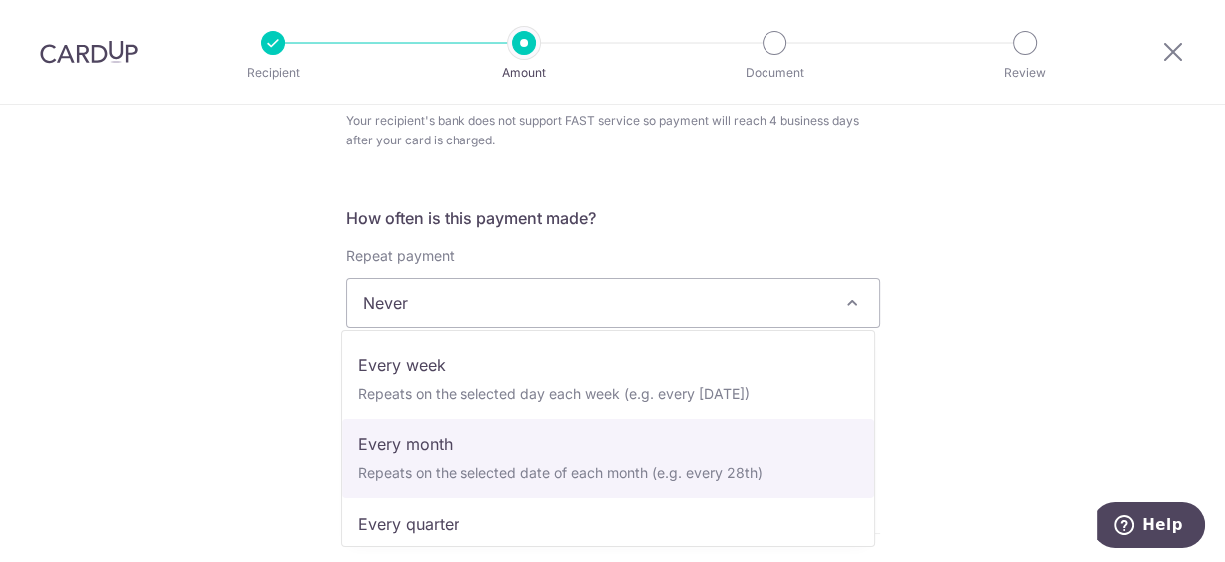
select select "3"
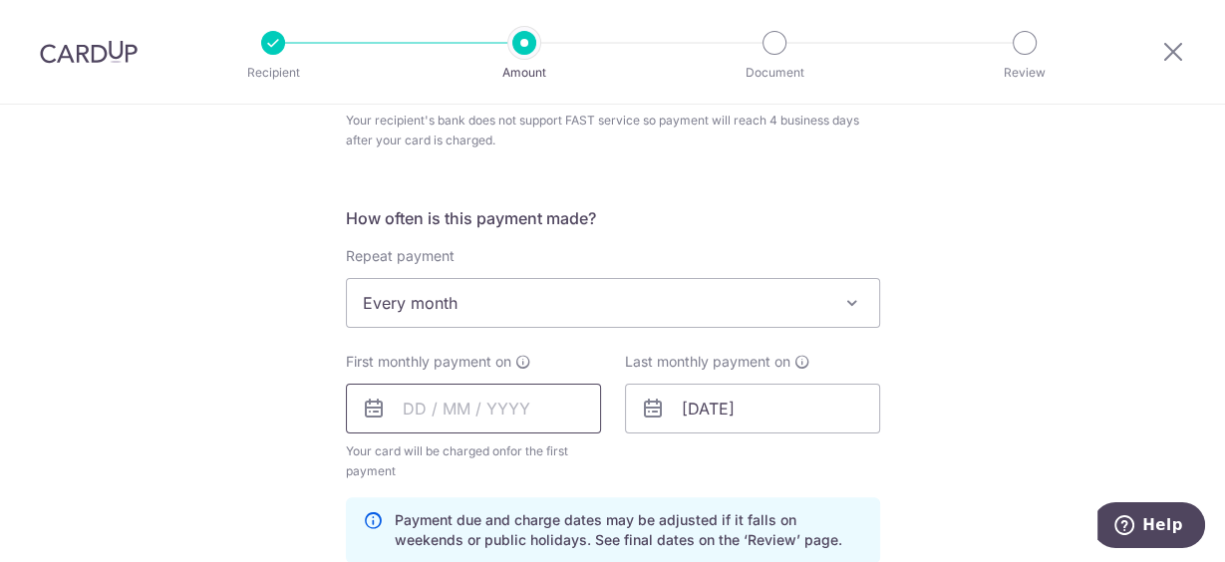
click at [398, 405] on input "text" at bounding box center [473, 409] width 255 height 50
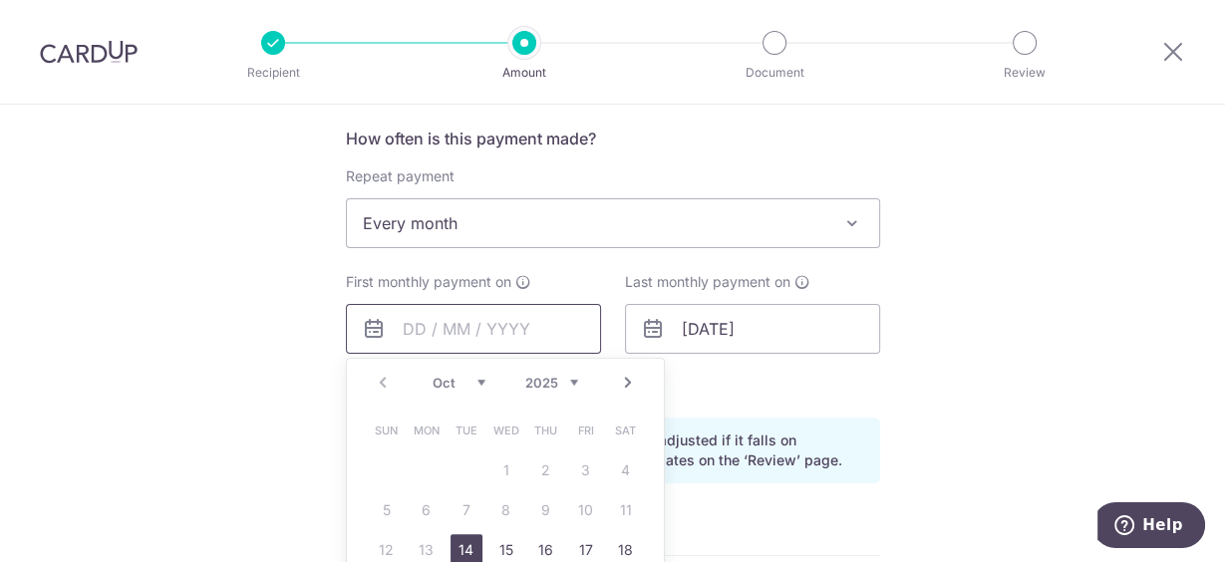
scroll to position [877, 0]
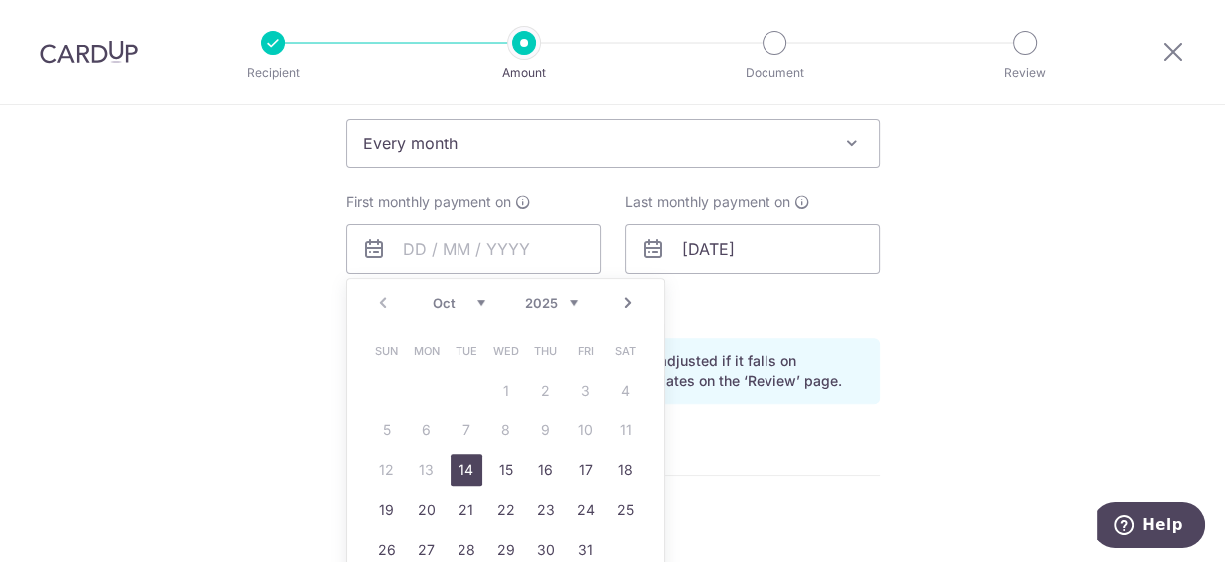
click at [458, 463] on link "14" at bounding box center [467, 471] width 32 height 32
type input "14/10/2025"
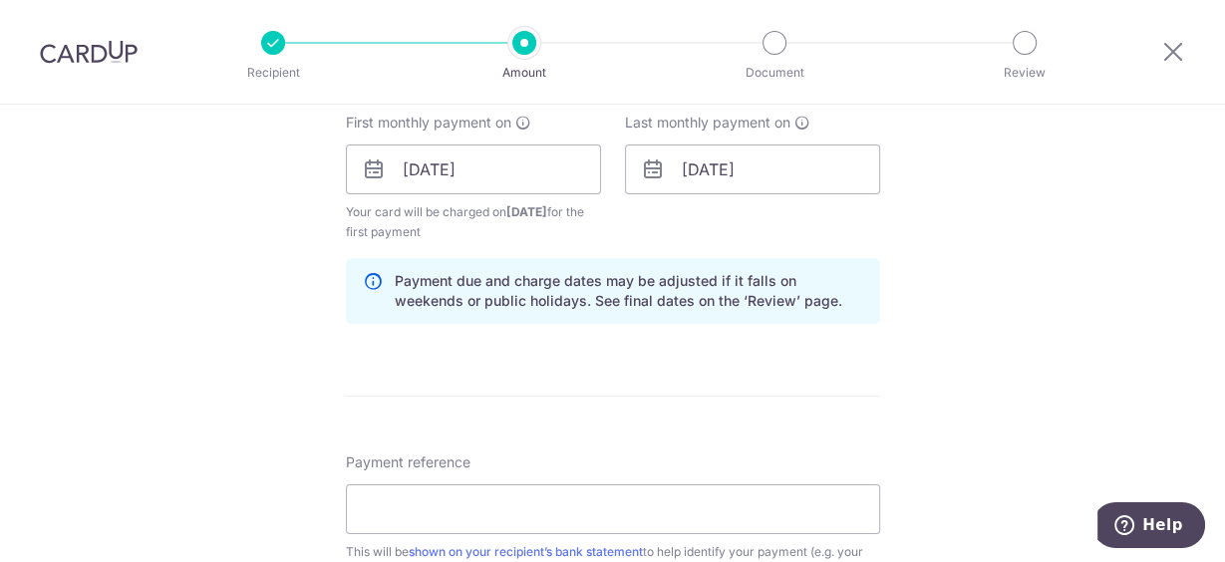
scroll to position [1116, 0]
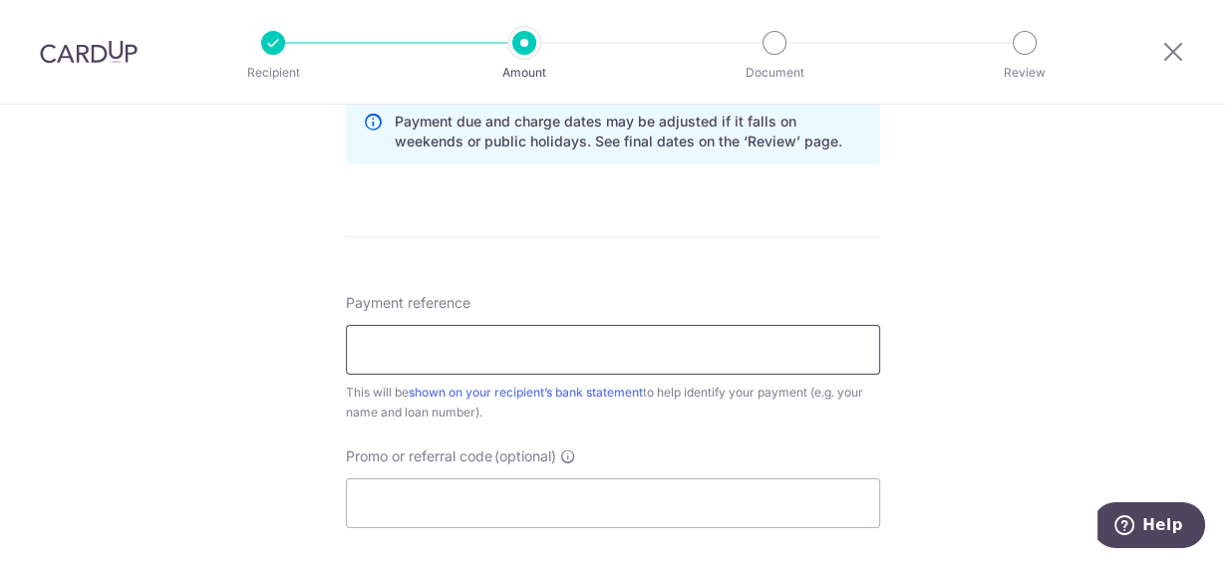
click at [367, 336] on input "Payment reference" at bounding box center [613, 350] width 534 height 50
click at [372, 350] on input "Payment reference" at bounding box center [613, 350] width 534 height 50
type input "P"
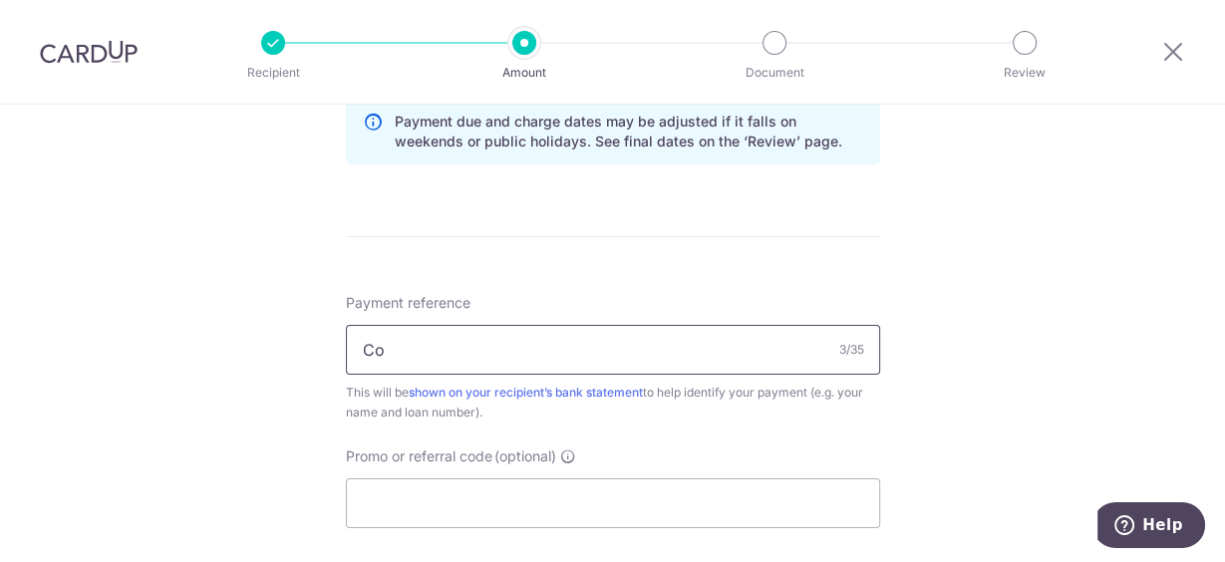
type input "C"
type input "l"
type input "Lakeholmz mortgage"
click at [378, 490] on input "Promo or referral code (optional)" at bounding box center [613, 503] width 534 height 50
paste input "3HOME25R"
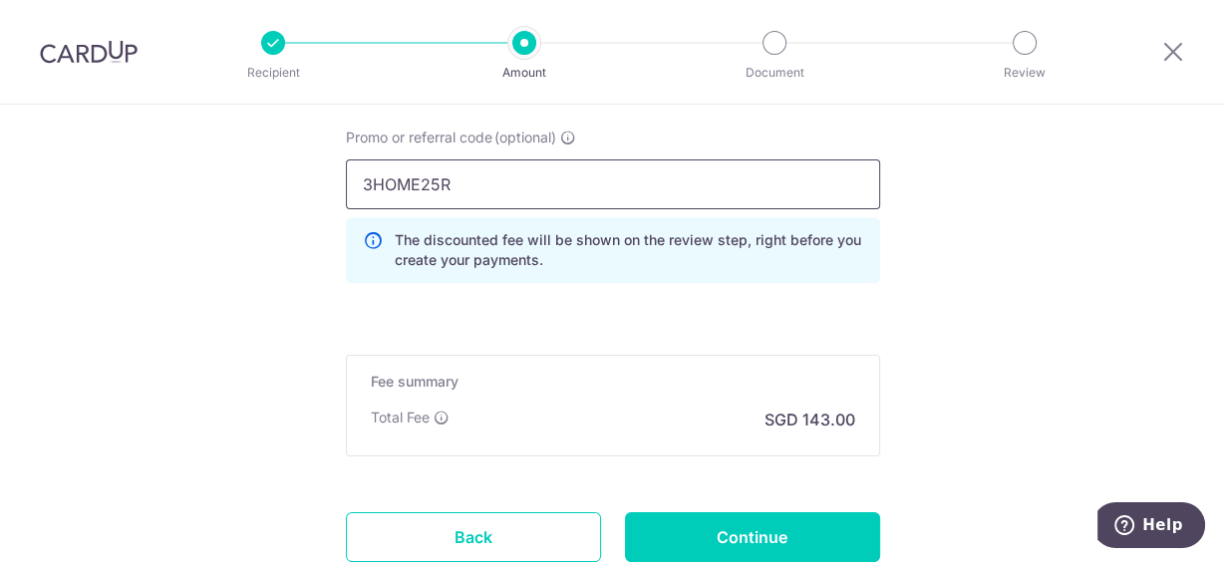
scroll to position [1515, 0]
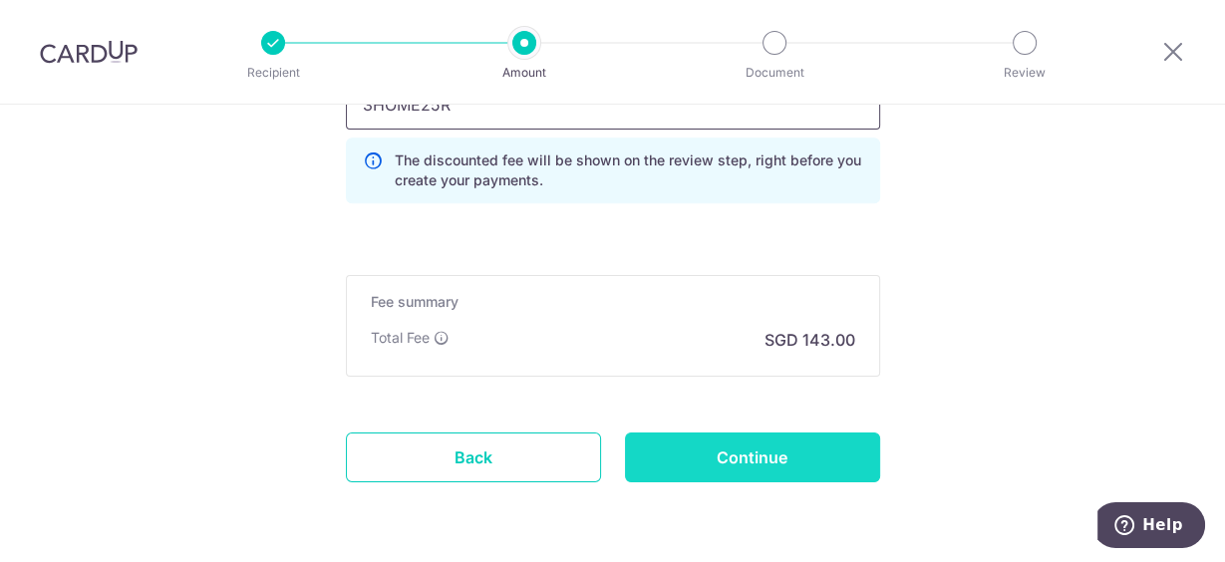
type input "3HOME25R"
click at [698, 463] on input "Continue" at bounding box center [752, 458] width 255 height 50
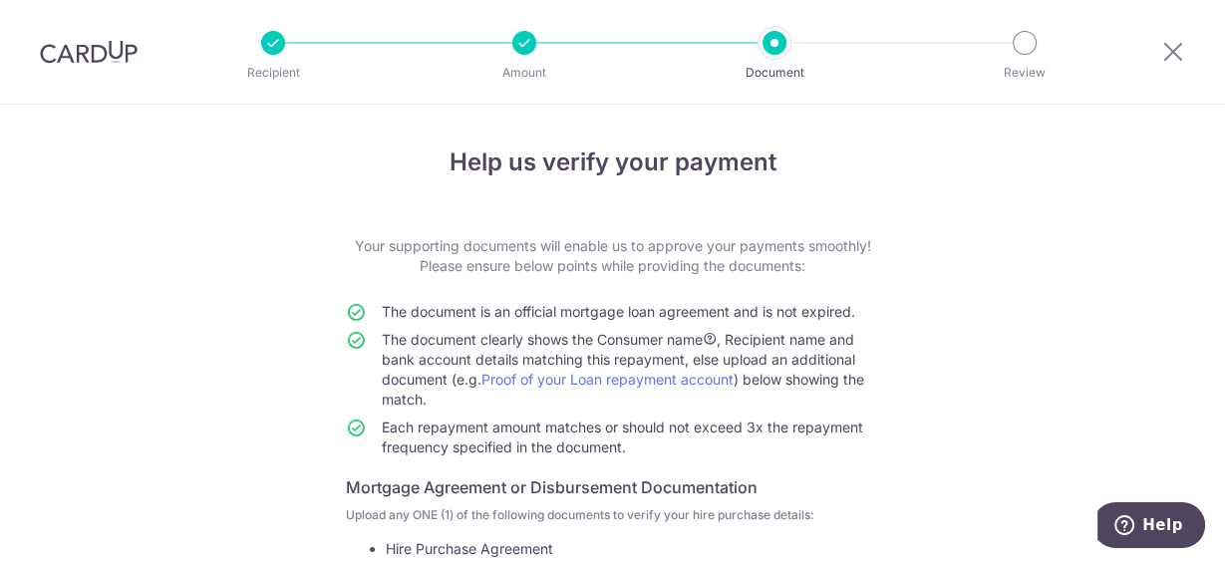
scroll to position [159, 0]
